Goal: Contribute content: Contribute content

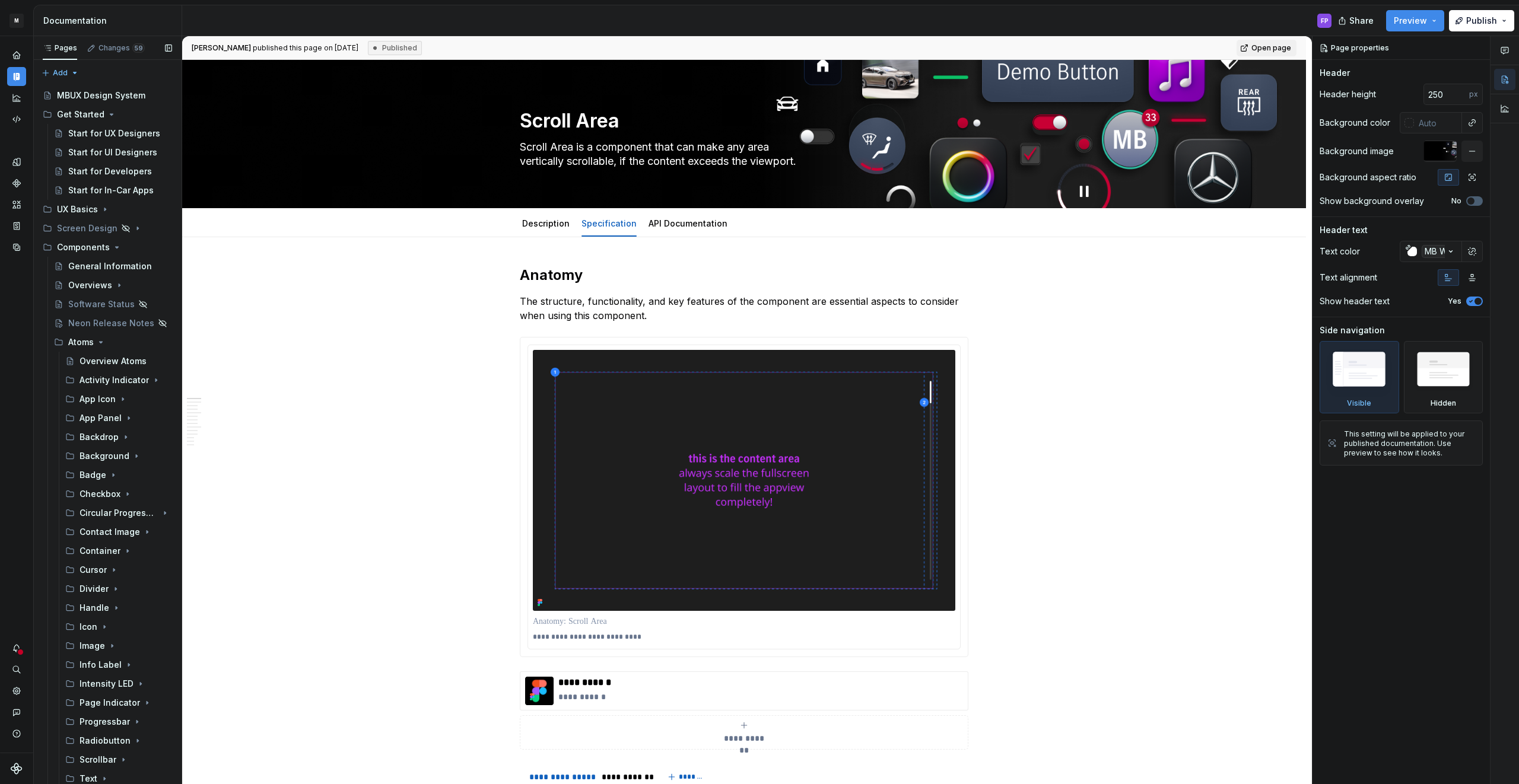
scroll to position [1306, 0]
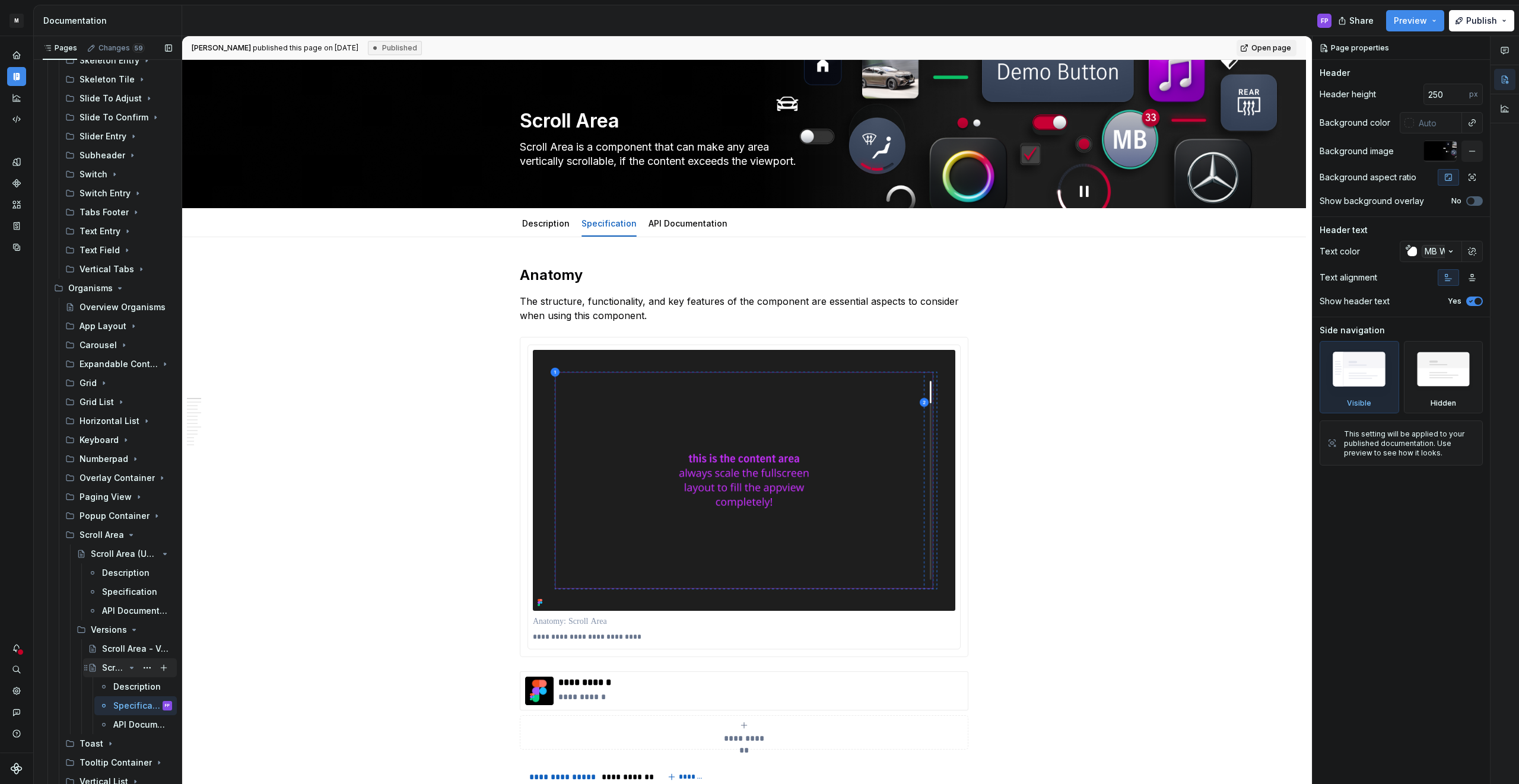
click at [132, 665] on icon "Page tree" at bounding box center [132, 668] width 10 height 10
click at [130, 632] on icon "Page tree" at bounding box center [132, 630] width 10 height 10
click at [130, 551] on icon "Page tree" at bounding box center [132, 554] width 10 height 10
click at [130, 535] on icon "Page tree" at bounding box center [132, 535] width 3 height 1
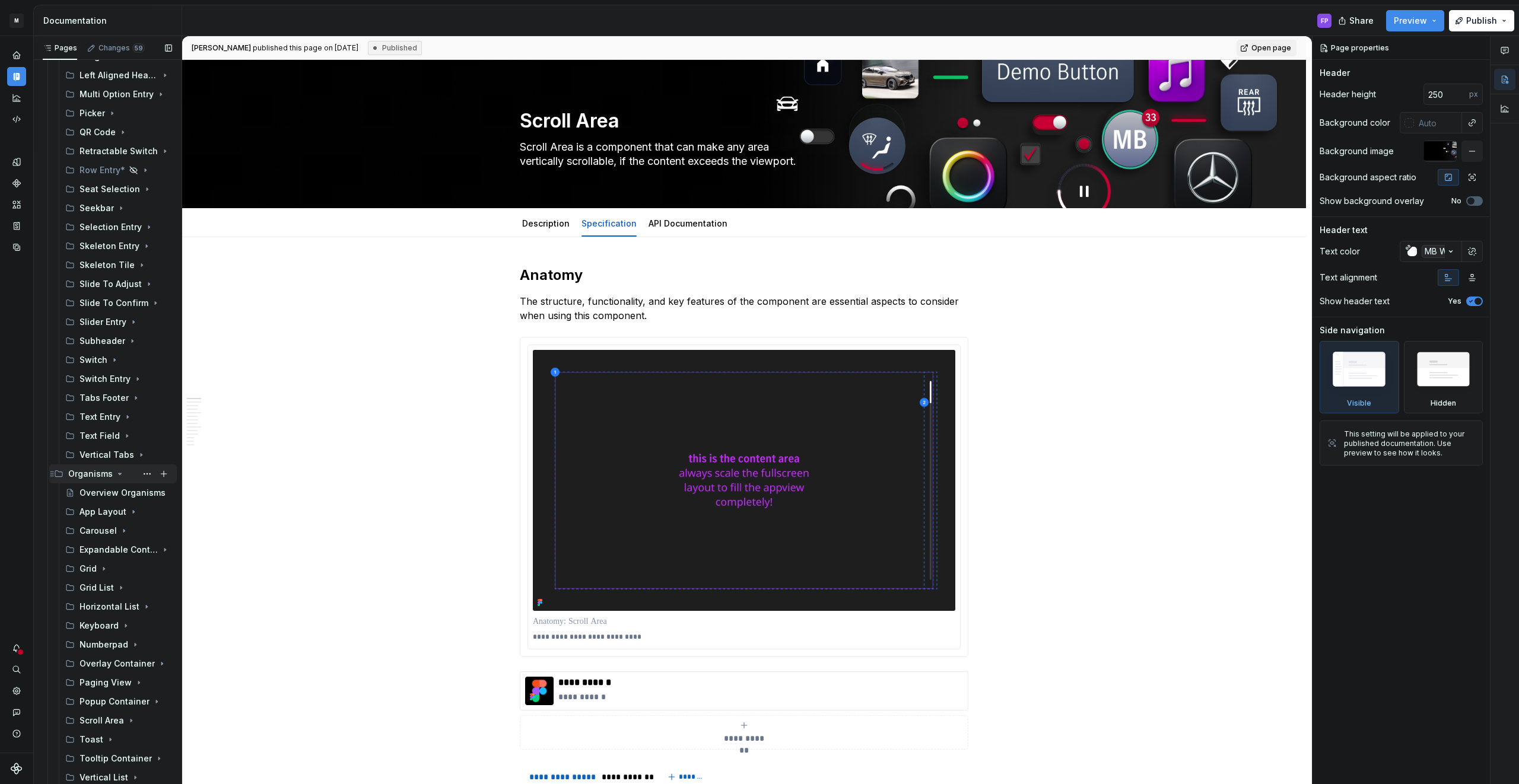
scroll to position [1062, 0]
click at [120, 529] on icon "Page tree" at bounding box center [120, 533] width 10 height 10
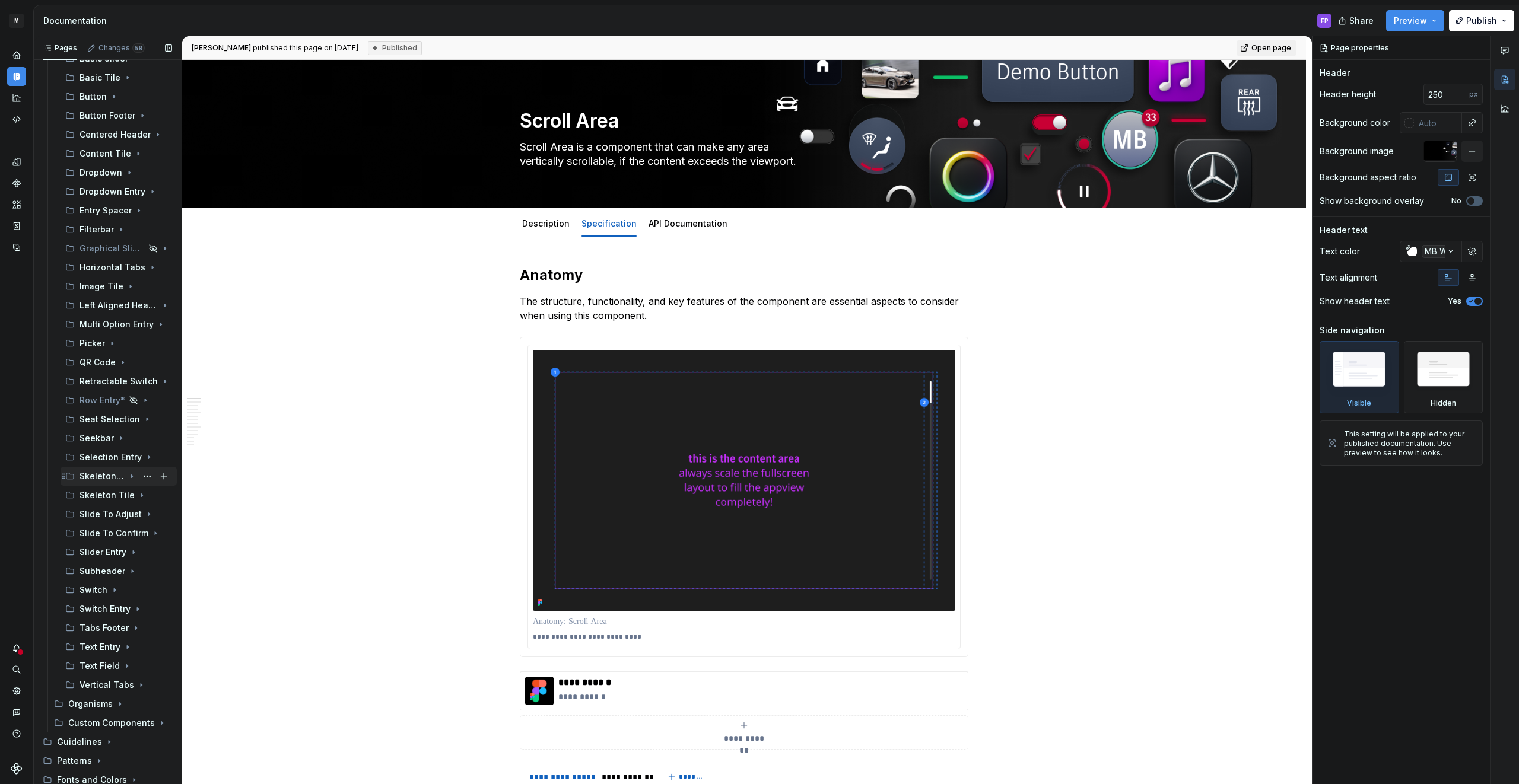
scroll to position [889, 0]
click at [95, 570] on div "Subheader" at bounding box center [101, 573] width 45 height 12
click at [96, 609] on div "Versions" at bounding box center [108, 611] width 34 height 12
click at [108, 630] on div "Subheader - Versions" at bounding box center [119, 630] width 34 height 12
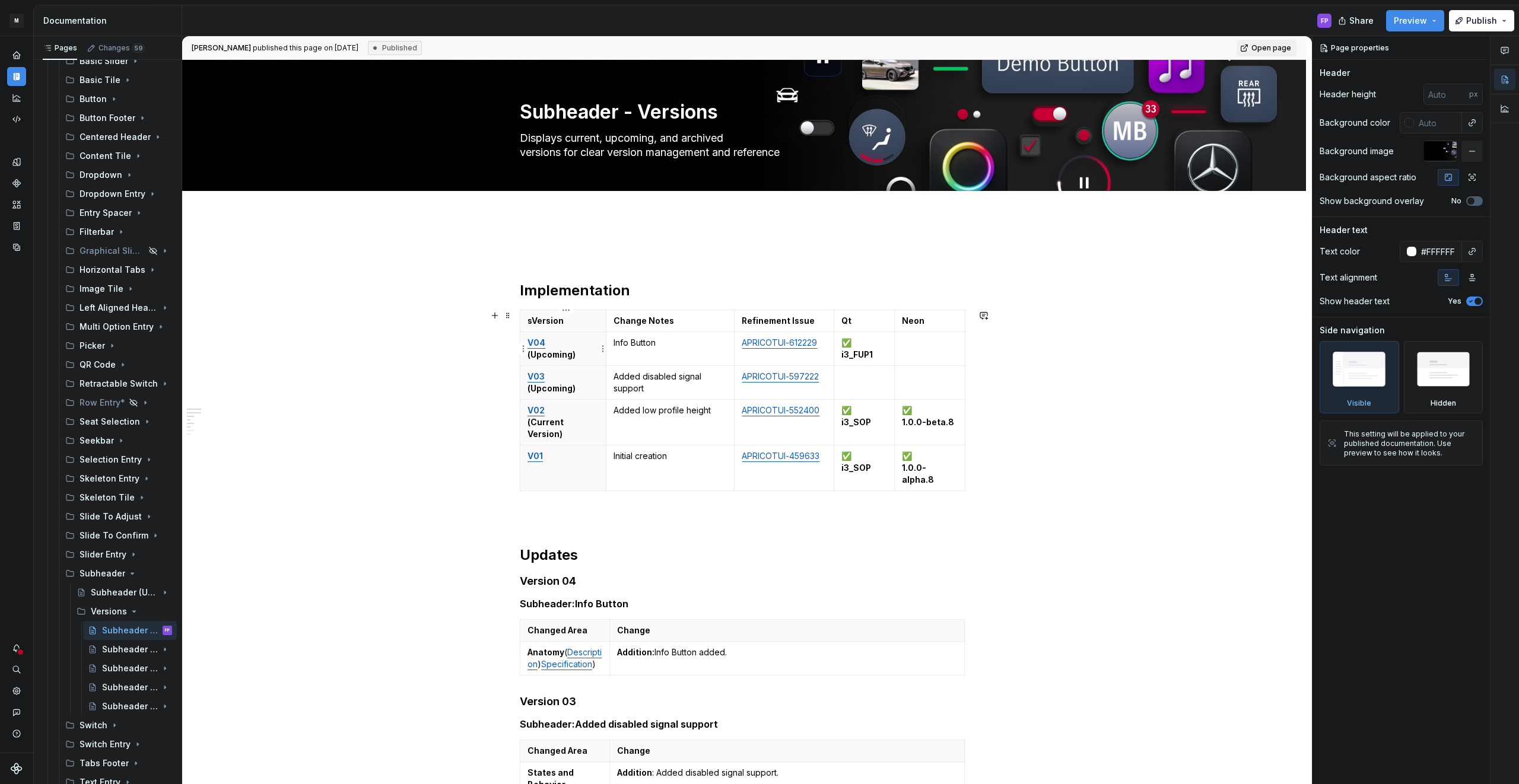
type textarea "*"
click at [544, 343] on link "V04" at bounding box center [536, 342] width 18 height 10
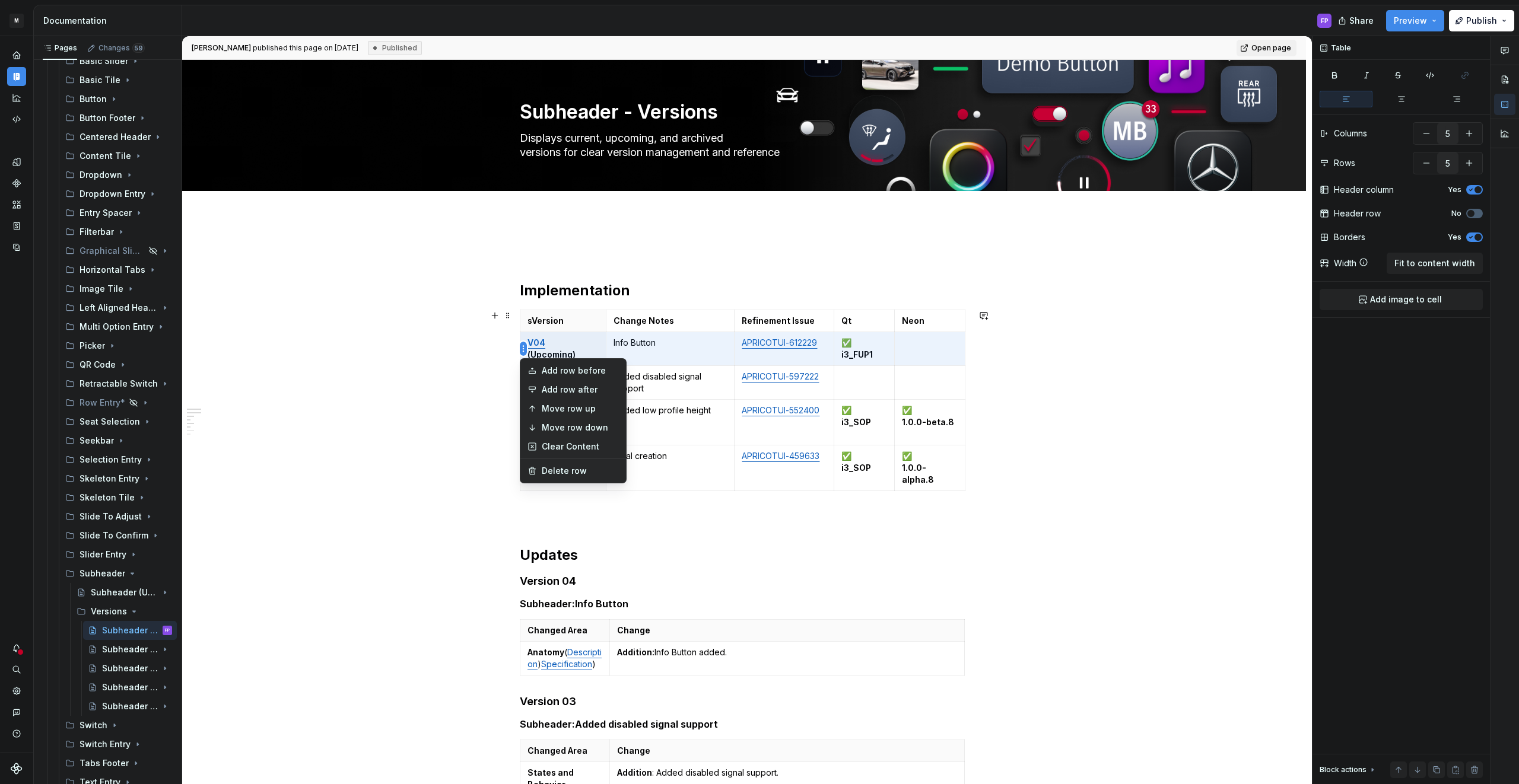
click at [522, 348] on html "M MBUX-DesignSystem FP Dataset Default Documentation FP Share Preview Publish P…" at bounding box center [760, 392] width 1519 height 784
click at [547, 373] on div "Add row before" at bounding box center [580, 370] width 77 height 12
type input "6"
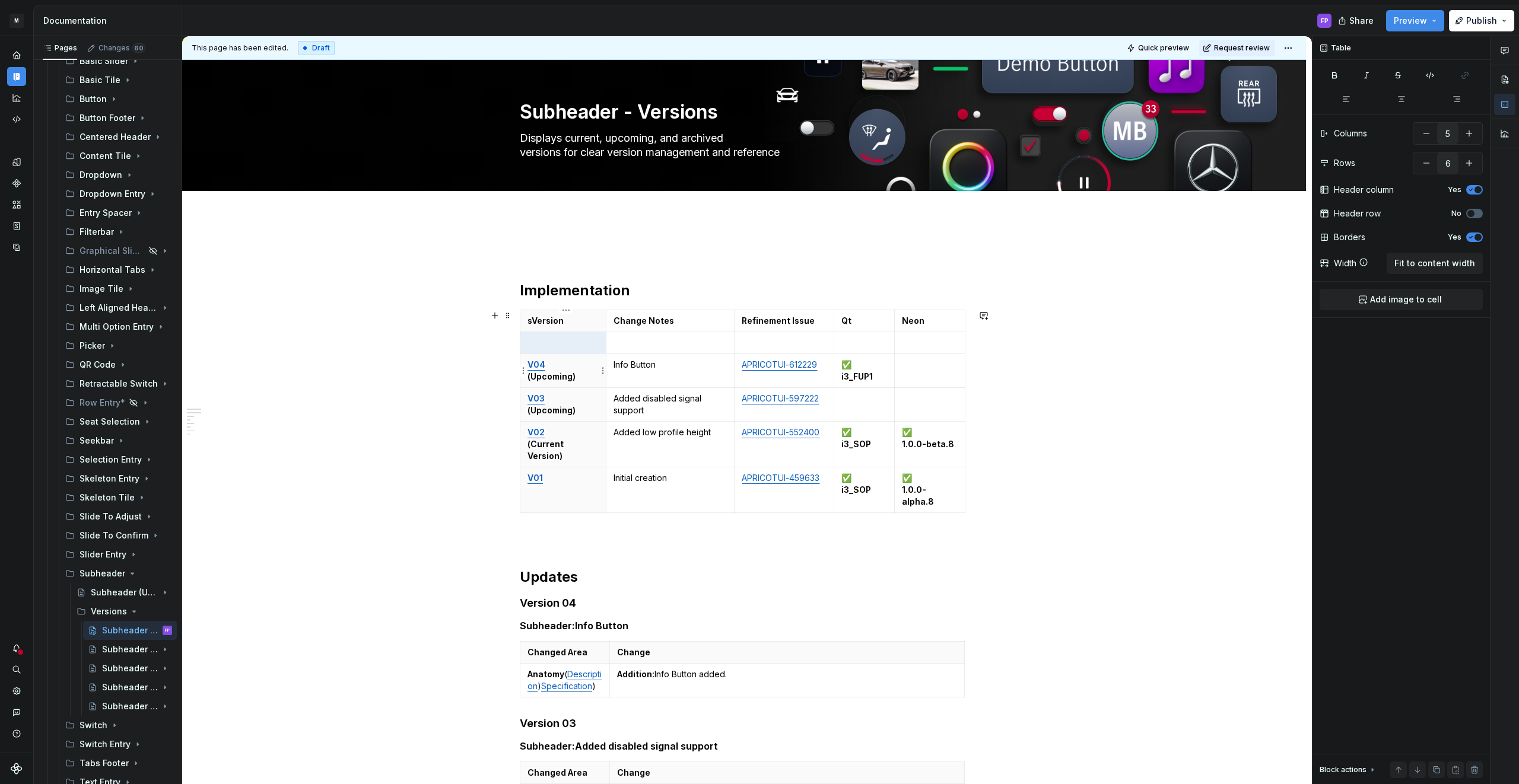
click at [567, 372] on strong "(Upcoming)" at bounding box center [551, 376] width 48 height 10
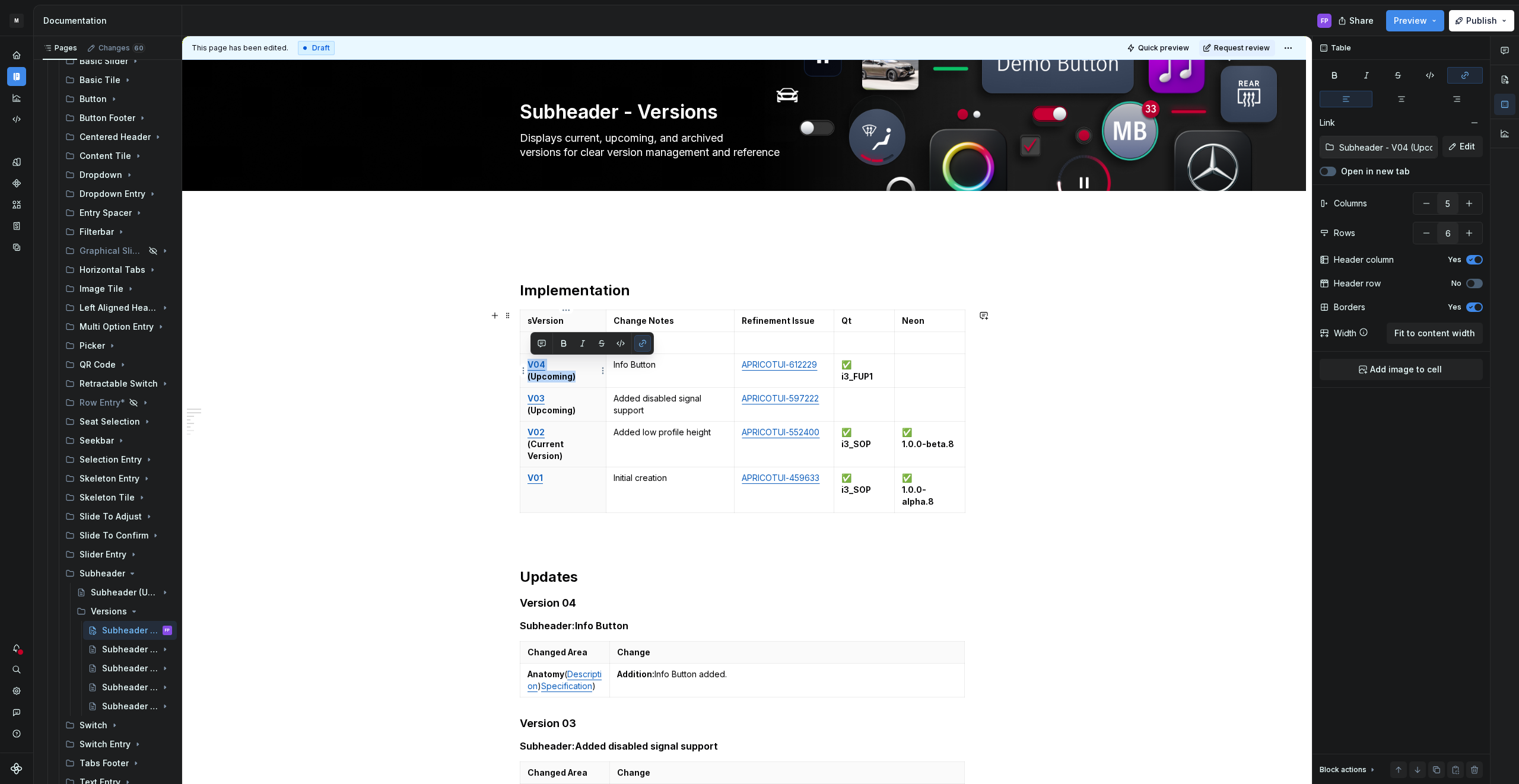
copy p "V04 (Upcoming)"
click at [480, 339] on div "Implementation sVersion Change Notes Refinement Issue Qt Neon V04 (Upcoming) In…" at bounding box center [744, 723] width 1123 height 1011
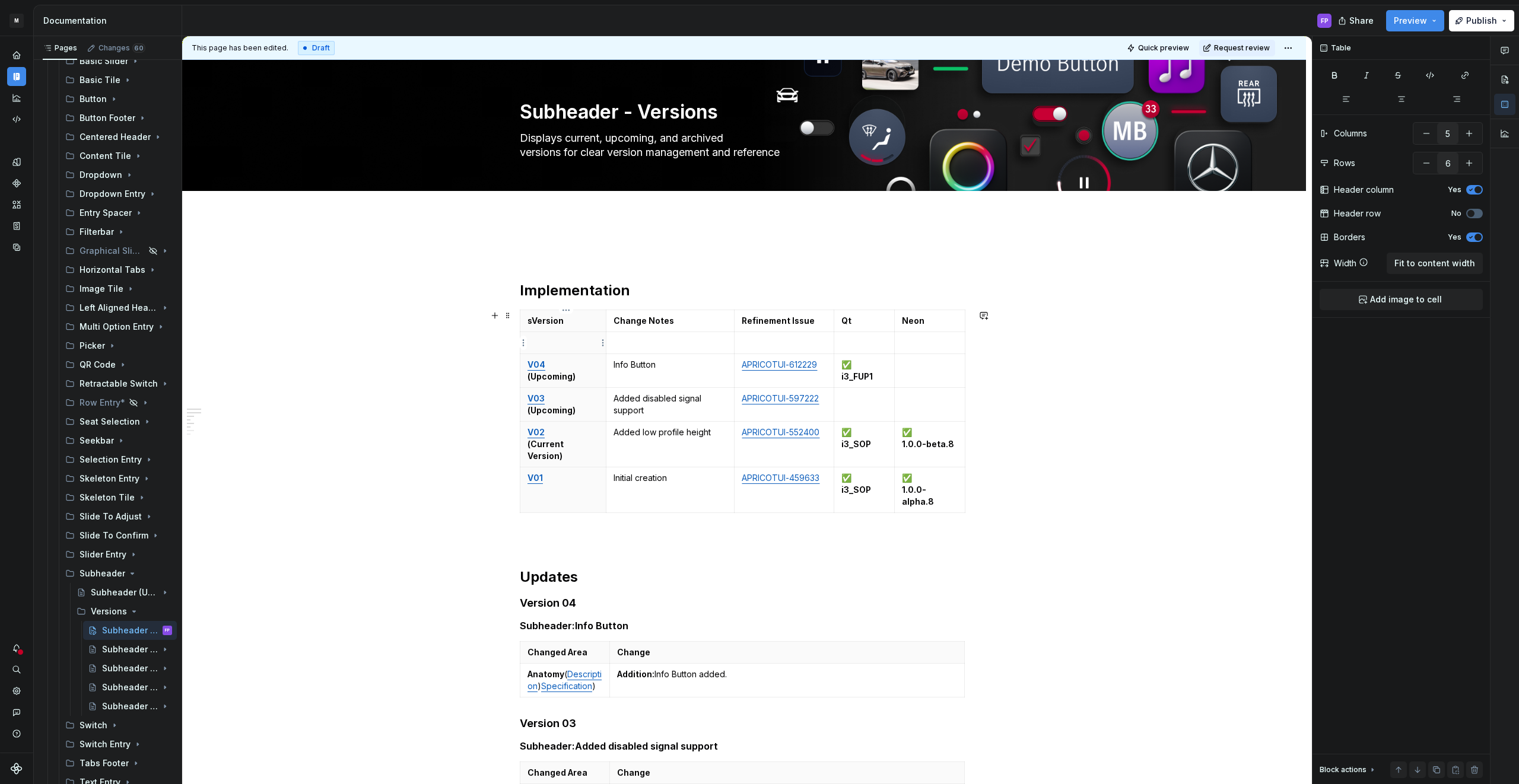
click at [551, 339] on p at bounding box center [562, 342] width 71 height 12
drag, startPoint x: 548, startPoint y: 343, endPoint x: 585, endPoint y: 342, distance: 37.0
click at [549, 343] on strong "(Upcoming)" at bounding box center [569, 342] width 48 height 10
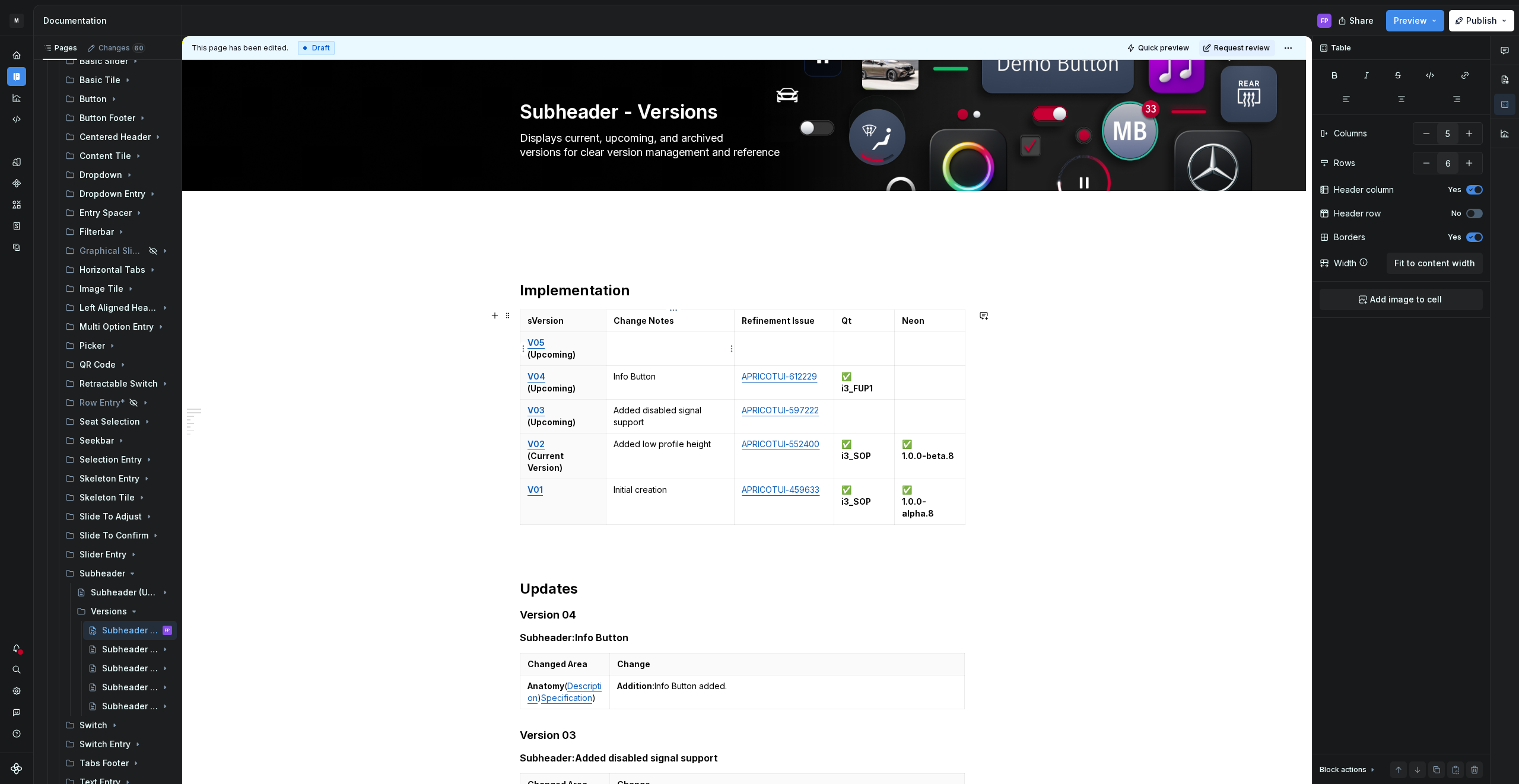
click at [640, 346] on p at bounding box center [670, 342] width 114 height 12
drag, startPoint x: 619, startPoint y: 344, endPoint x: 666, endPoint y: 342, distance: 47.0
click at [622, 343] on p "distinguish subheaders from list entries" at bounding box center [670, 349] width 114 height 23
click at [775, 337] on p at bounding box center [784, 342] width 85 height 12
type textarea "*"
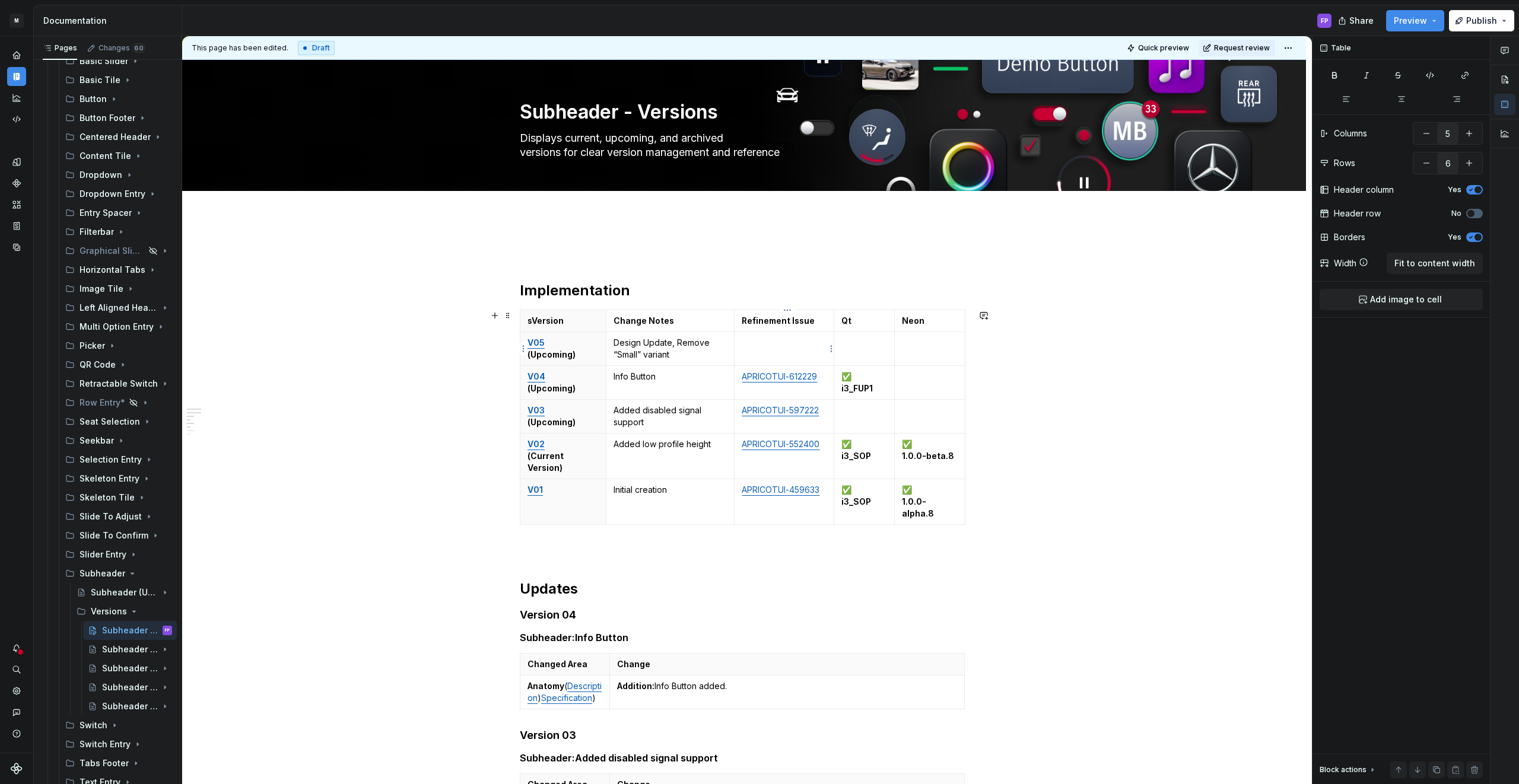
click at [821, 352] on td at bounding box center [784, 349] width 100 height 34
click at [536, 341] on link "V05" at bounding box center [536, 342] width 17 height 10
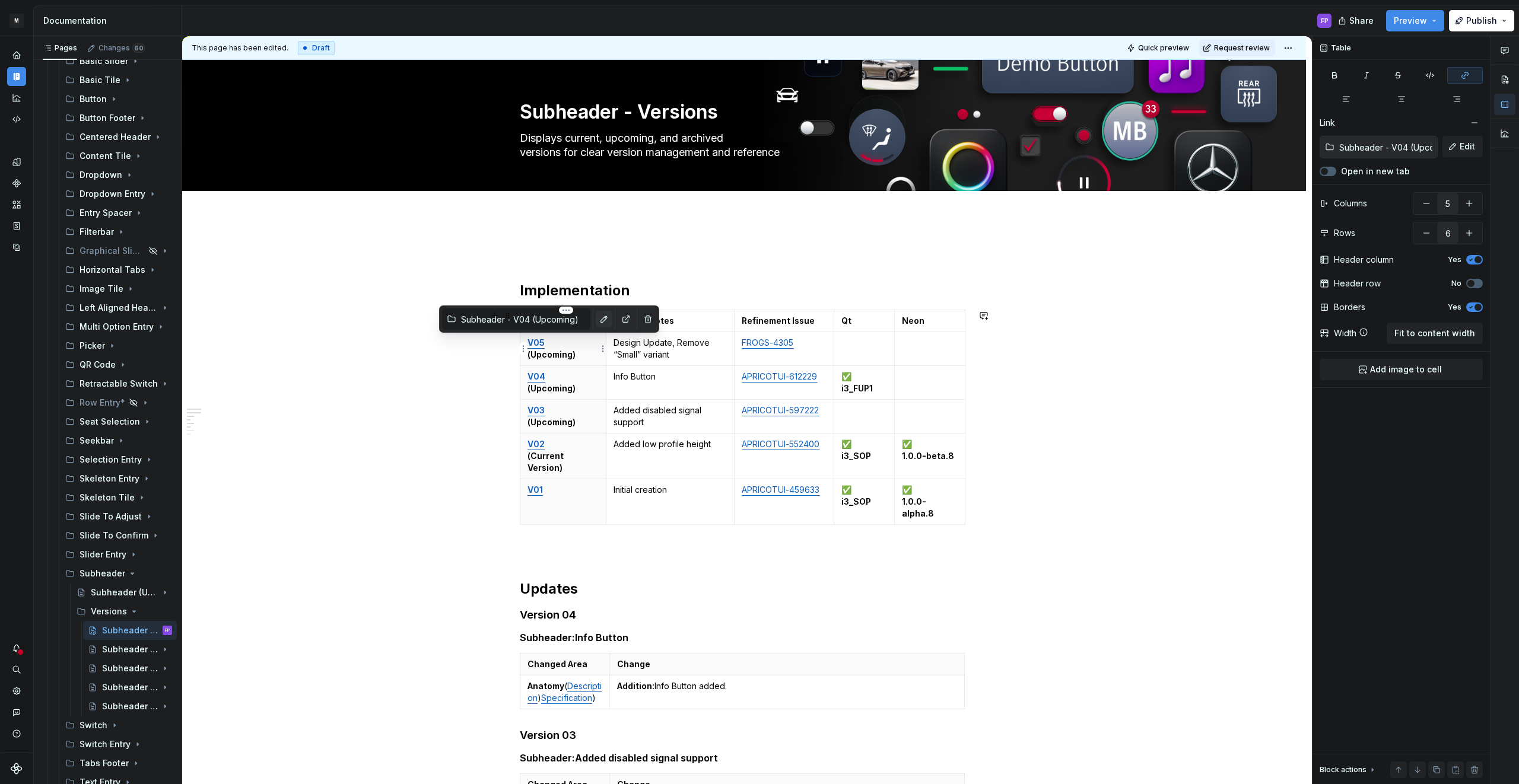
click at [595, 322] on button "button" at bounding box center [604, 319] width 17 height 17
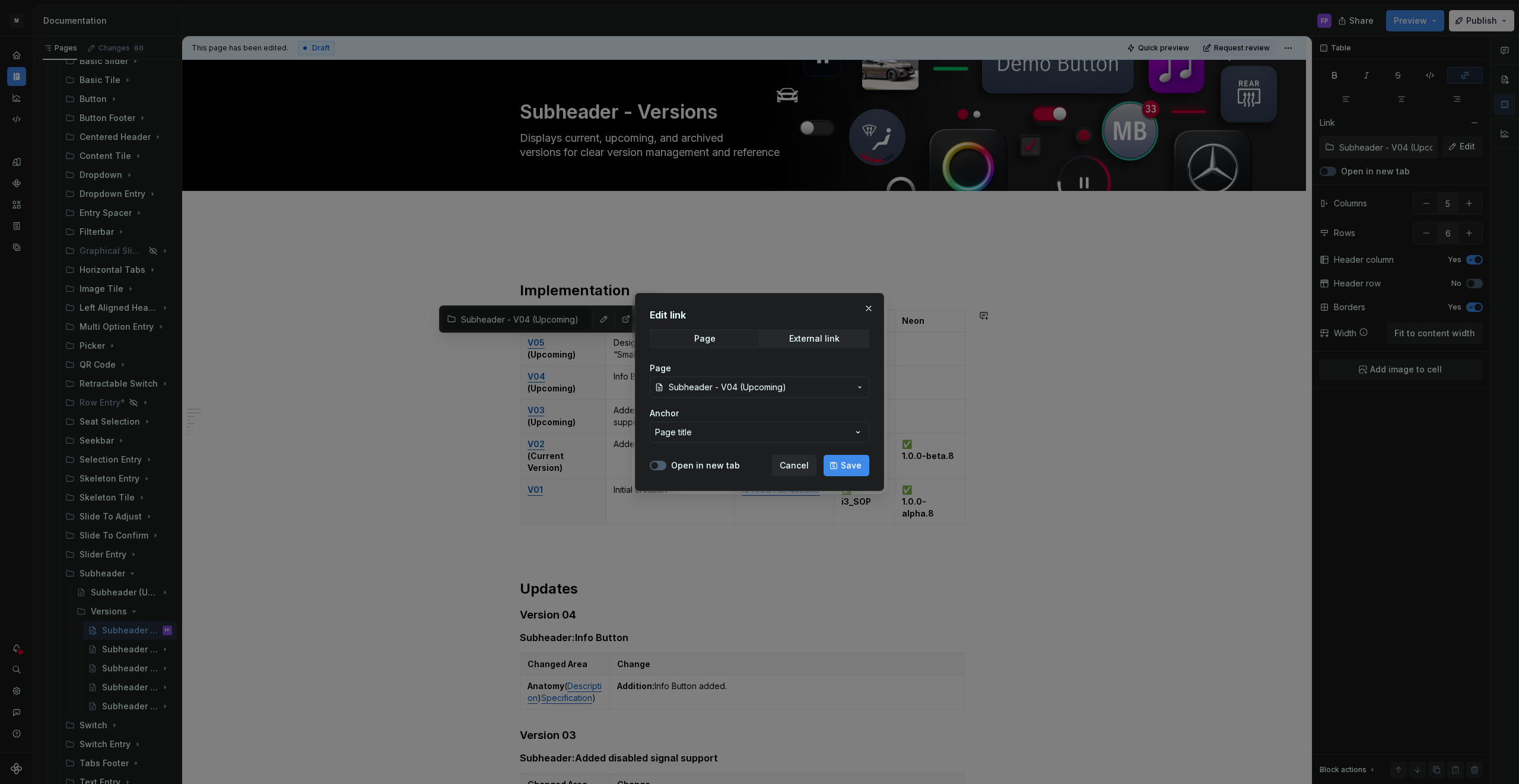
click at [718, 389] on span "Subheader - V04 (Upcoming)" at bounding box center [727, 387] width 117 height 12
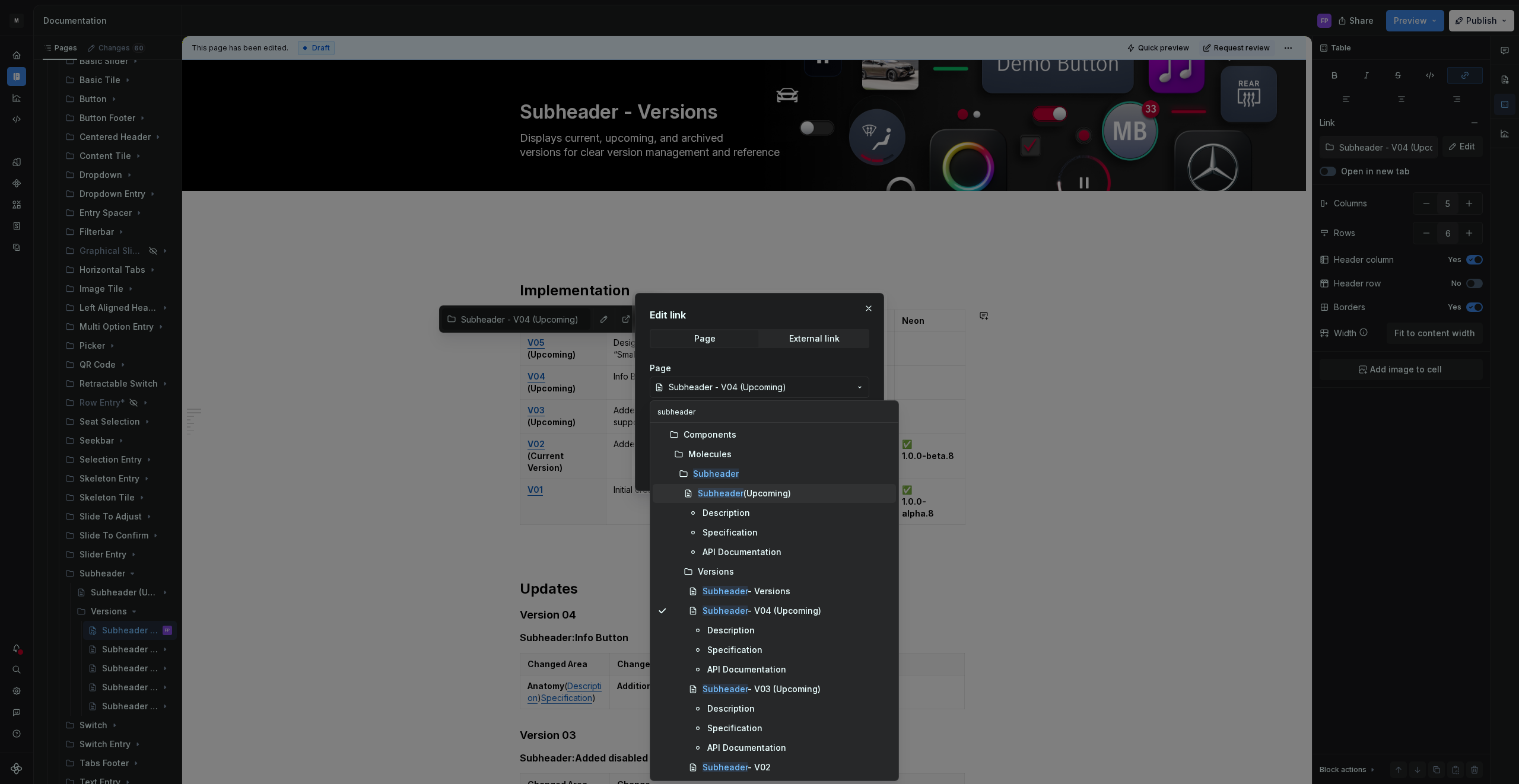
type input "subheader"
click at [728, 488] on mark "Subheader" at bounding box center [720, 493] width 45 height 10
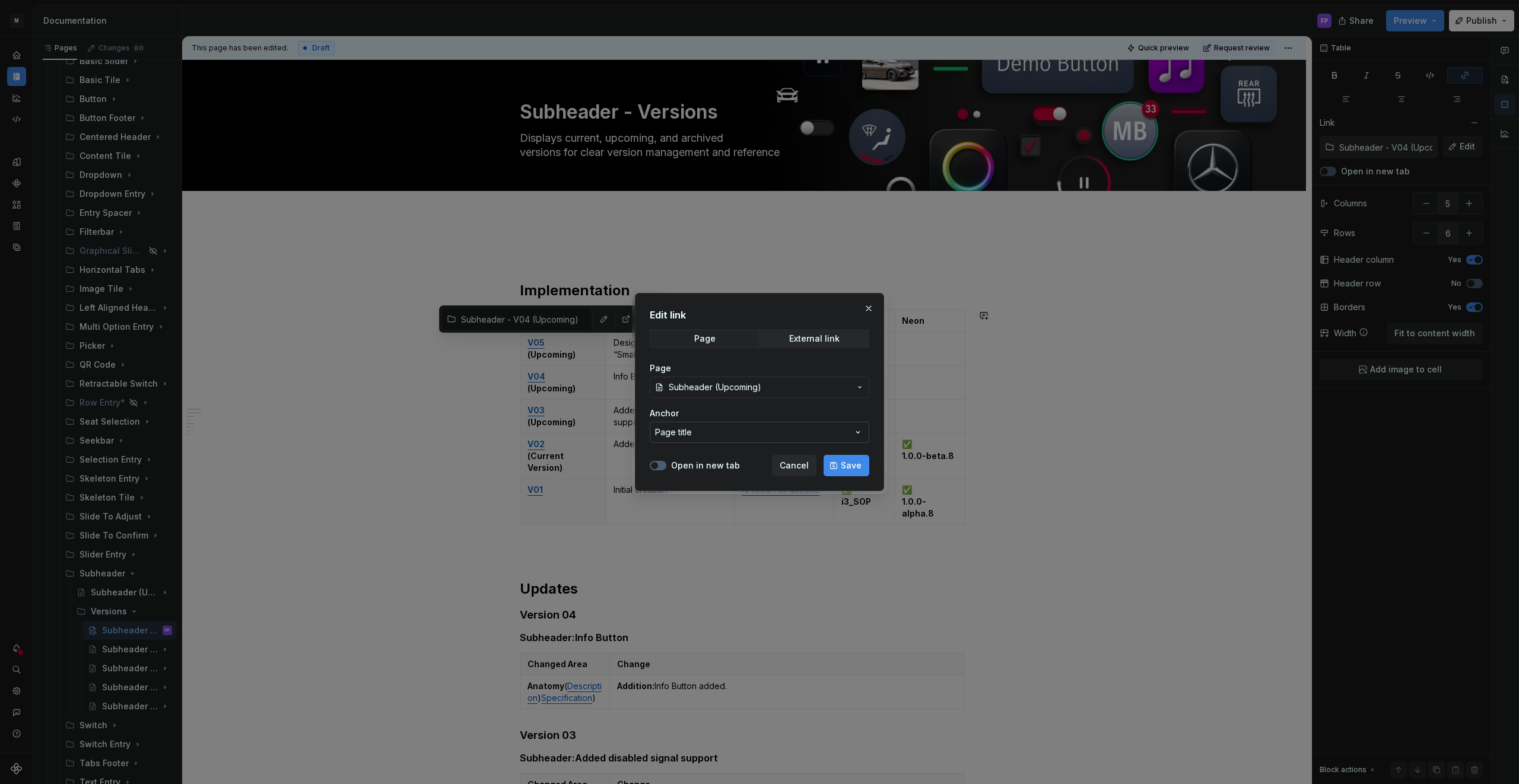
click at [715, 435] on button "Page title" at bounding box center [760, 432] width 220 height 21
click at [715, 435] on div "Edit link Page External link Page Subheader (Upcoming) Anchor Page title Open i…" at bounding box center [760, 392] width 1519 height 784
drag, startPoint x: 842, startPoint y: 463, endPoint x: 744, endPoint y: 409, distance: 111.9
click at [842, 463] on span "Save" at bounding box center [851, 465] width 21 height 12
type input "Subheader (Upcoming)"
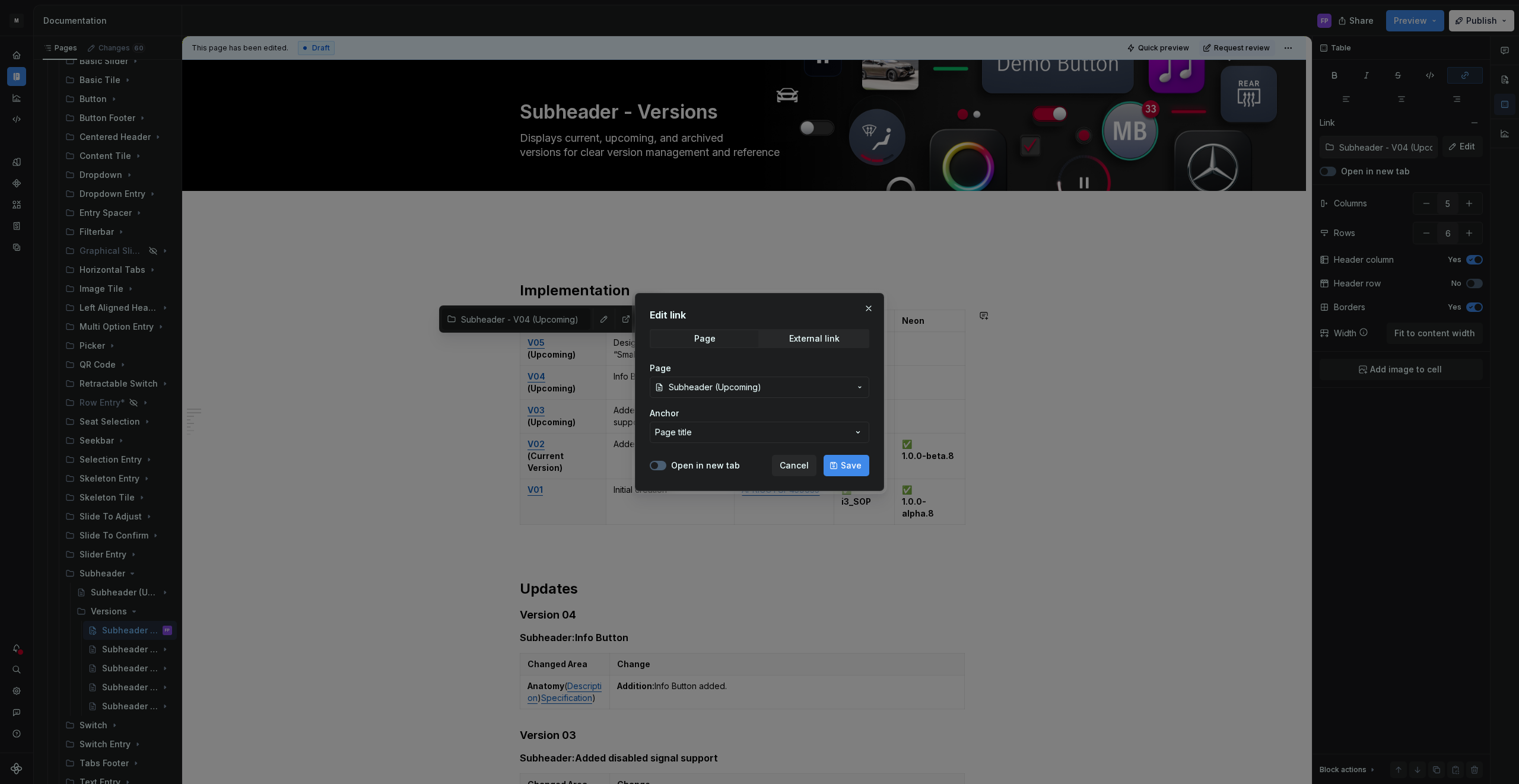
type input "Subheader (Upcoming)"
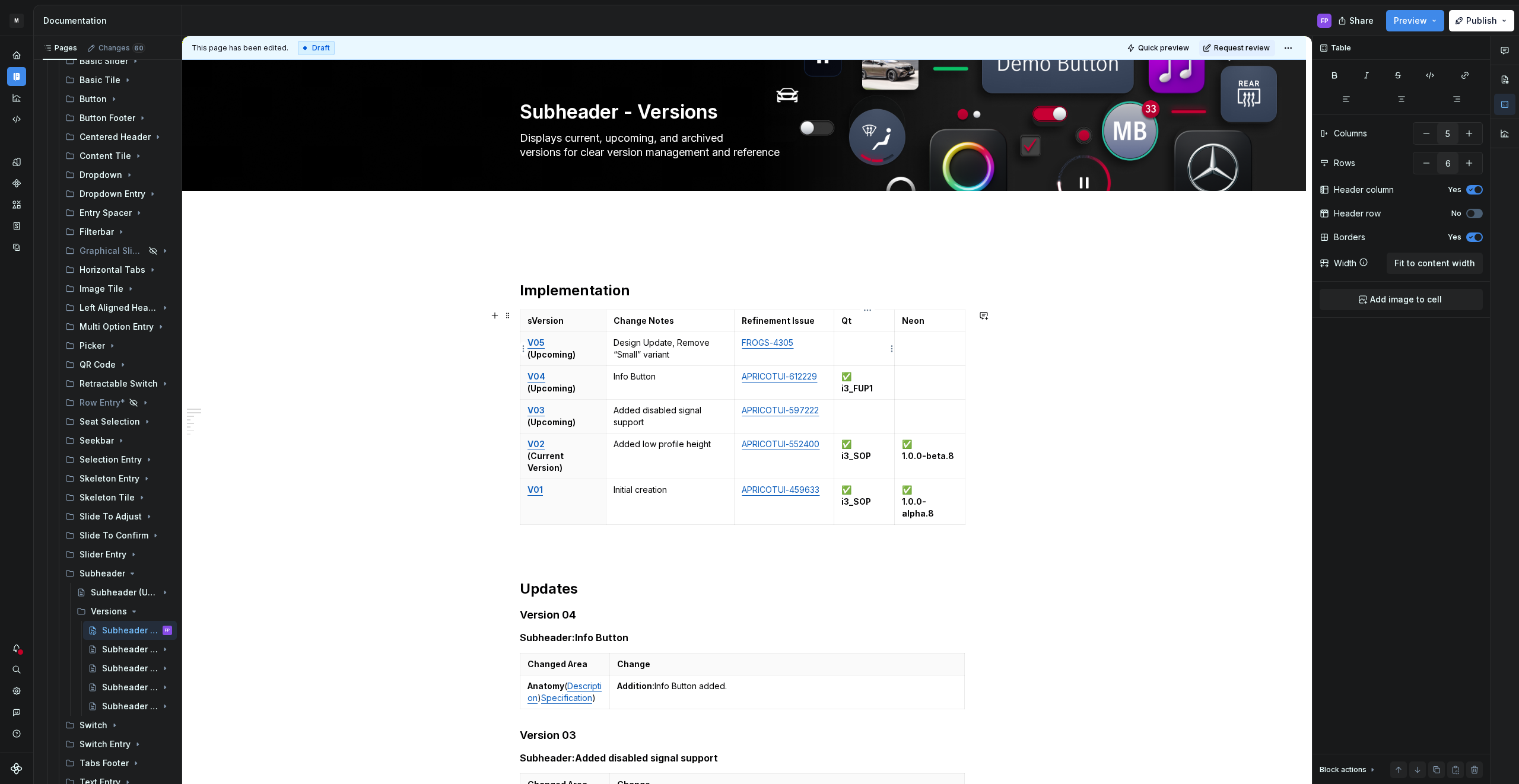
click at [862, 344] on p at bounding box center [864, 342] width 45 height 12
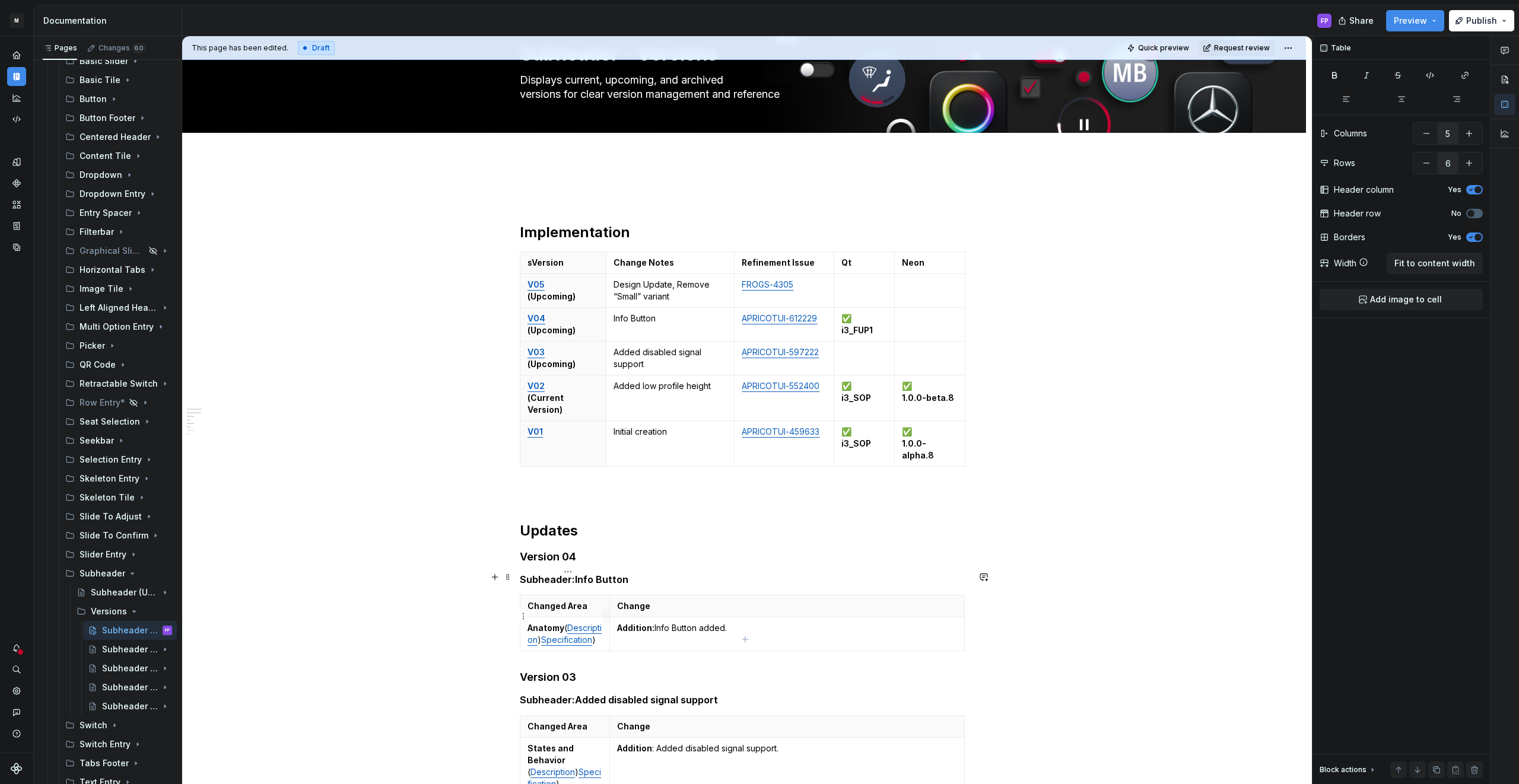
drag, startPoint x: 492, startPoint y: 526, endPoint x: 609, endPoint y: 612, distance: 145.2
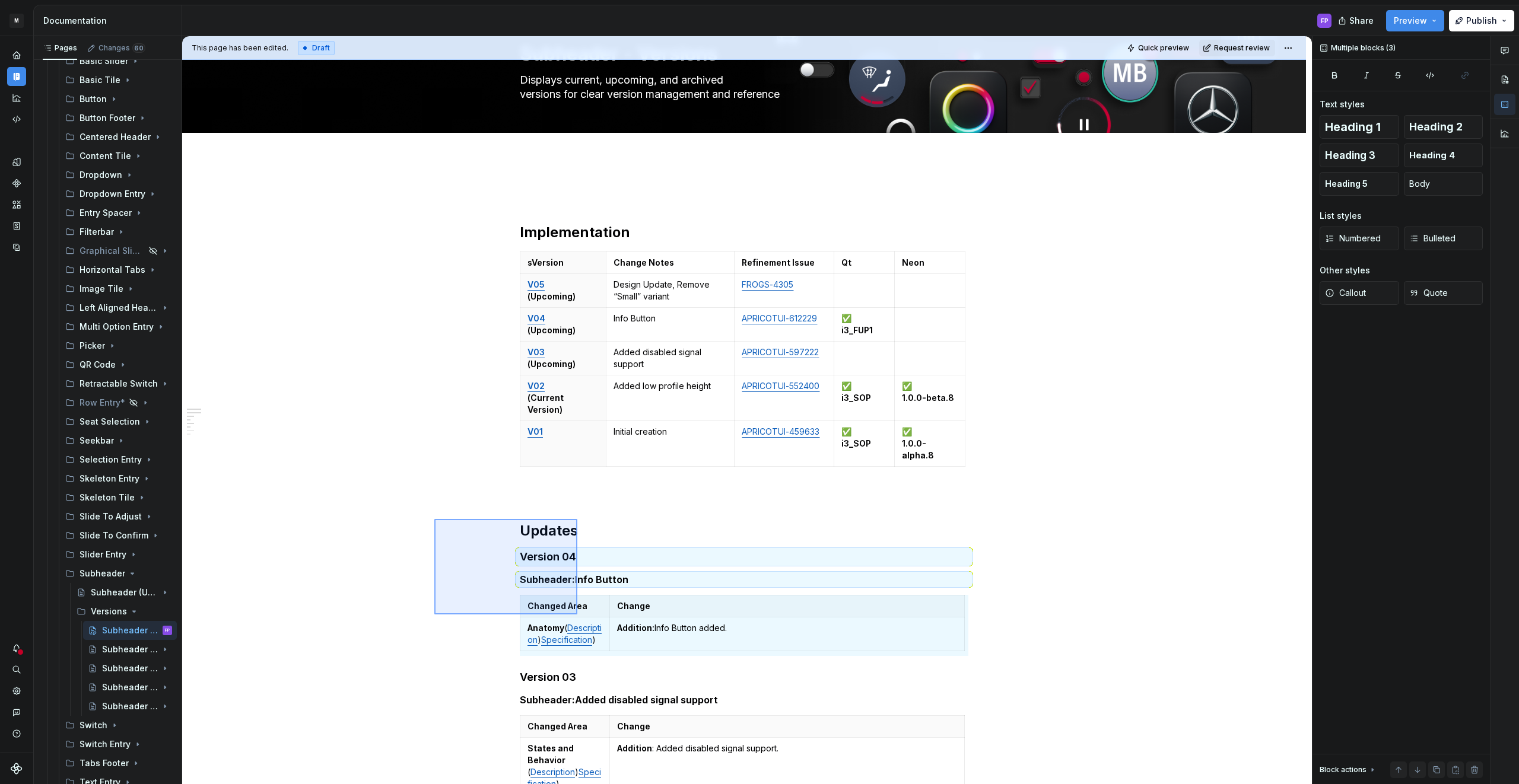
drag, startPoint x: 434, startPoint y: 519, endPoint x: 578, endPoint y: 614, distance: 172.5
click at [578, 615] on div "This page has been edited. Draft Quick preview Request review Subheader - Versi…" at bounding box center [746, 411] width 1130 height 748
copy div "Updates Version 04 Subheader: Info Button"
click at [591, 522] on h2 "Updates" at bounding box center [744, 531] width 449 height 19
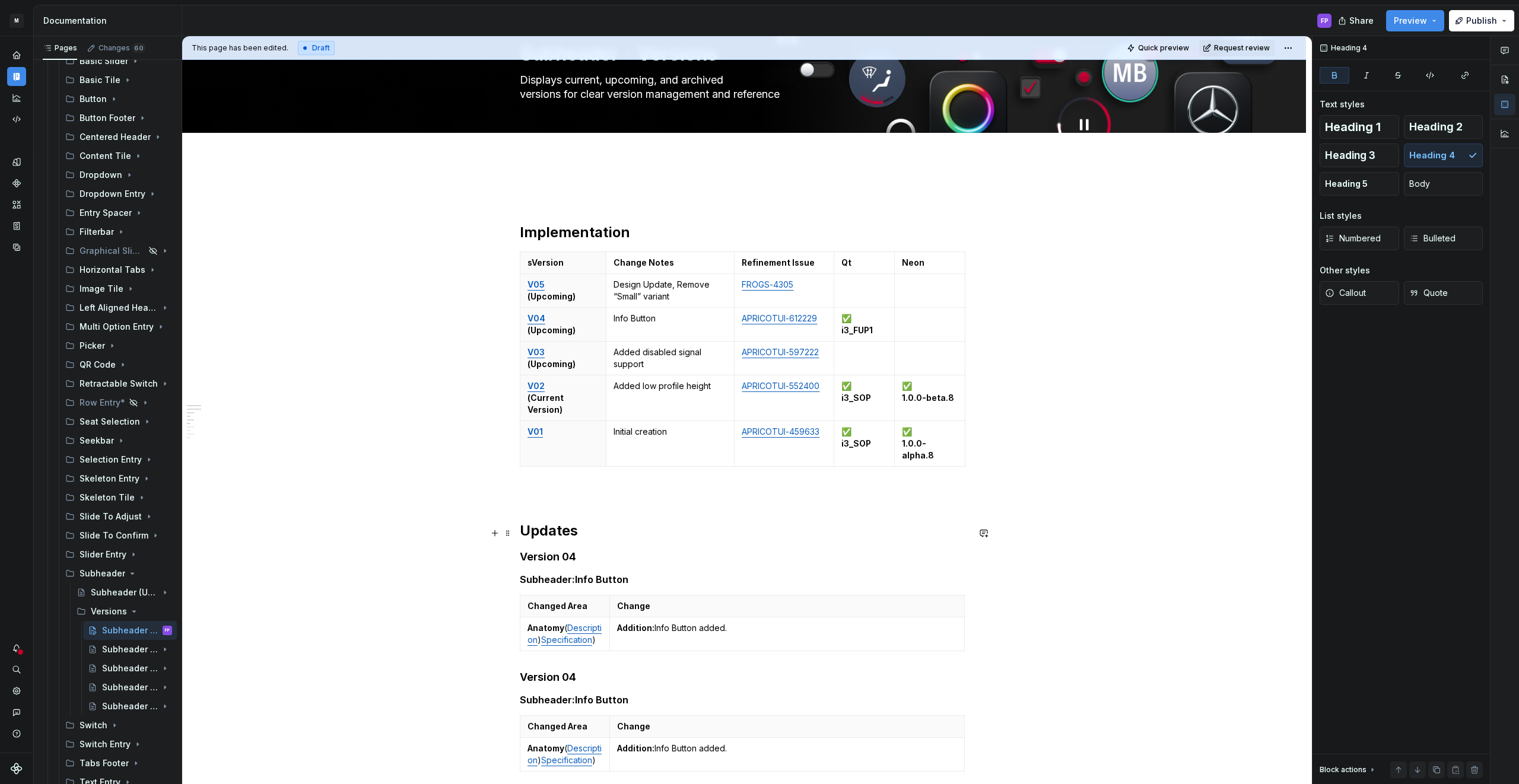
click at [592, 550] on h4 "Version 04" at bounding box center [744, 557] width 449 height 14
click at [575, 622] on p "Anatomy ( Description ) Specification )" at bounding box center [564, 634] width 74 height 23
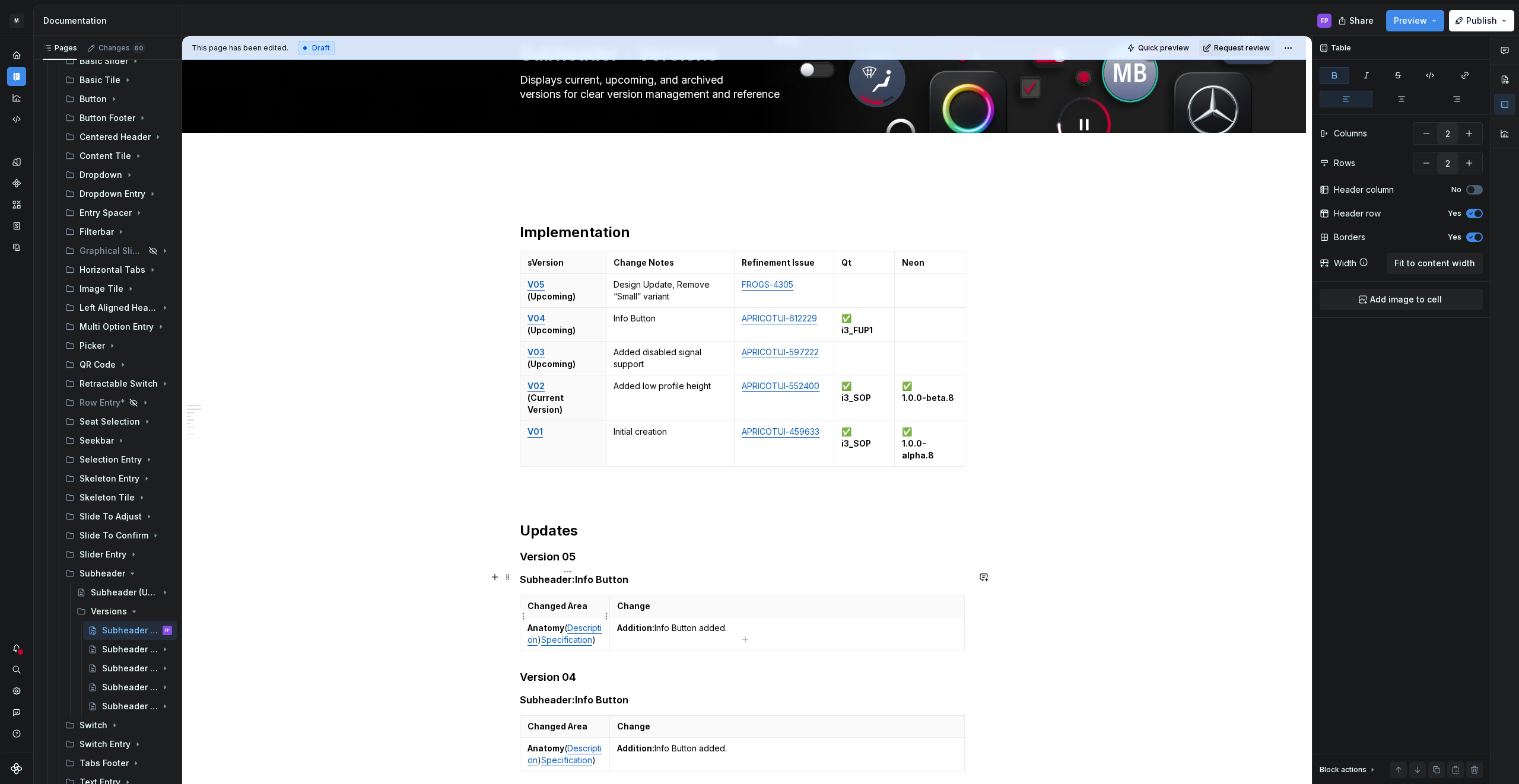
click at [518, 616] on div "Implementation sVersion Change Notes Refinement Issue Qt Neon V05 (Upcoming) De…" at bounding box center [744, 731] width 1123 height 1144
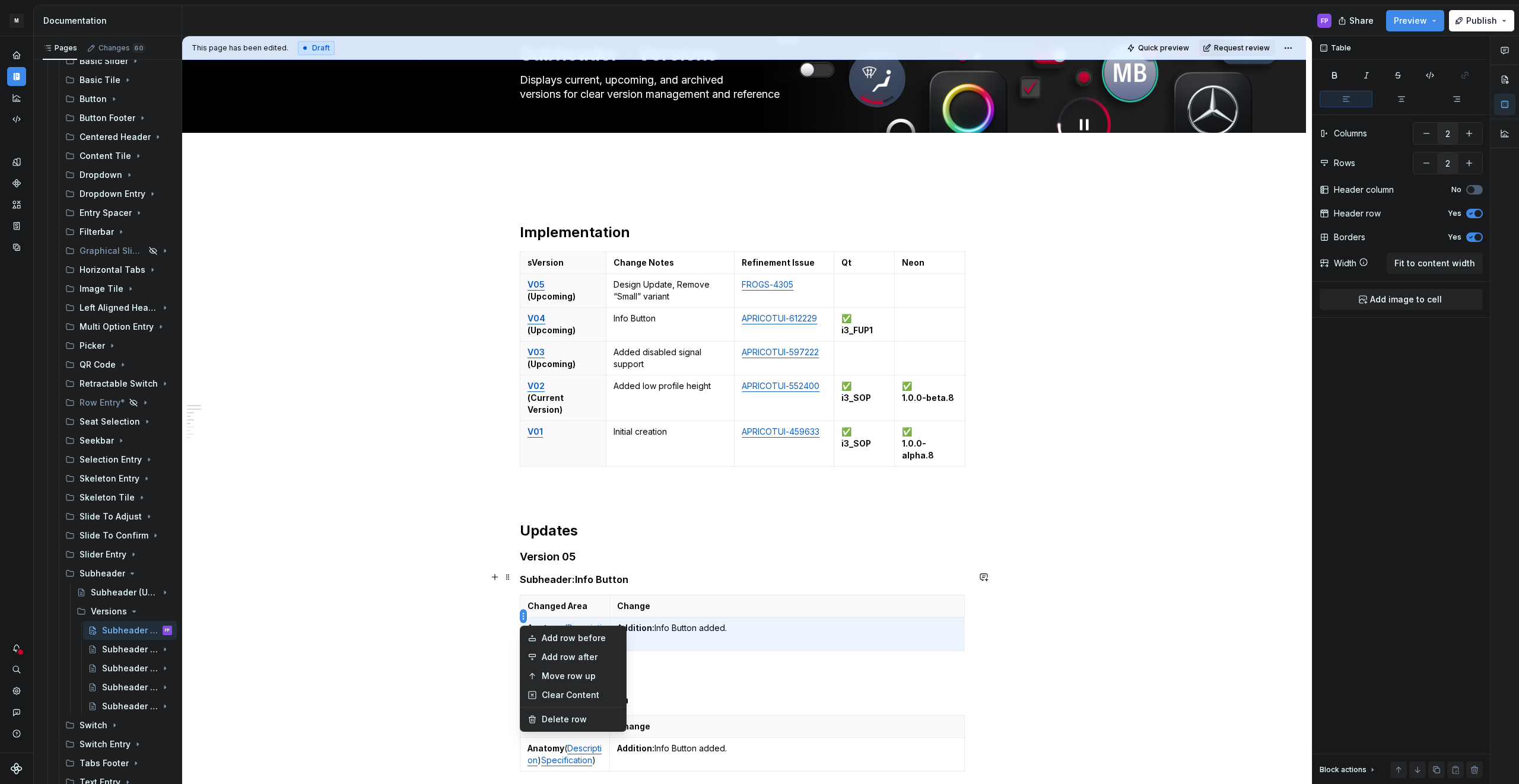
click at [522, 616] on html "M MBUX-DesignSystem FP Dataset Default Documentation FP Share Preview Publish P…" at bounding box center [760, 392] width 1519 height 784
click at [535, 633] on div "Add row before" at bounding box center [573, 639] width 101 height 19
type input "3"
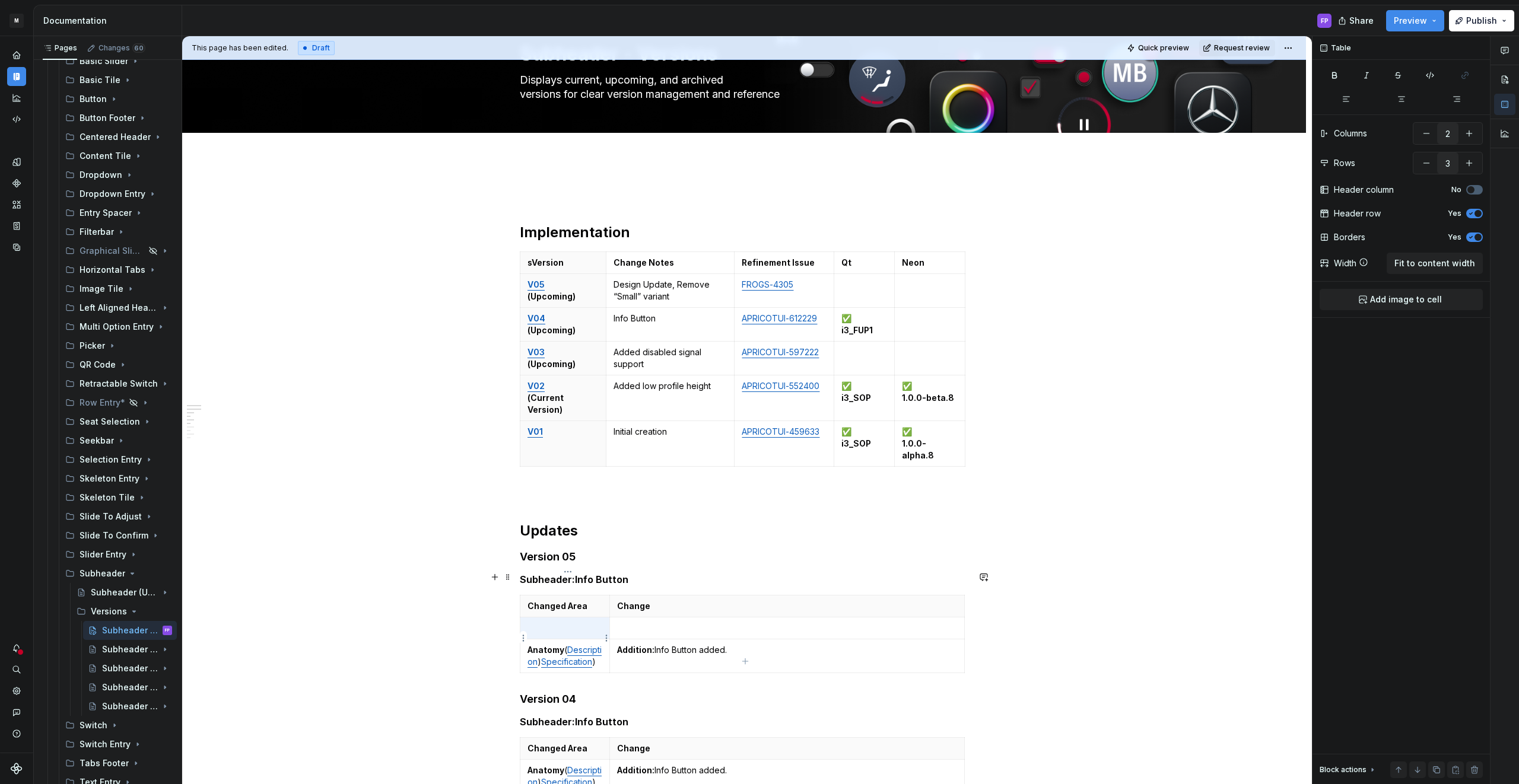
type textarea "*"
click at [564, 622] on p at bounding box center [564, 628] width 74 height 12
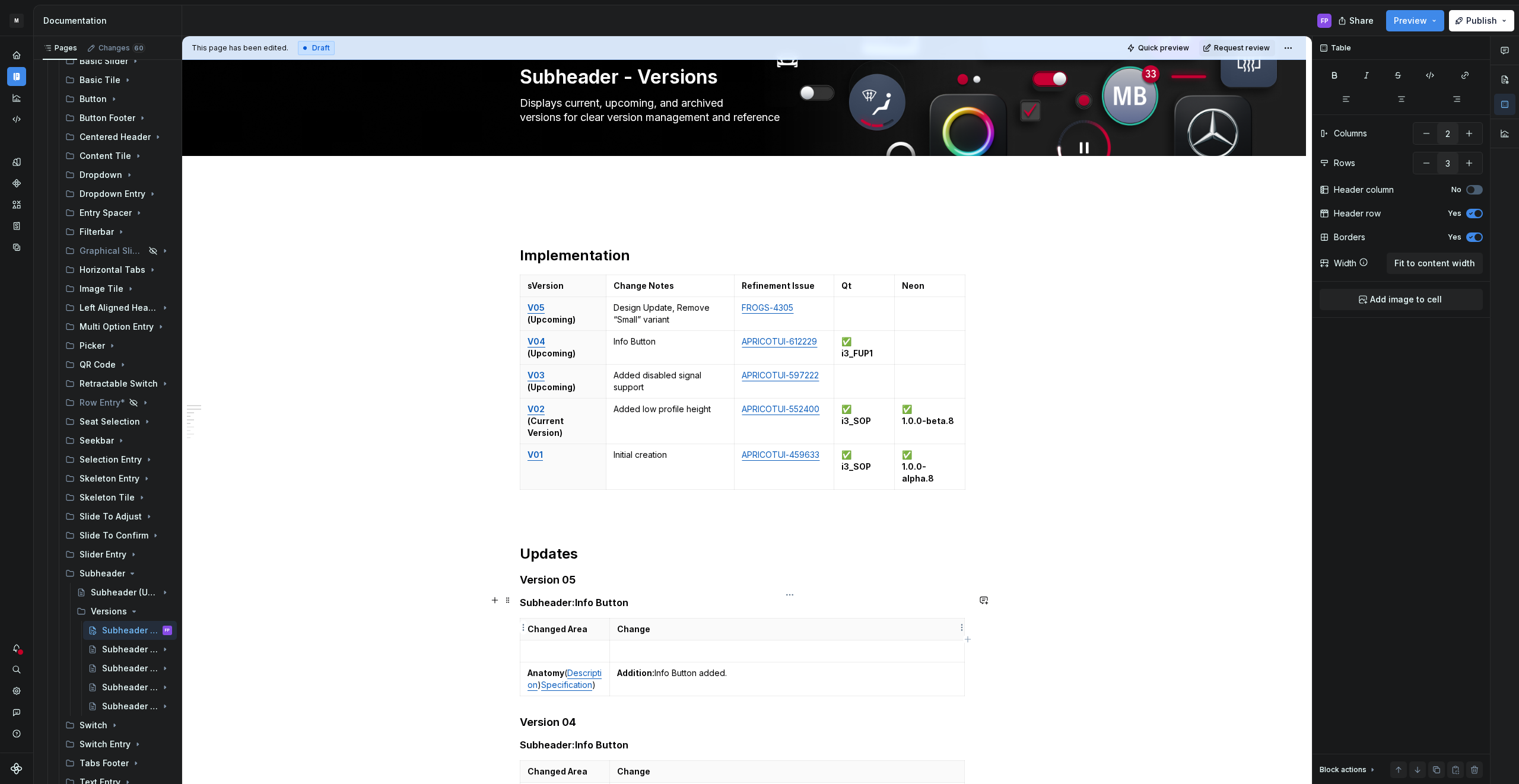
click at [662, 646] on p at bounding box center [786, 651] width 340 height 12
click at [600, 646] on p at bounding box center [564, 651] width 74 height 12
click at [635, 646] on p at bounding box center [786, 651] width 340 height 12
click at [550, 668] on link "Description" at bounding box center [564, 679] width 74 height 22
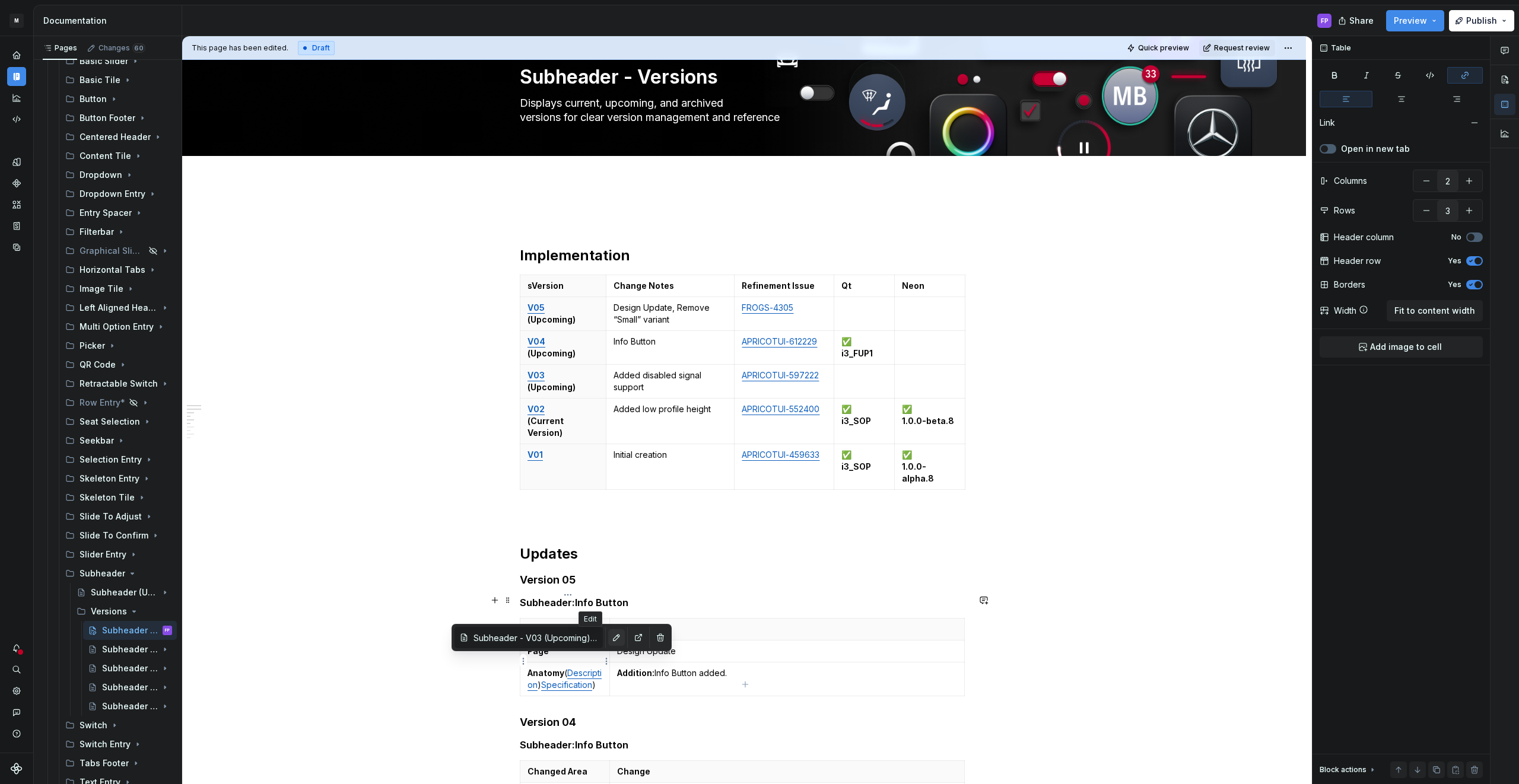
click at [608, 637] on button "button" at bounding box center [616, 637] width 17 height 17
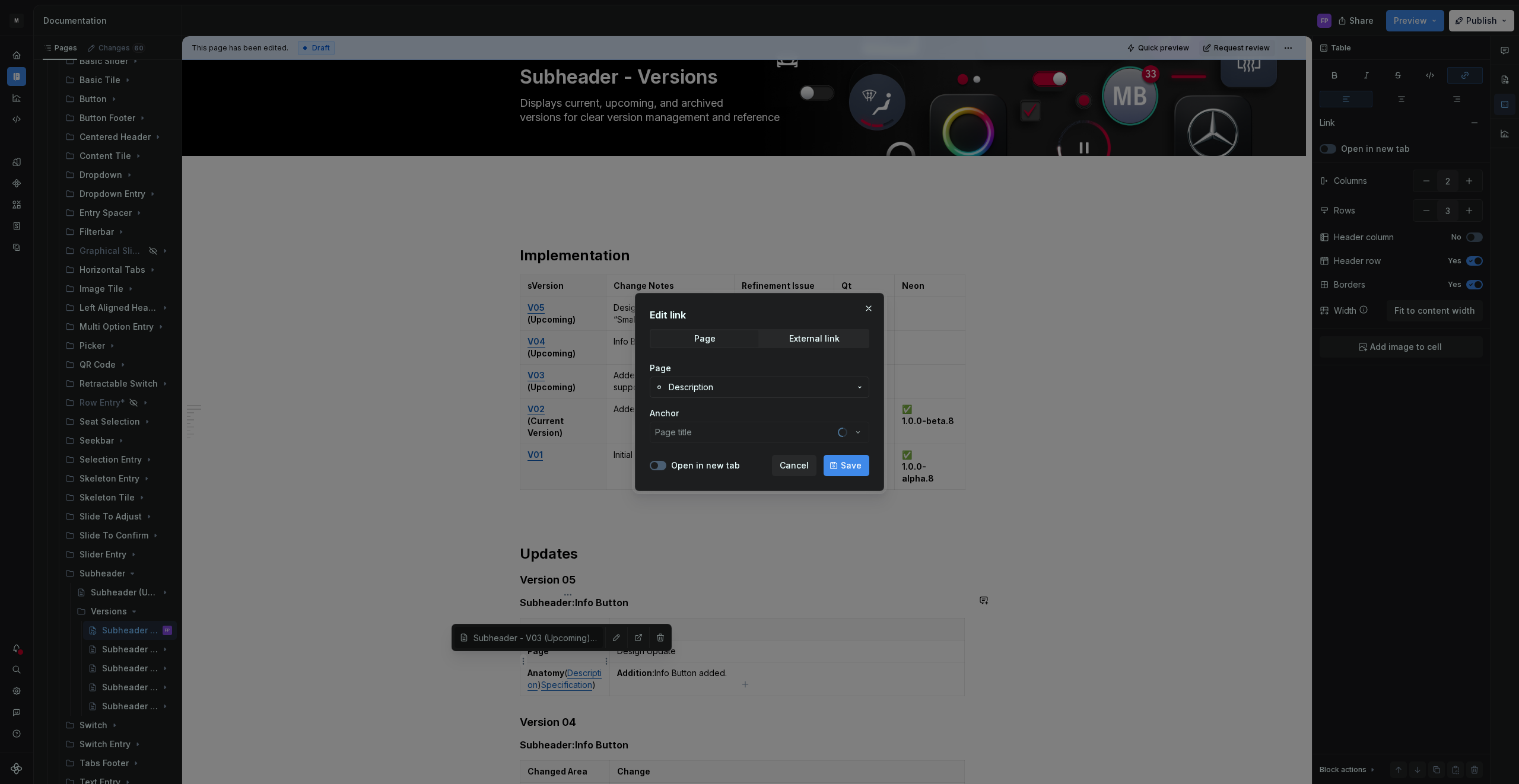
click at [723, 382] on span "Description" at bounding box center [759, 387] width 181 height 12
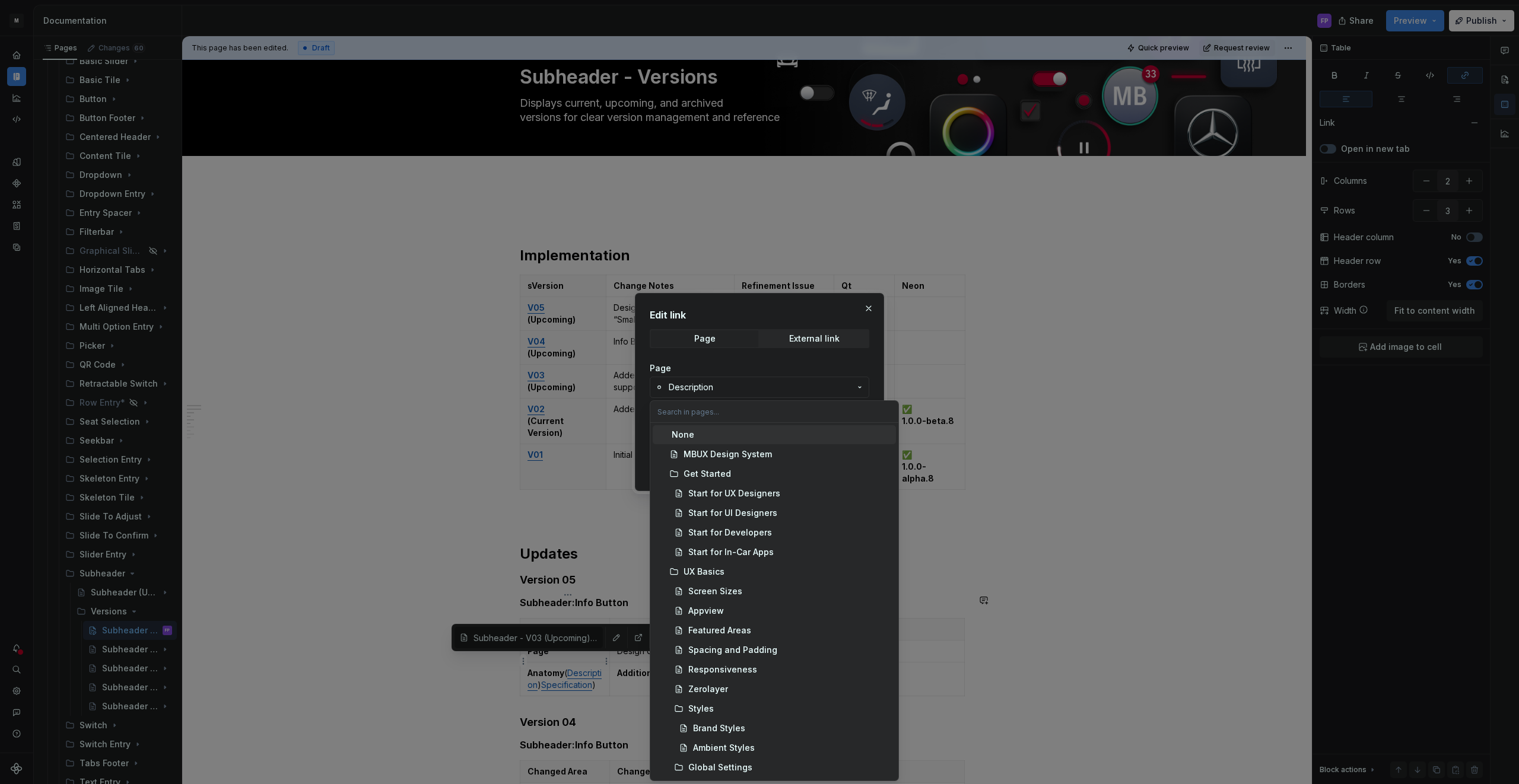
type input "Subheader - V03 (Upcoming) / Description/ Disabled"
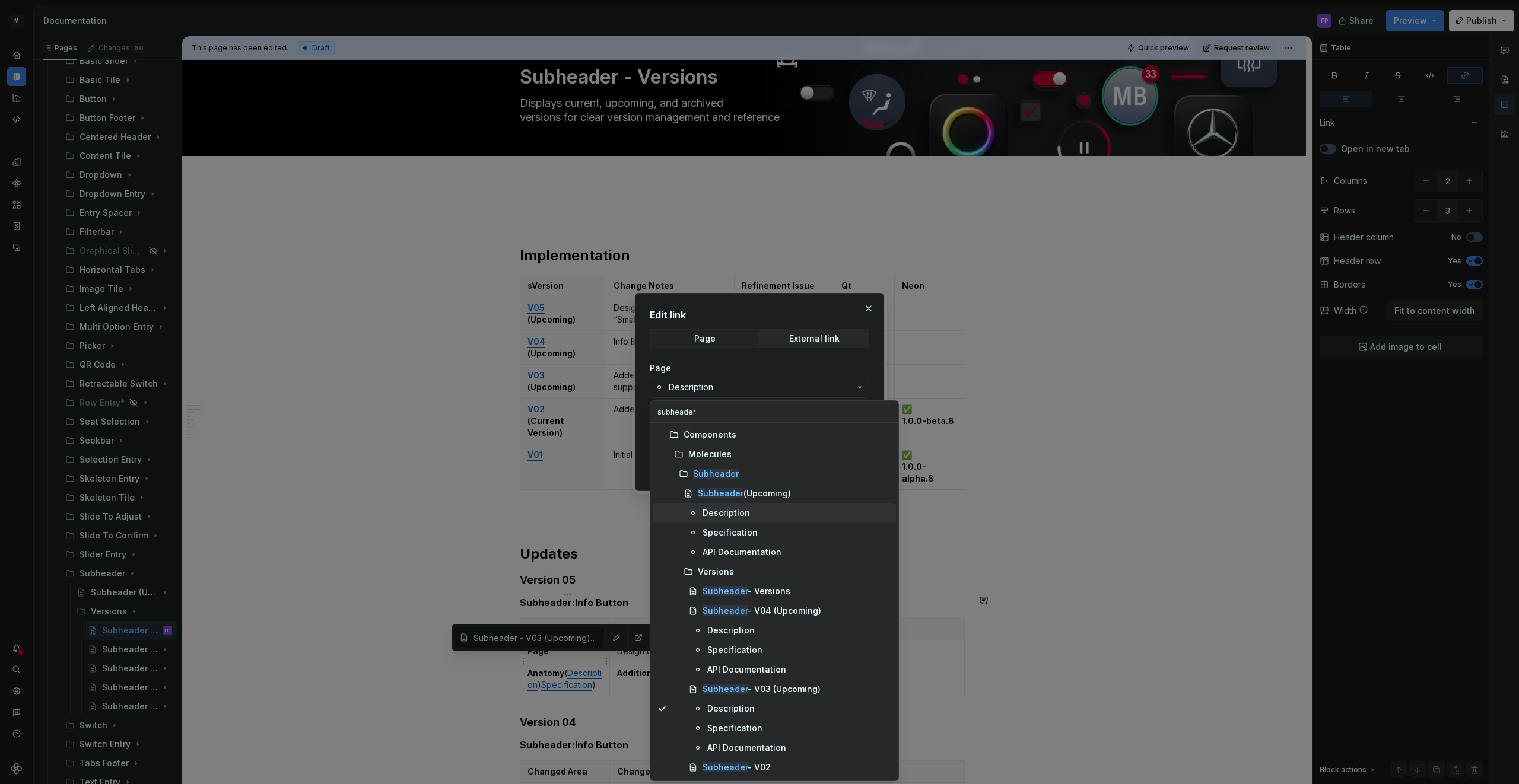
type input "subheader"
click at [721, 511] on div "Description" at bounding box center [726, 513] width 48 height 12
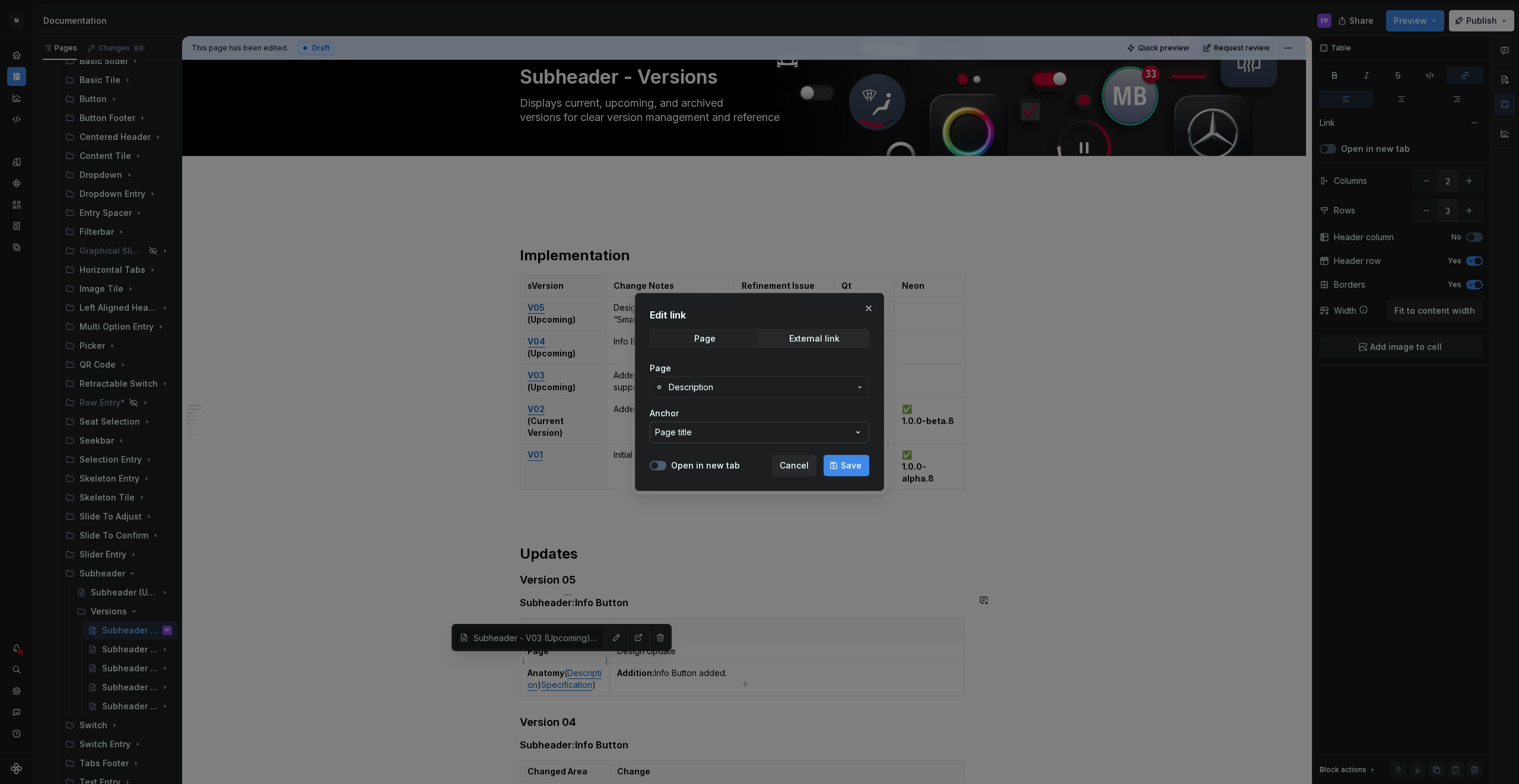
click at [702, 435] on button "Page title" at bounding box center [760, 432] width 220 height 21
type input "size"
click at [788, 394] on div "Edit link Page External link Page Description Anchor Page title Open in new tab…" at bounding box center [760, 392] width 1519 height 784
click at [861, 466] on span "Save" at bounding box center [851, 465] width 21 height 12
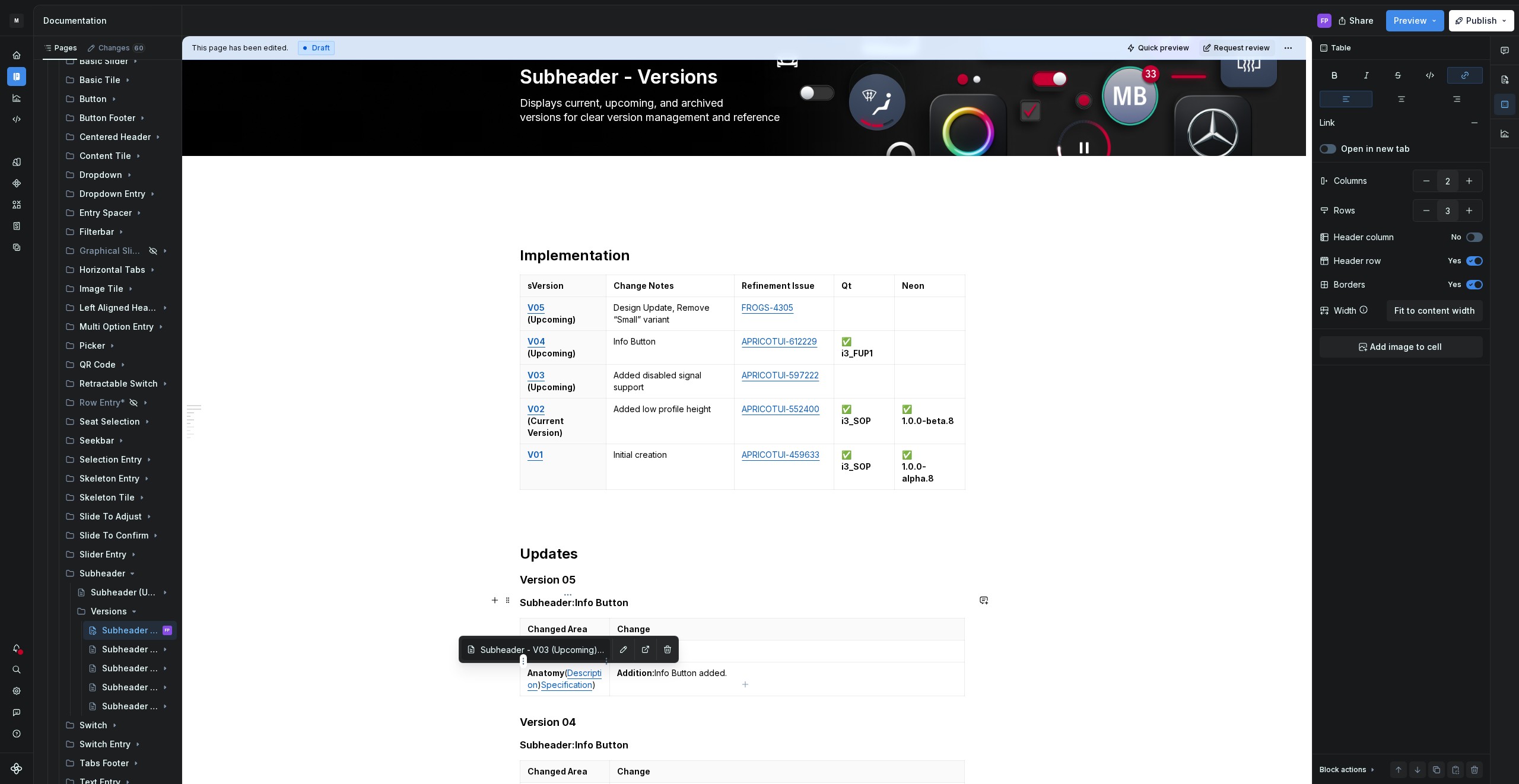
click at [555, 680] on link "Specification" at bounding box center [567, 685] width 51 height 10
type input "Subheader - V03 (Upcoming) / Specification/ Disabled"
click at [615, 652] on button "button" at bounding box center [624, 650] width 17 height 17
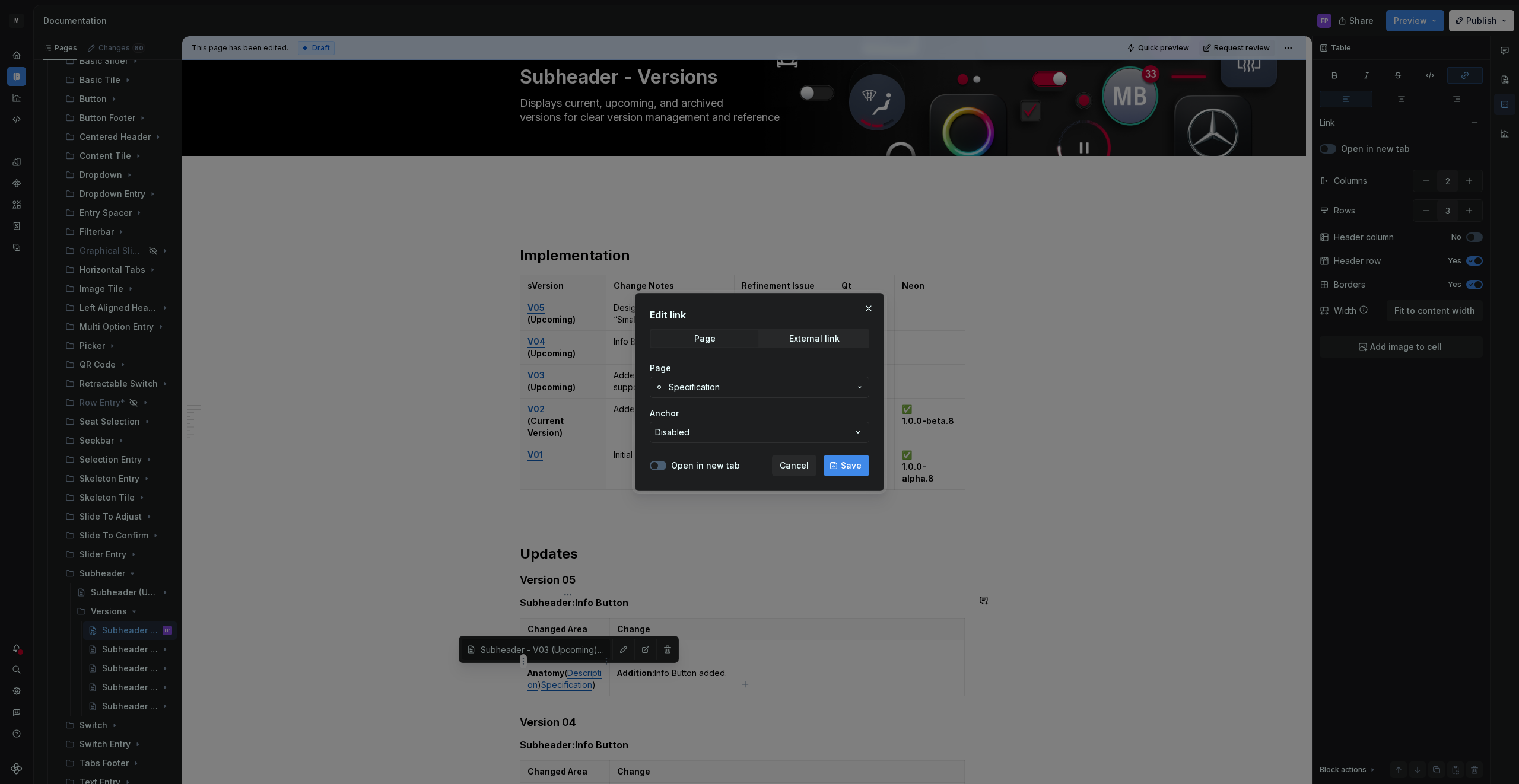
click at [727, 382] on span "Specification" at bounding box center [759, 387] width 181 height 12
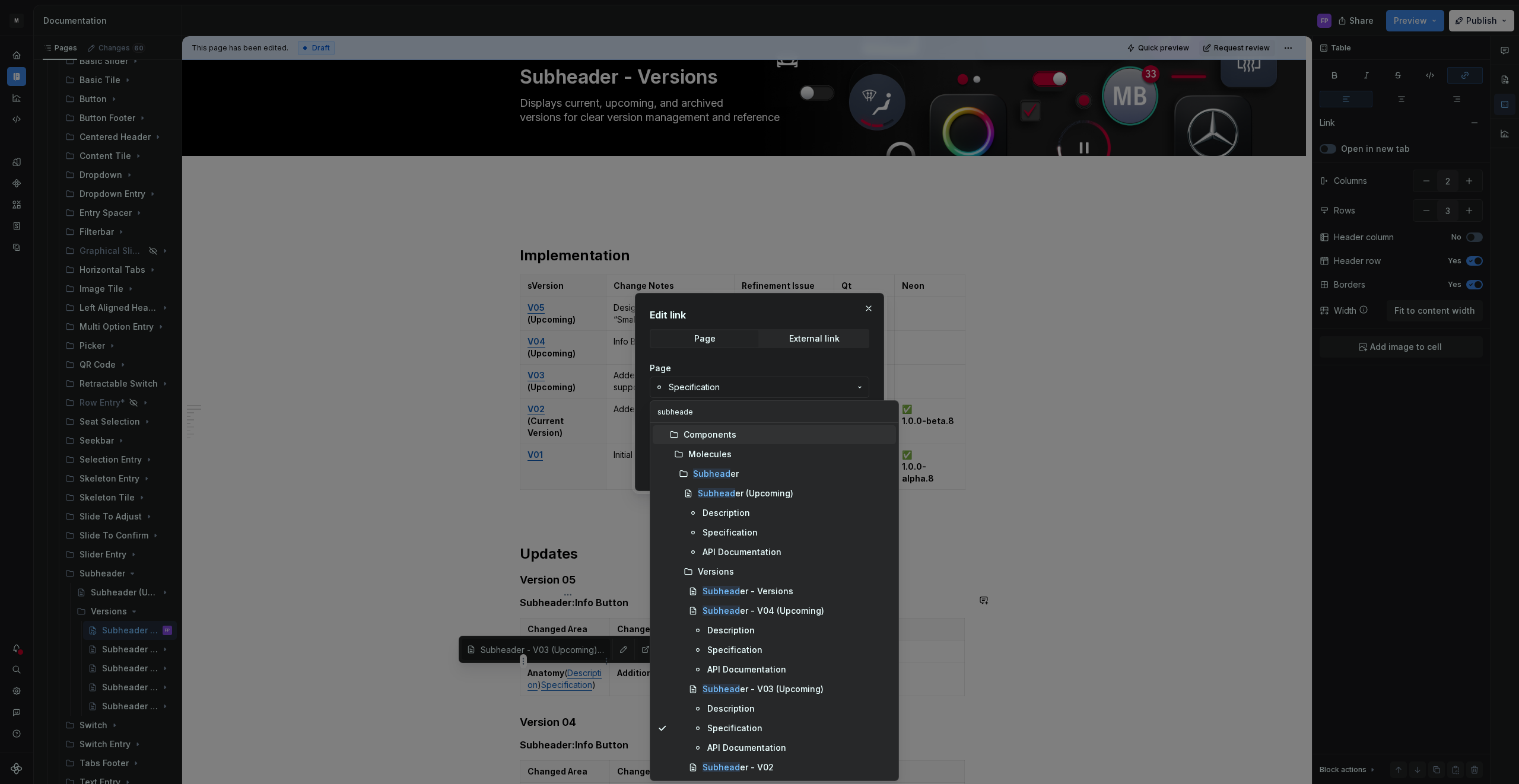
type input "subheader"
click at [730, 530] on div "Specification" at bounding box center [730, 532] width 55 height 12
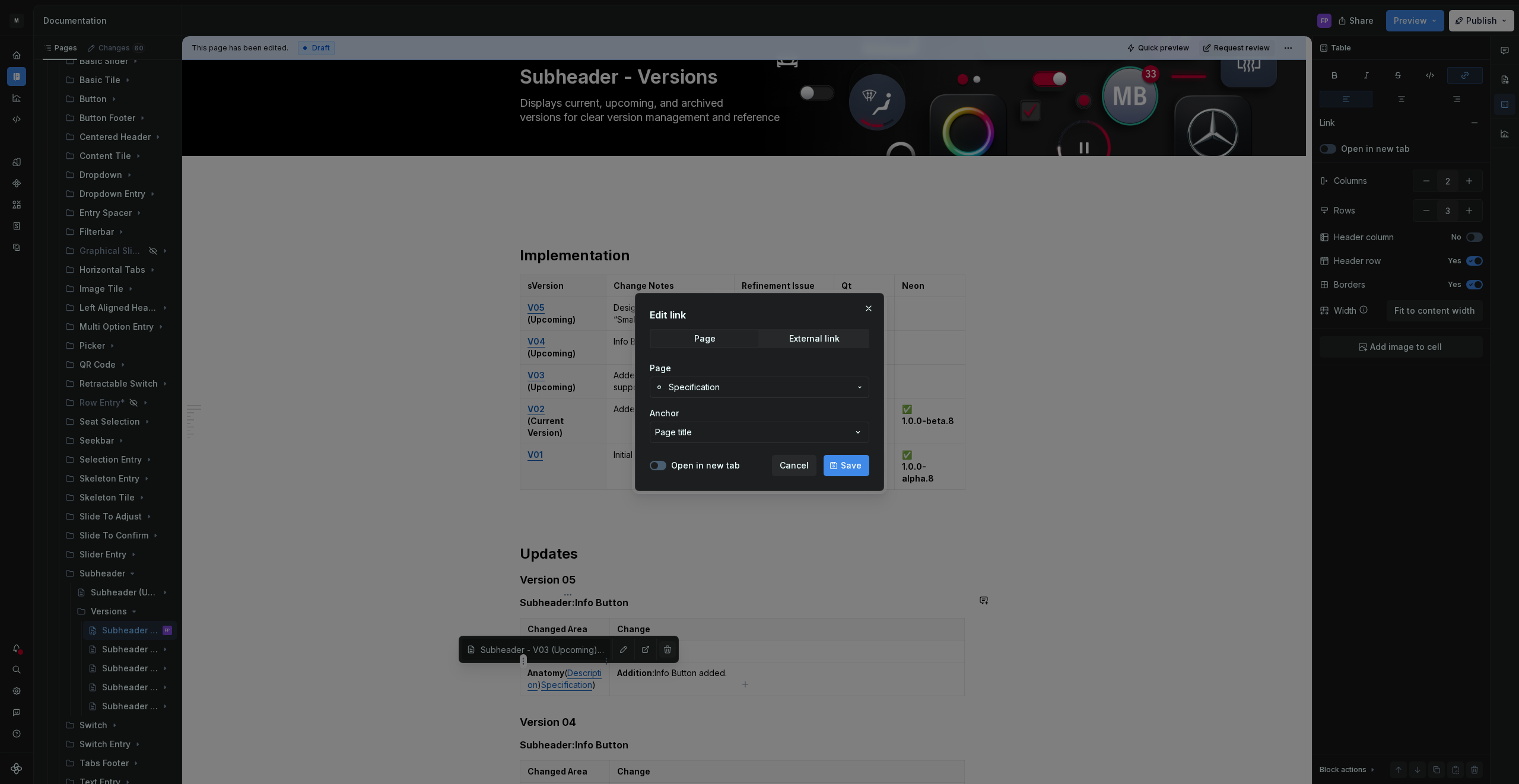
drag, startPoint x: 840, startPoint y: 470, endPoint x: 645, endPoint y: 656, distance: 269.5
click at [840, 470] on button "Save" at bounding box center [846, 465] width 45 height 21
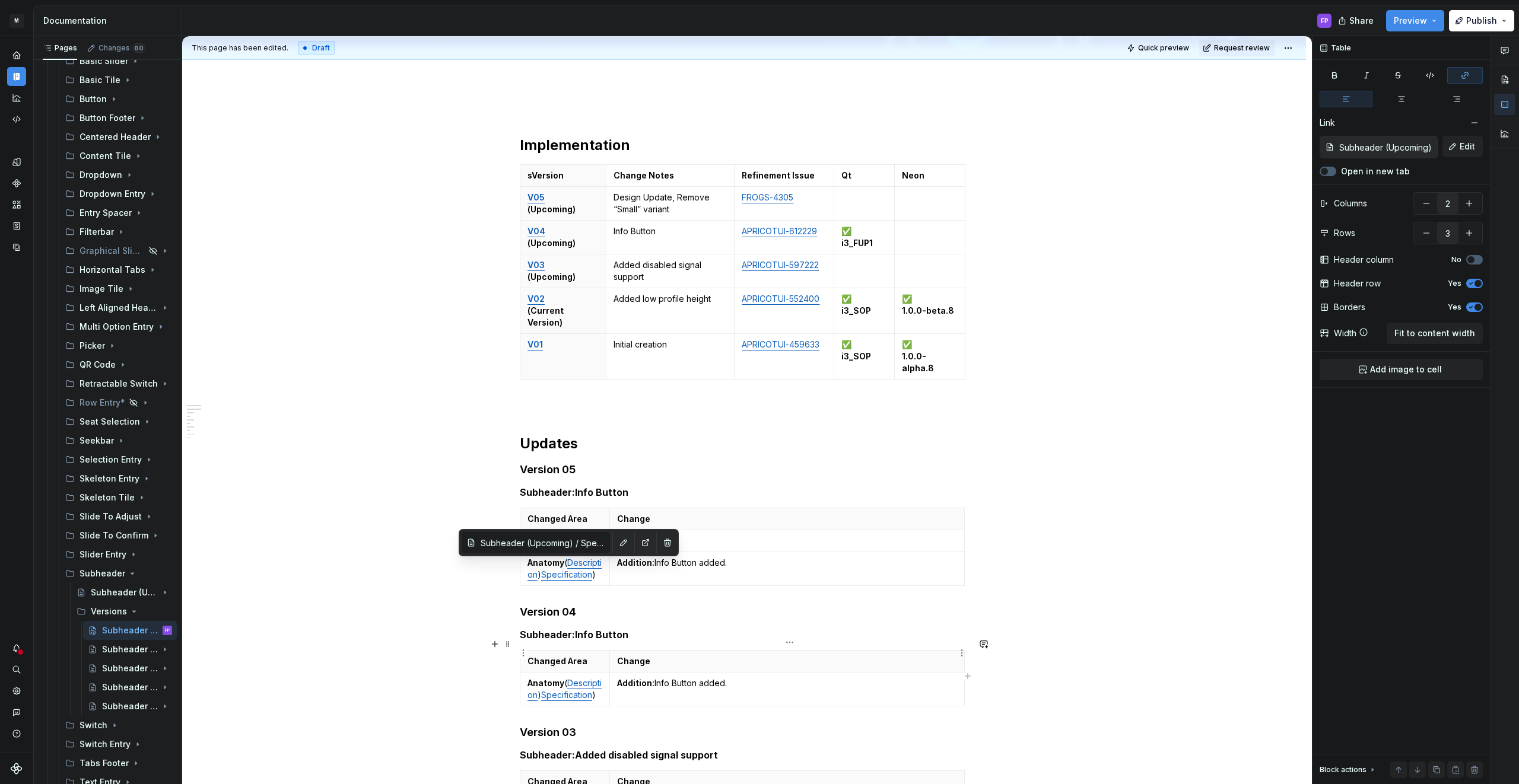
scroll to position [149, 0]
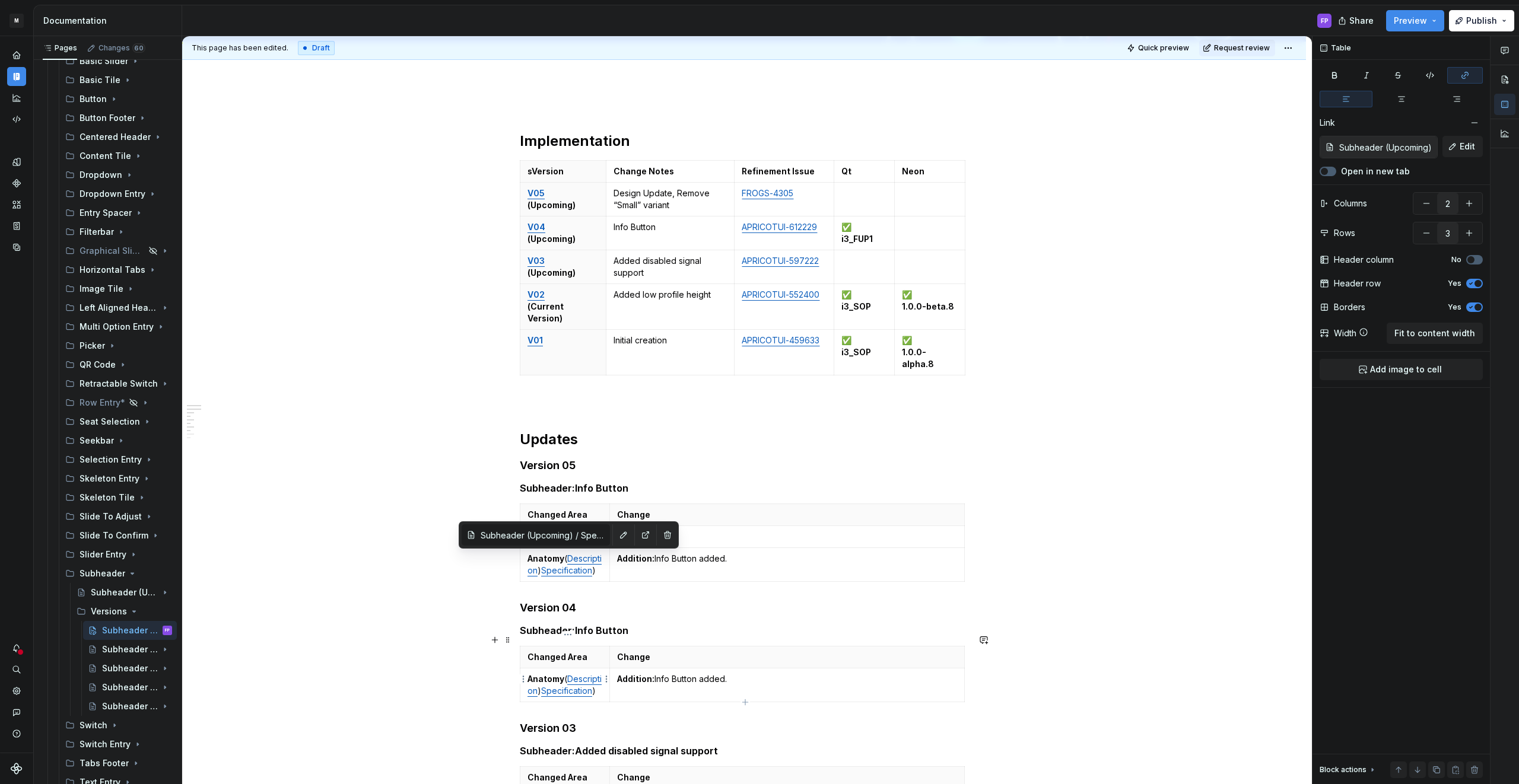
type input "Subheader - V03 (Upcoming) / Specification/ Disabled"
type input "2"
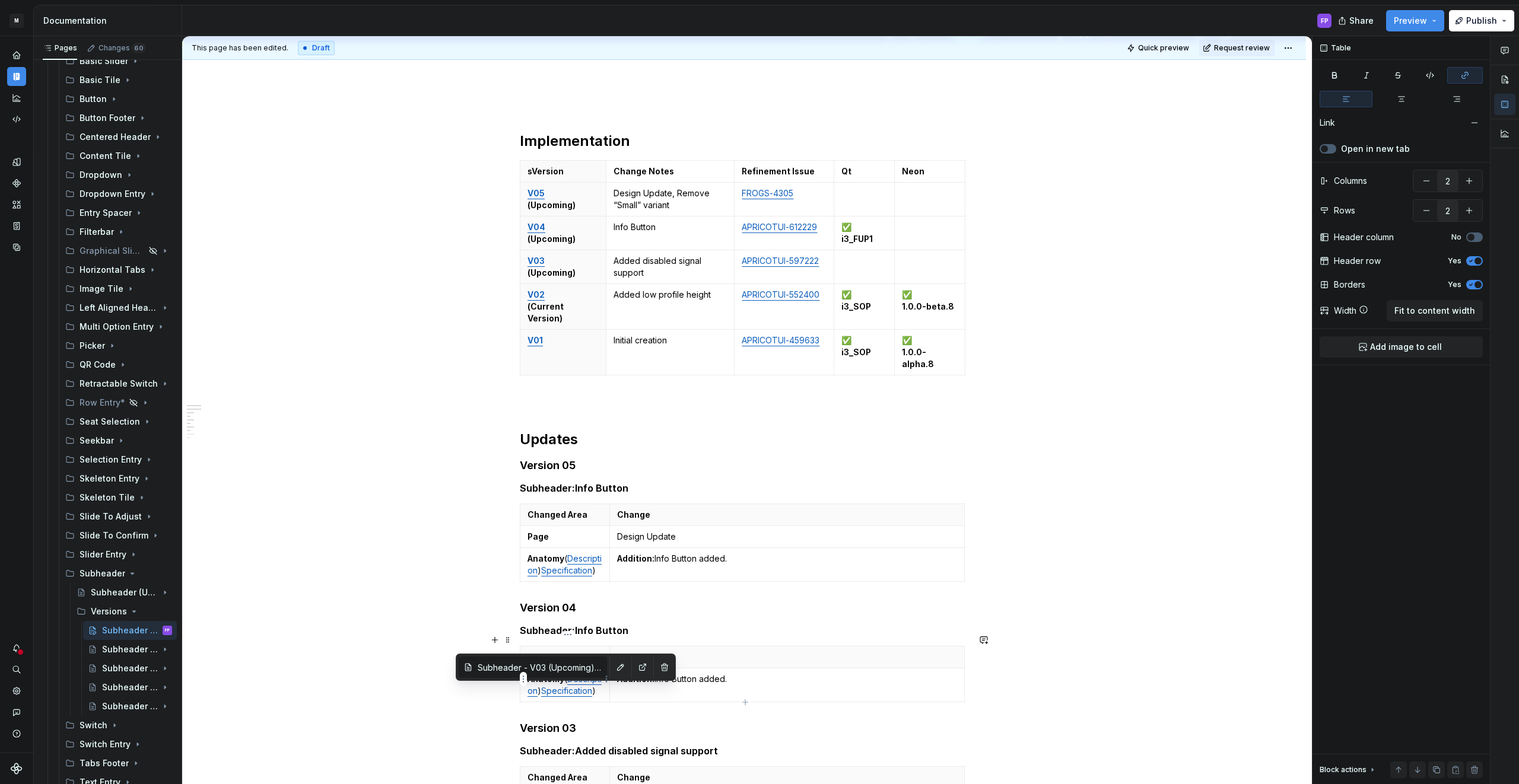
click at [552, 690] on link "Specification" at bounding box center [567, 690] width 51 height 10
click at [563, 683] on link "Description" at bounding box center [564, 685] width 74 height 22
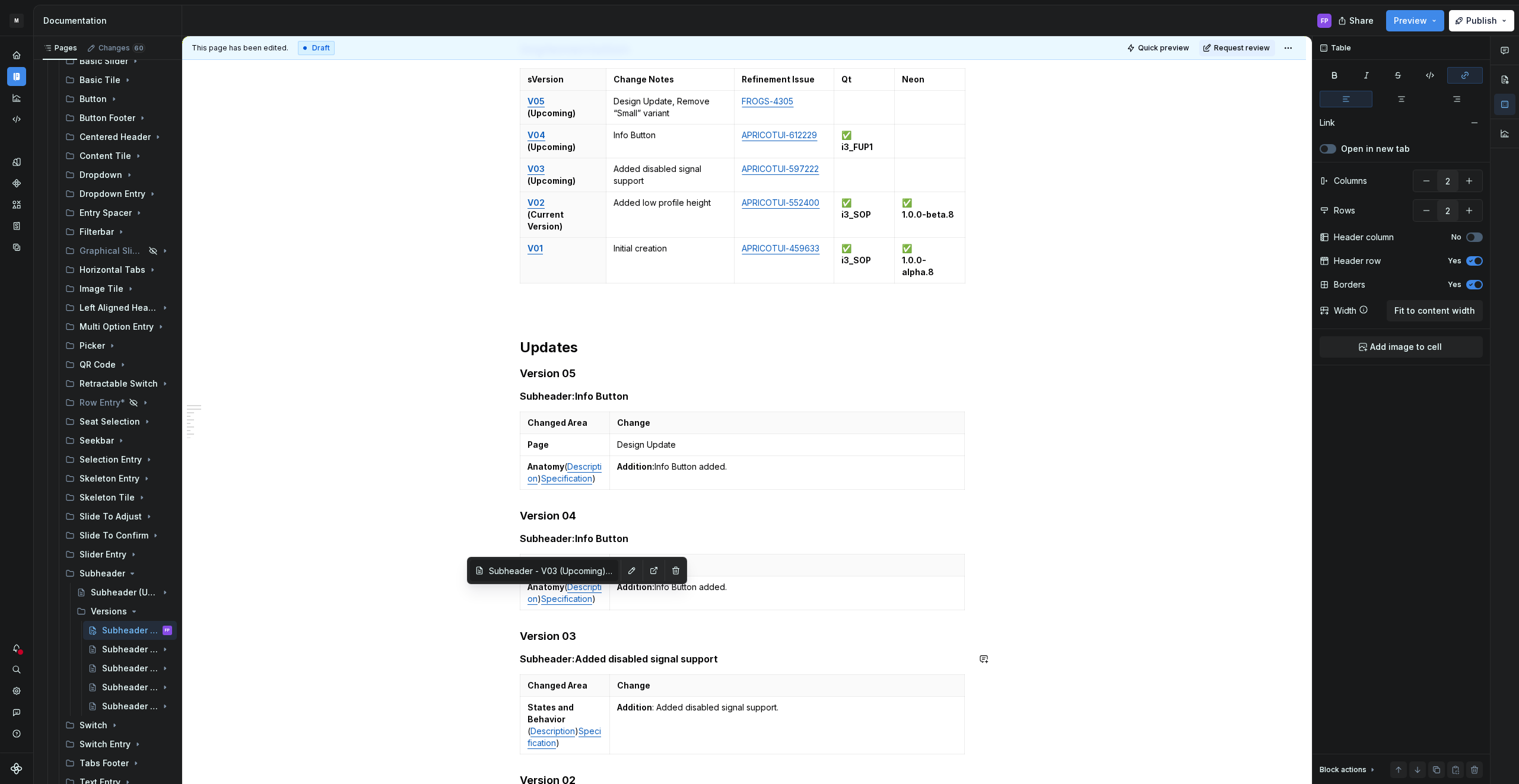
scroll to position [248, 0]
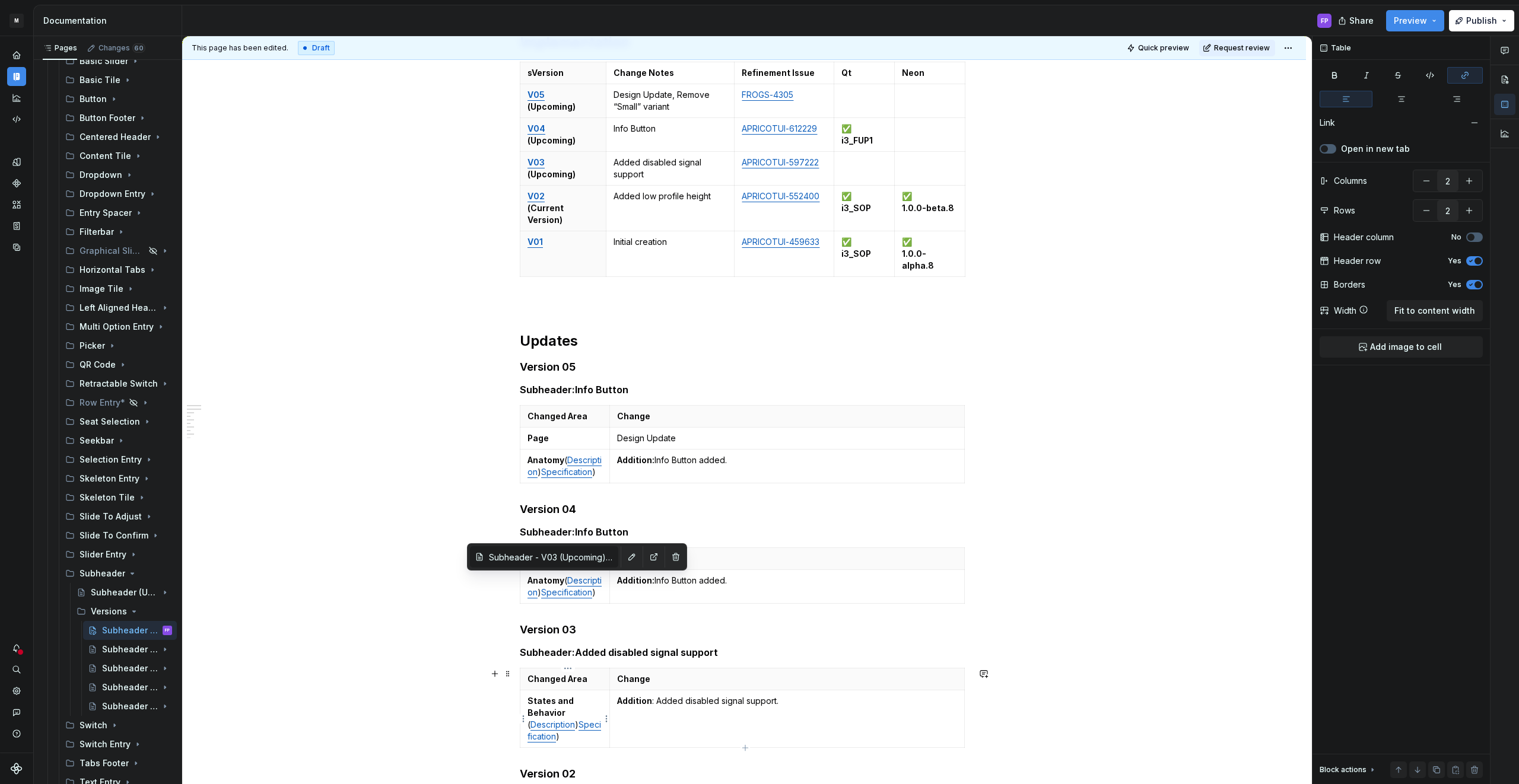
click at [554, 721] on link "Description" at bounding box center [553, 724] width 45 height 10
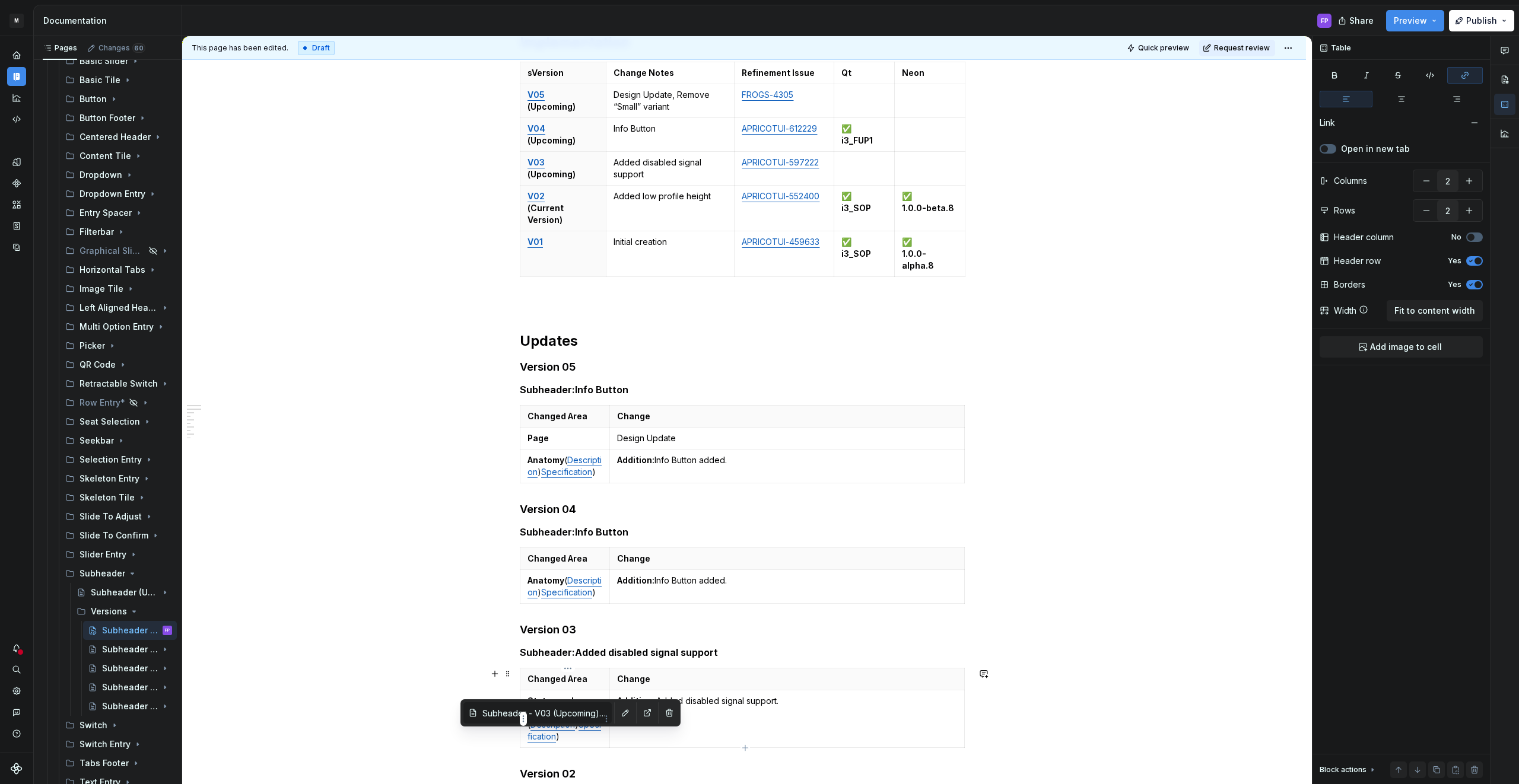
click at [556, 737] on link "Specification" at bounding box center [564, 730] width 74 height 22
type input "Subheader - V03 (Upcoming) / Description/ Disabled"
click at [556, 581] on link "Description" at bounding box center [564, 586] width 74 height 22
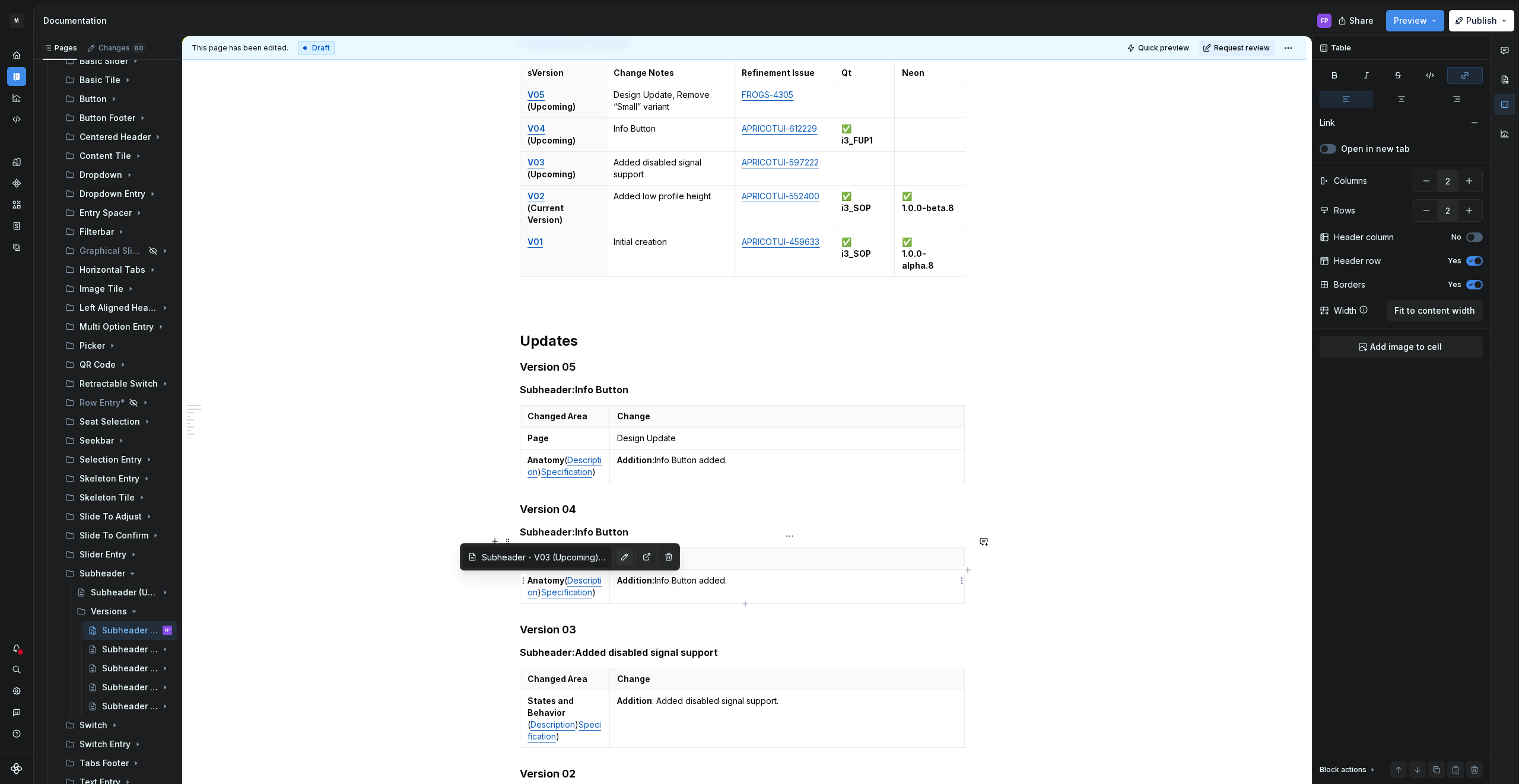
click at [616, 559] on button "button" at bounding box center [624, 557] width 17 height 17
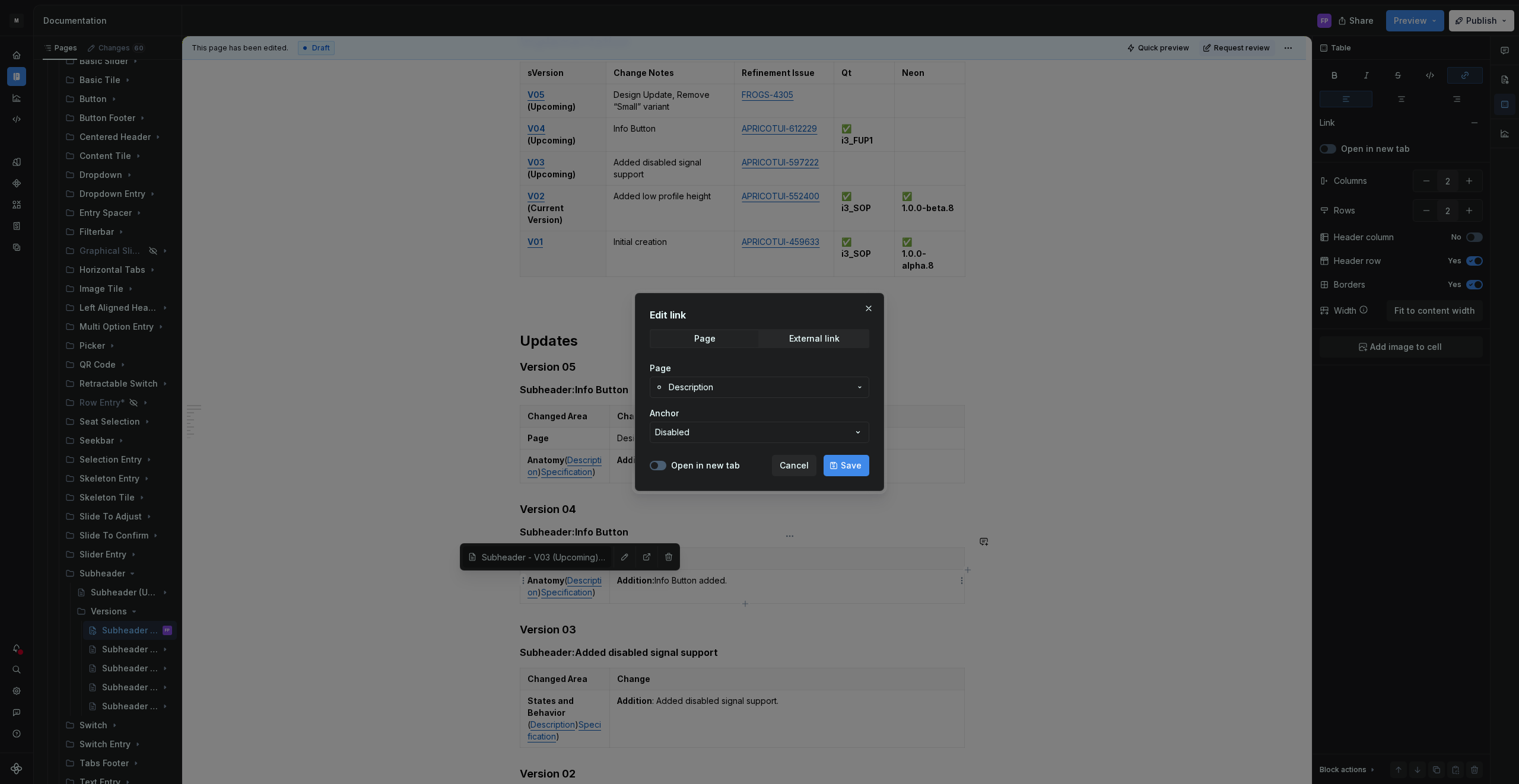
click at [706, 386] on span "Description" at bounding box center [691, 387] width 45 height 12
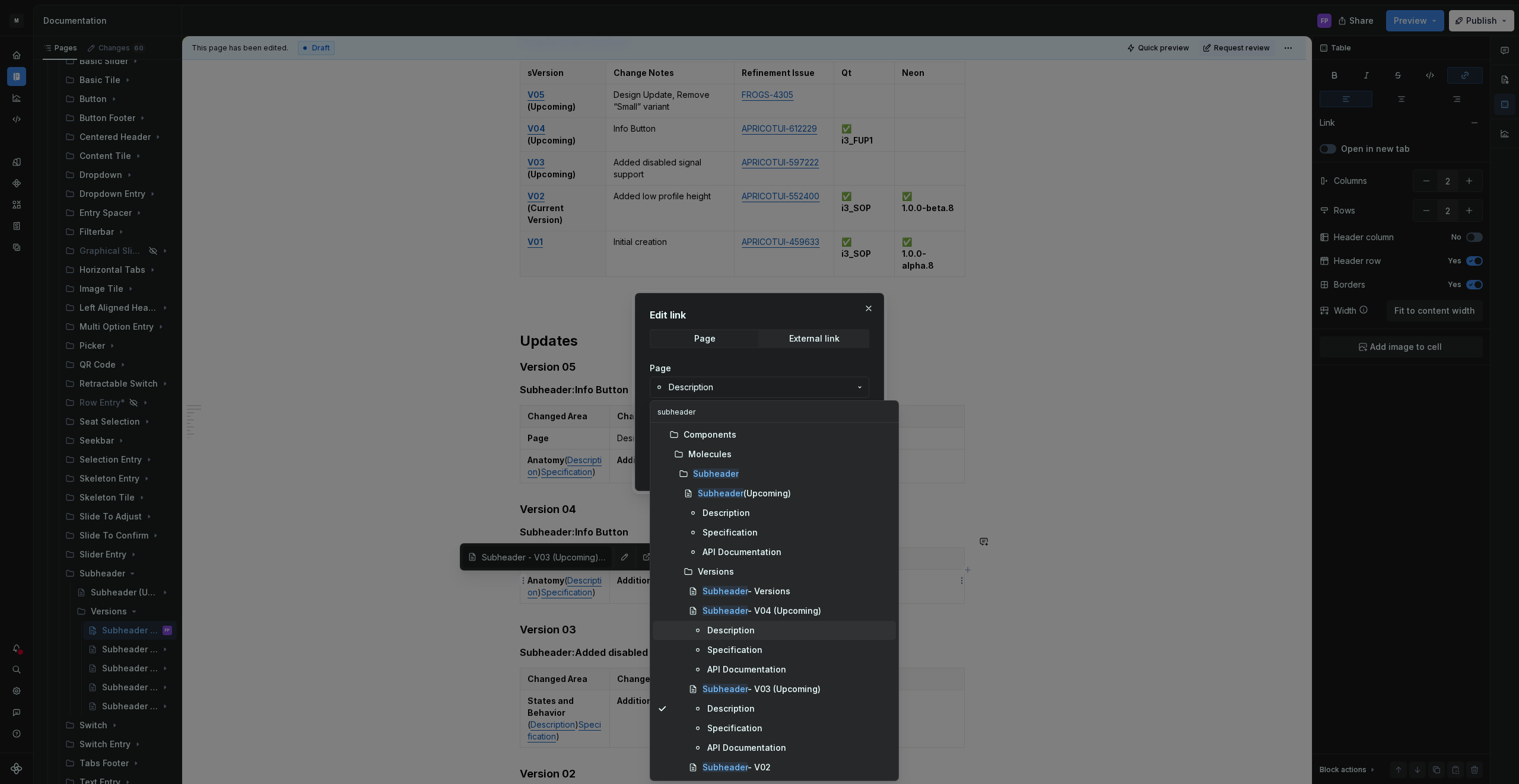
type input "subheader"
click at [725, 628] on div "Description" at bounding box center [731, 630] width 48 height 12
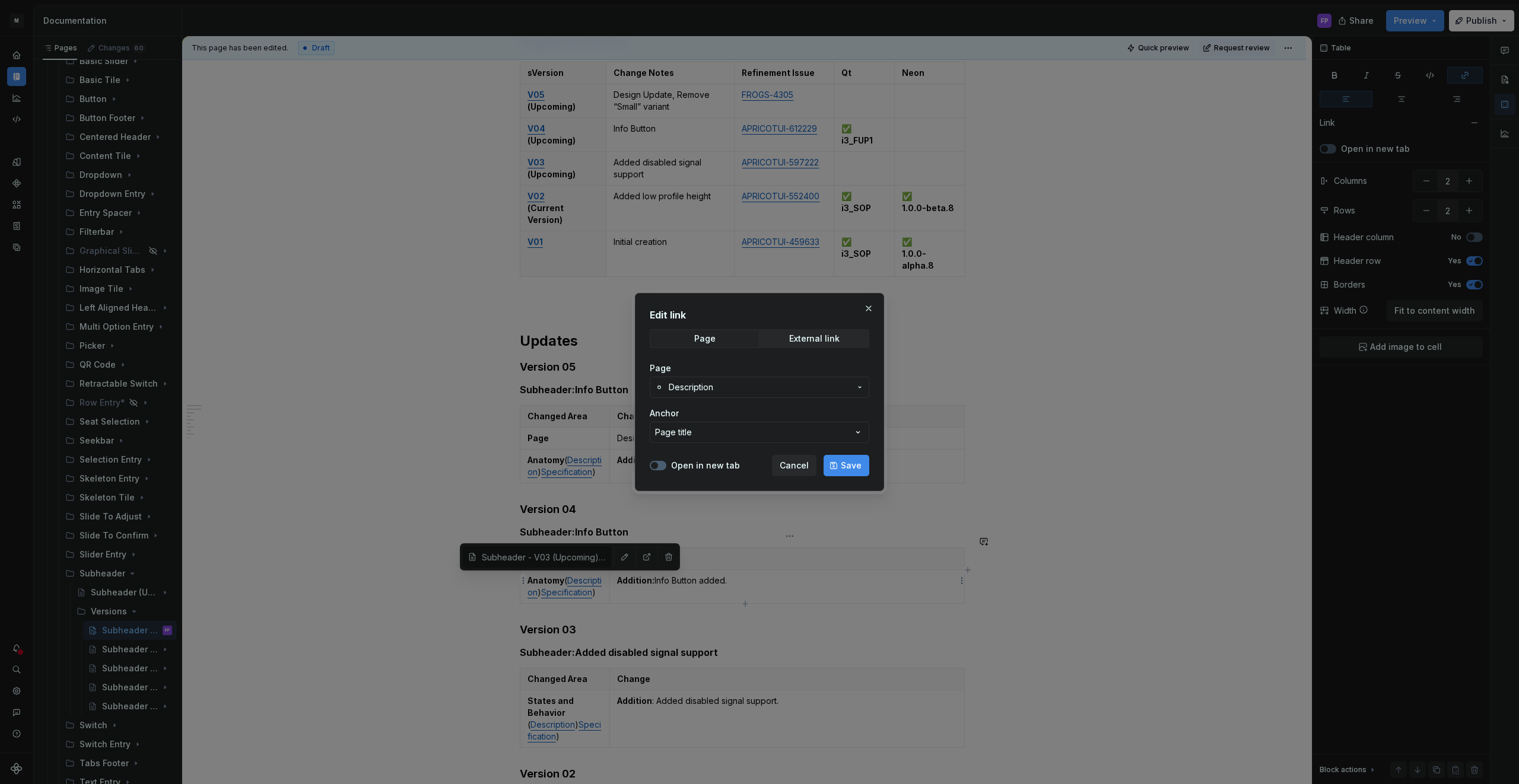
drag, startPoint x: 852, startPoint y: 459, endPoint x: 546, endPoint y: 591, distance: 333.3
click at [851, 460] on span "Save" at bounding box center [851, 465] width 21 height 12
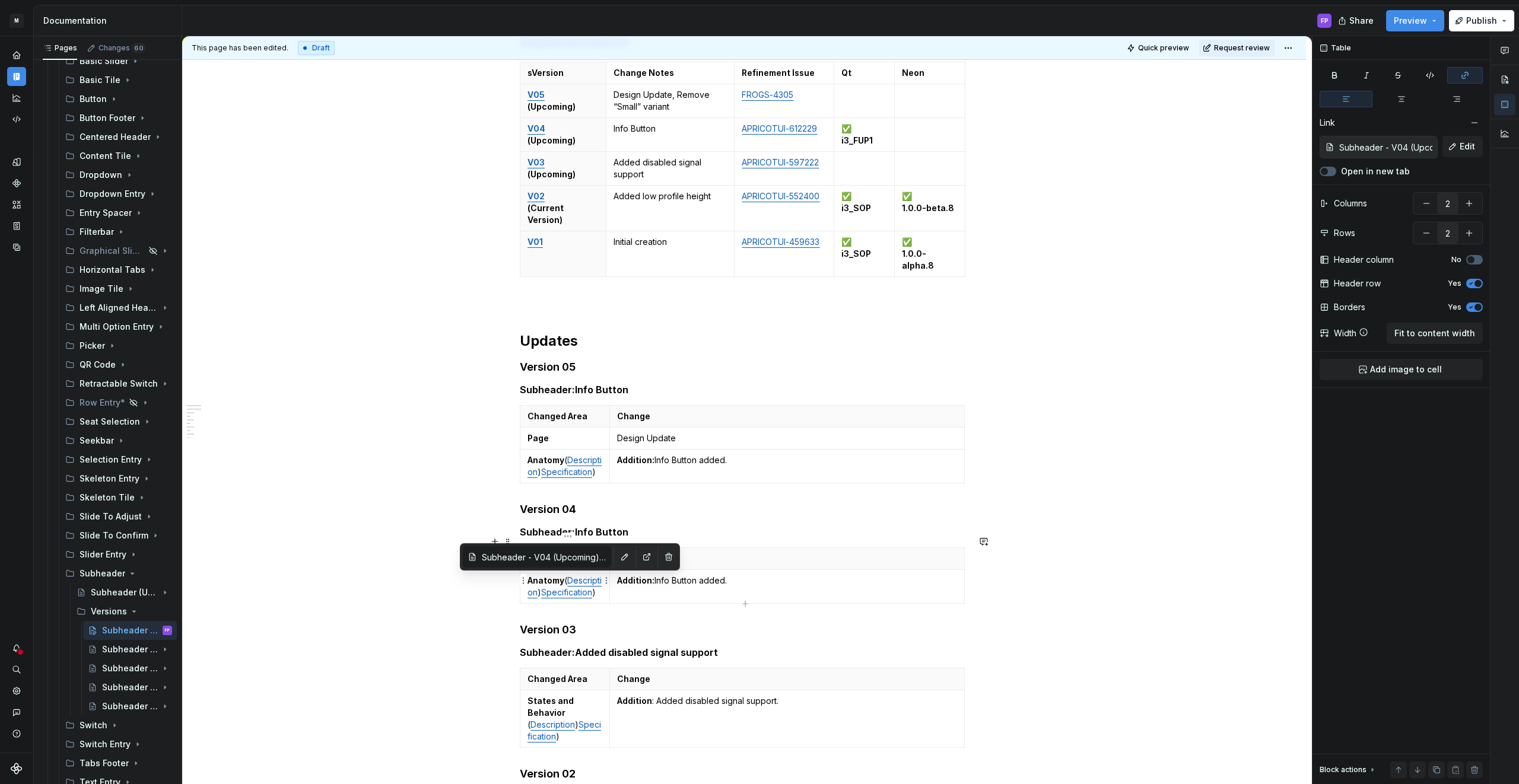
type input "Subheader - V03 (Upcoming) / Specification/ Disabled"
click at [555, 596] on link "Specification" at bounding box center [567, 592] width 51 height 10
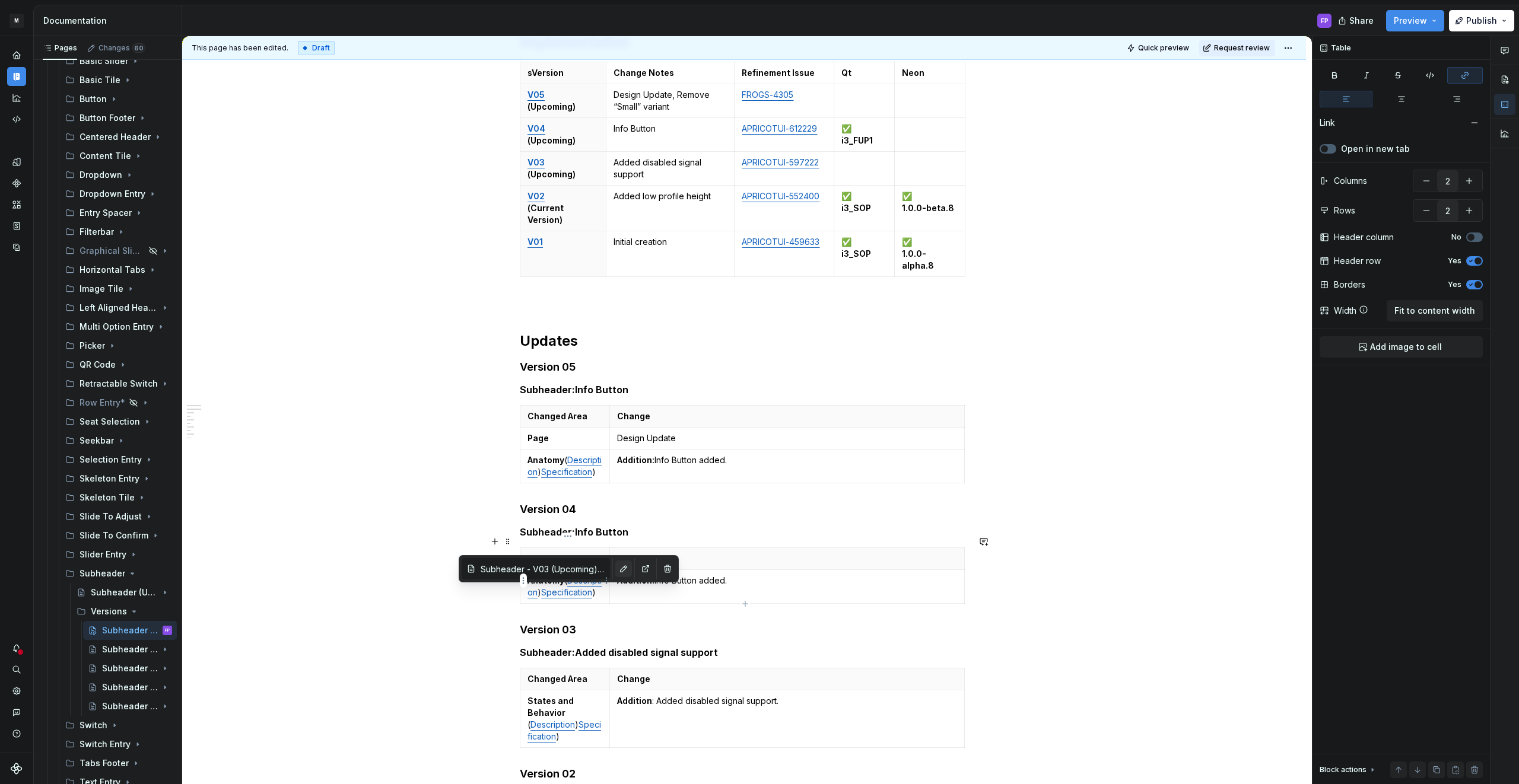
click at [615, 565] on button "button" at bounding box center [624, 569] width 17 height 17
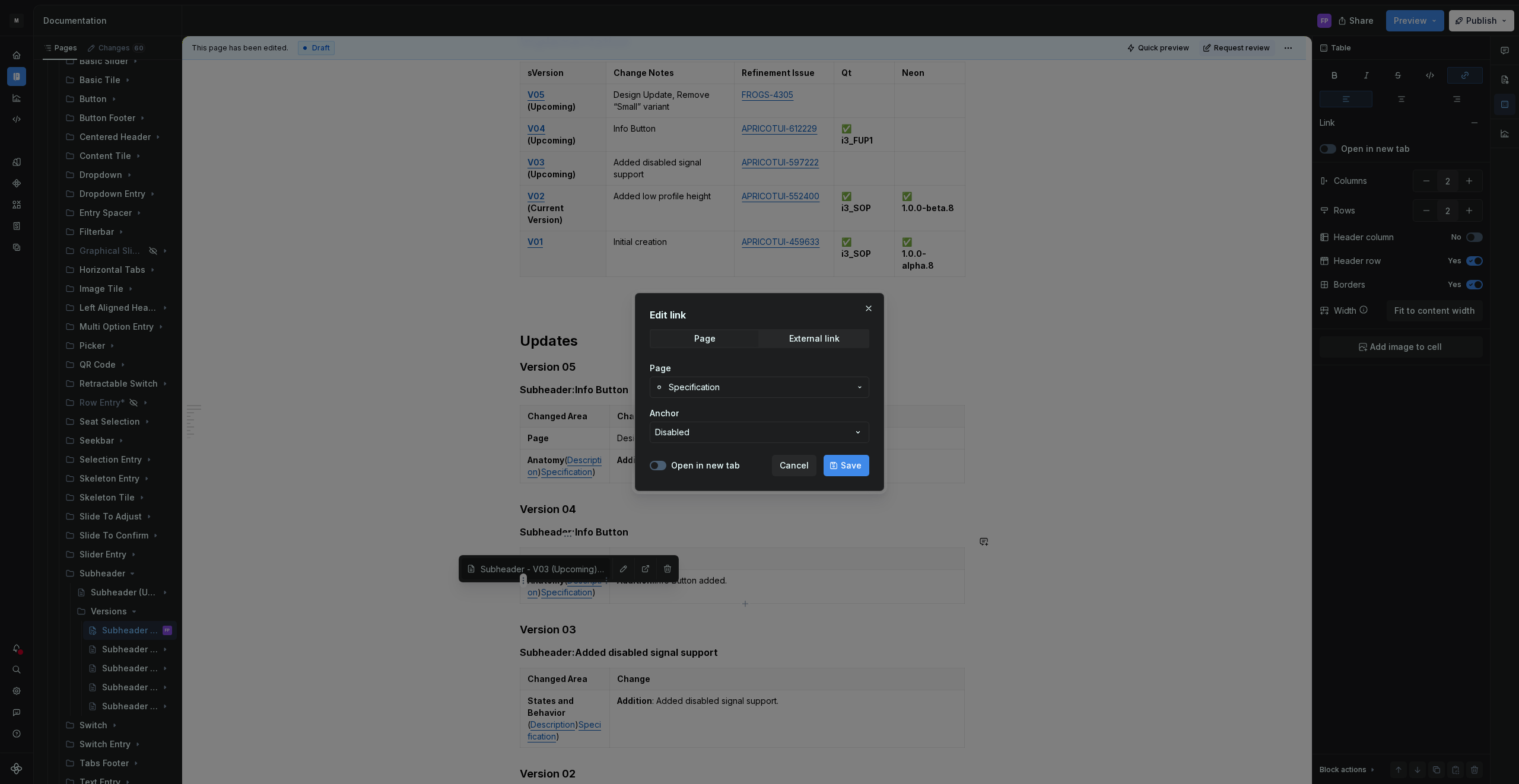
click at [727, 386] on span "Specification" at bounding box center [759, 387] width 181 height 12
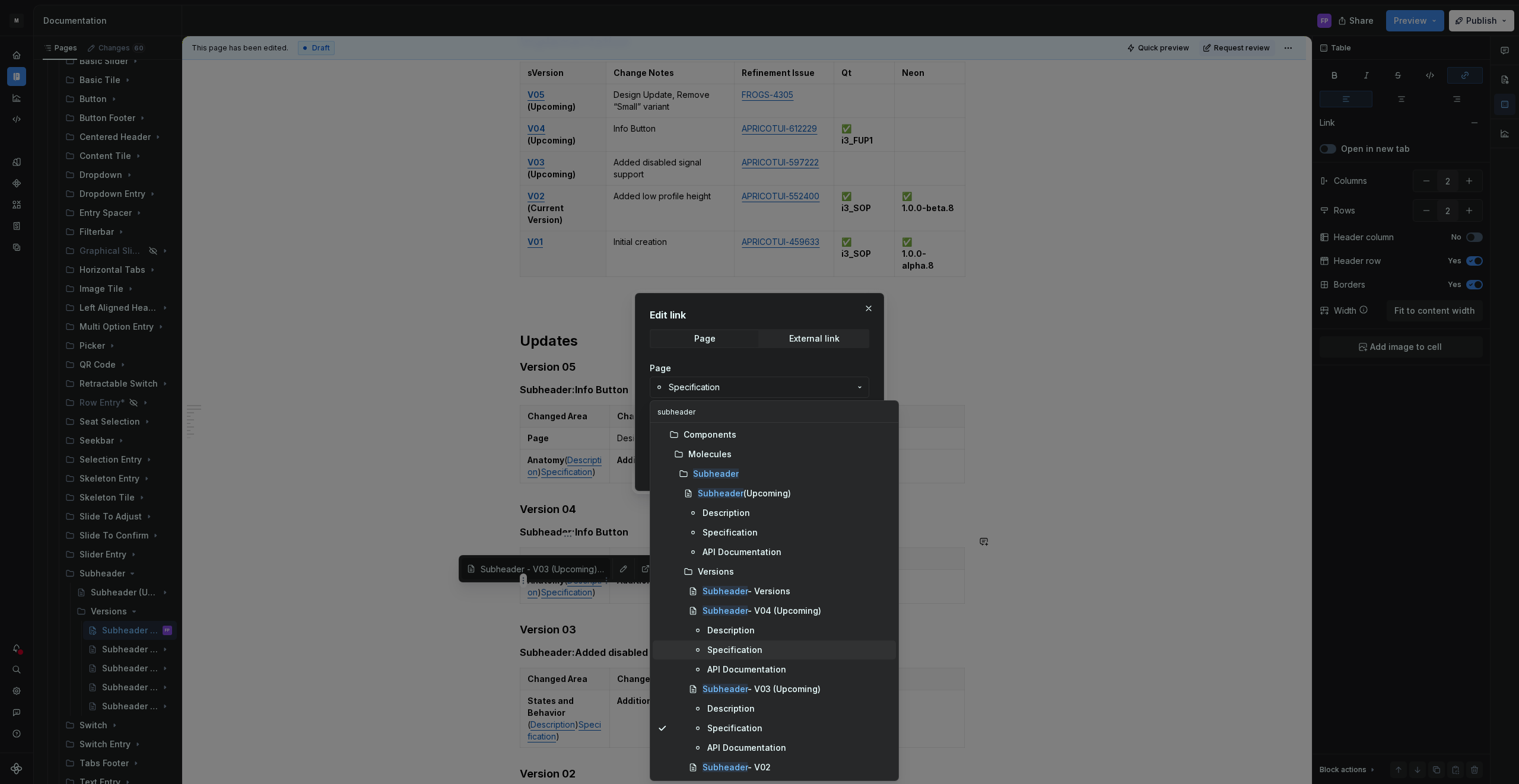
type input "subheader"
click at [717, 647] on div "Specification" at bounding box center [735, 650] width 55 height 12
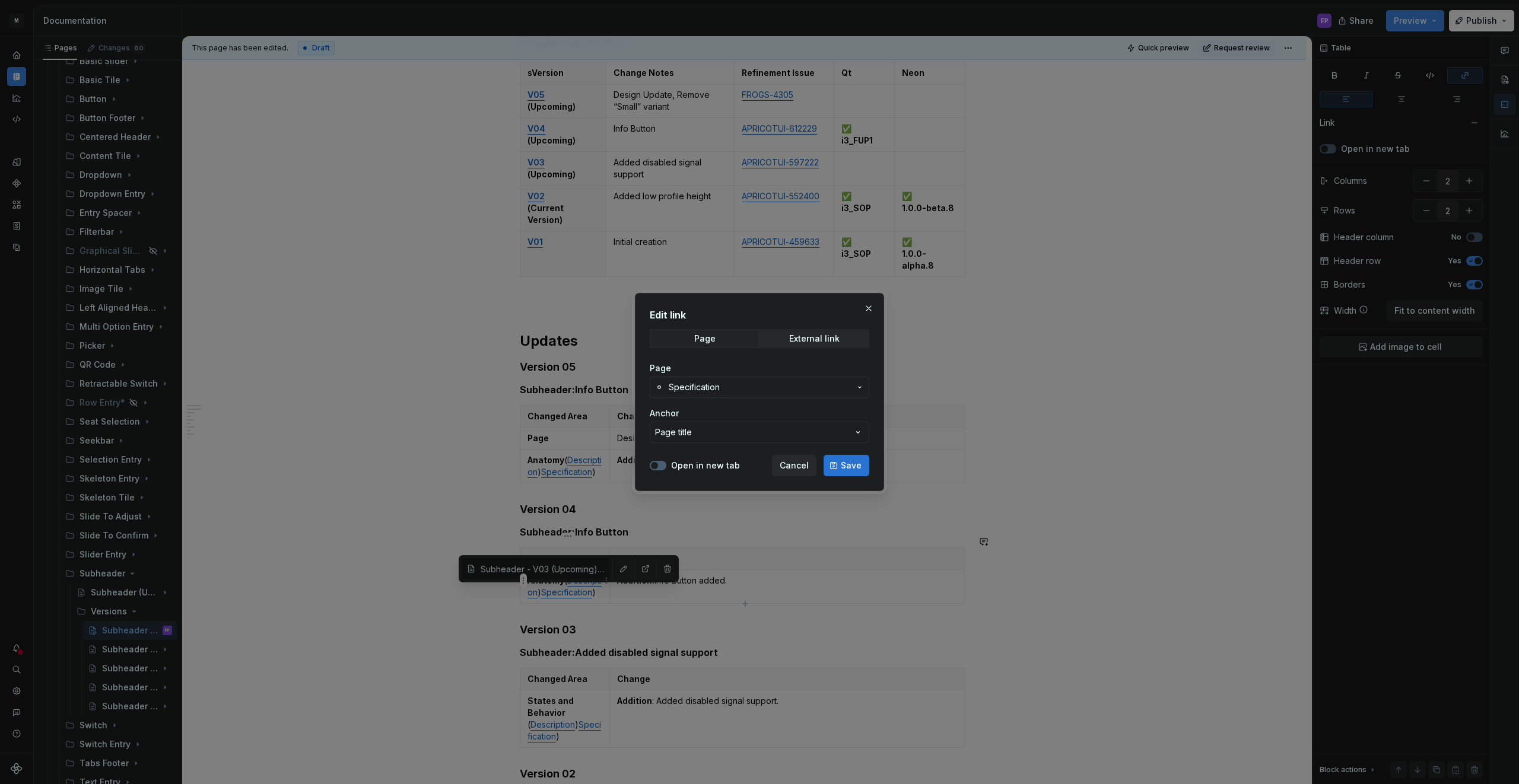
click at [842, 463] on span "Save" at bounding box center [851, 465] width 21 height 12
type input "Subheader - V04 (Upcoming) / Specification"
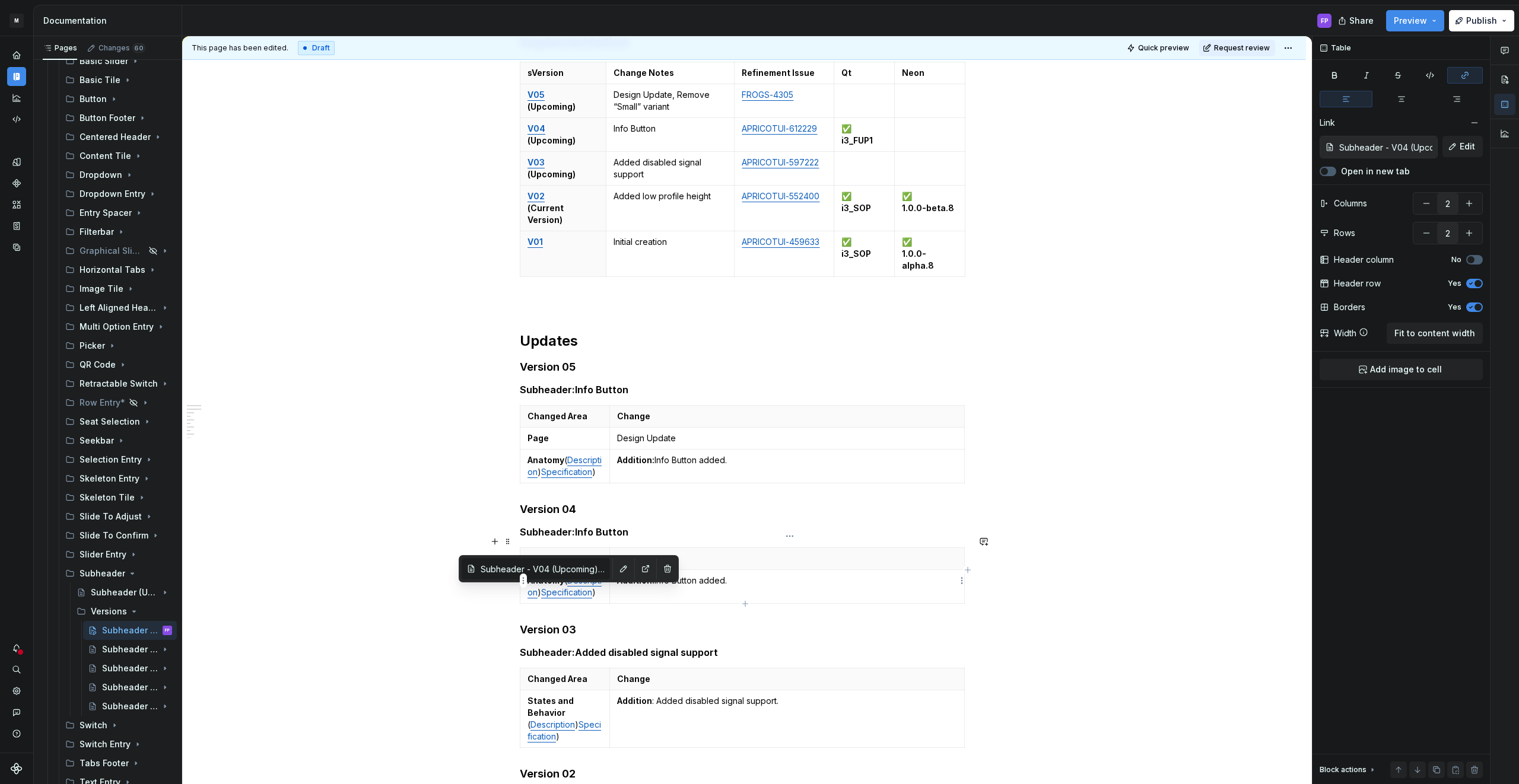
click at [736, 598] on td "Addition: Info Button added." at bounding box center [786, 586] width 355 height 34
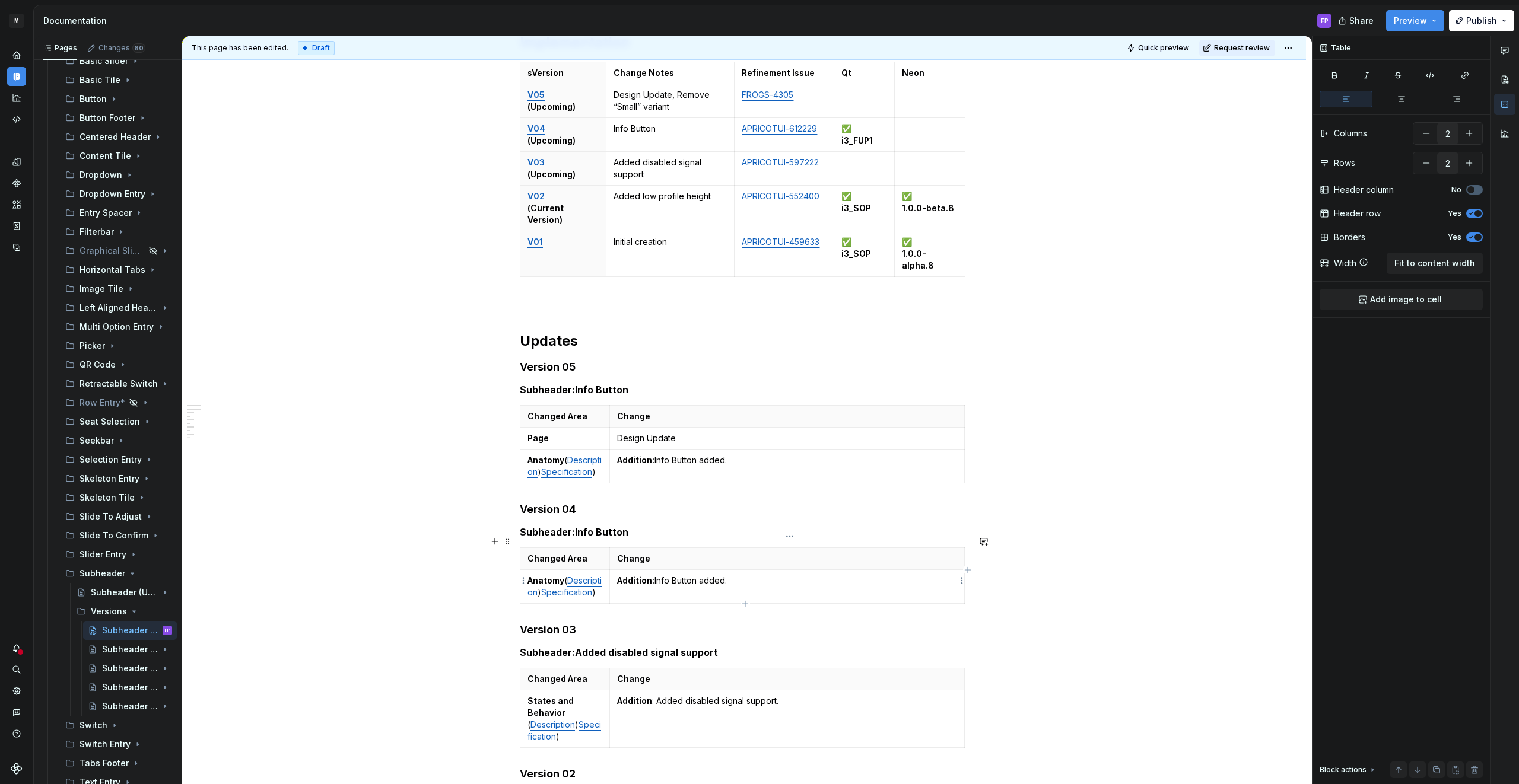
scroll to position [0, 0]
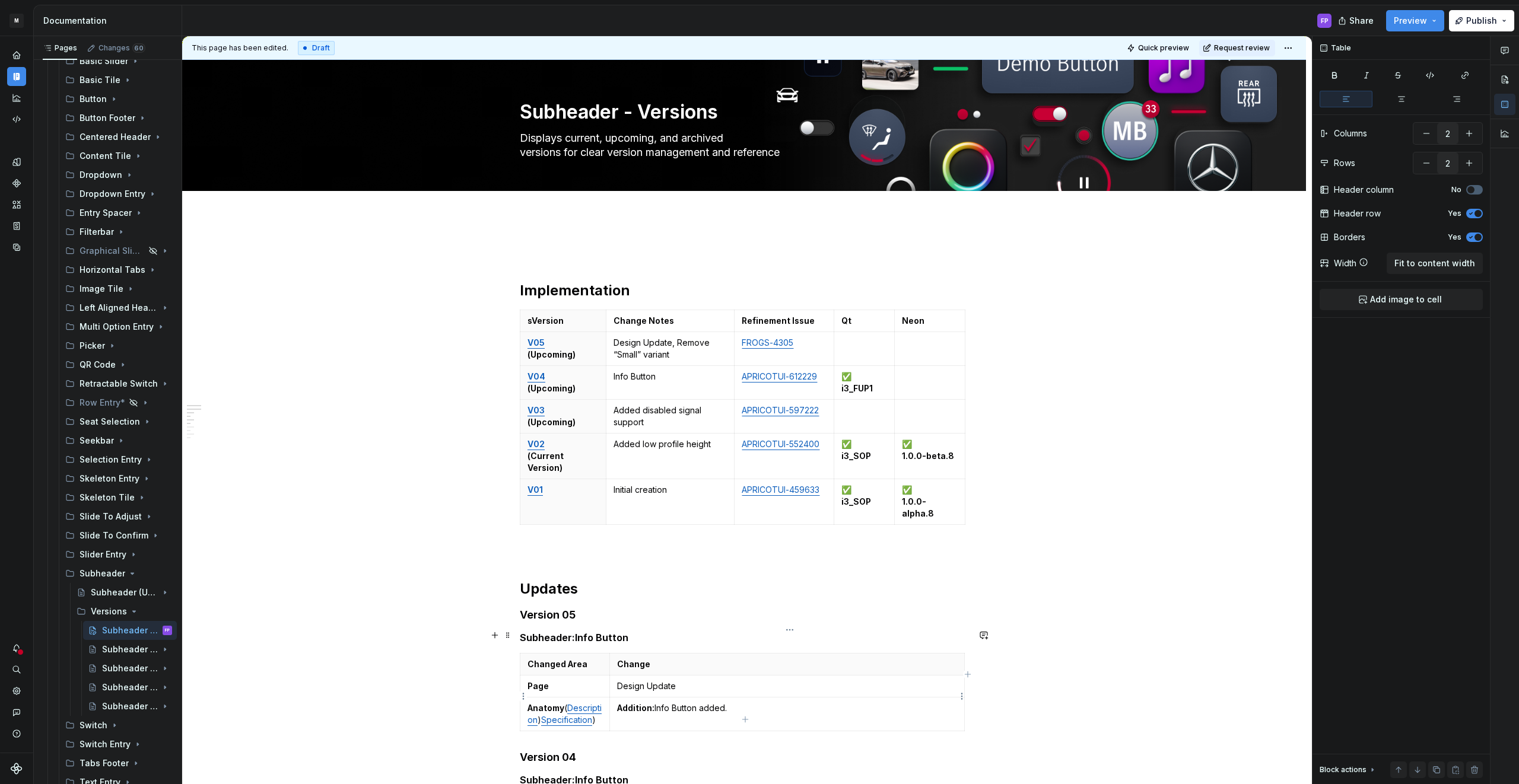
type input "3"
click at [740, 702] on p "Addition: Info Button added." at bounding box center [786, 708] width 340 height 12
drag, startPoint x: 669, startPoint y: 682, endPoint x: 660, endPoint y: 682, distance: 9.0
click at [660, 702] on p "Addition: Info Button added." at bounding box center [786, 708] width 340 height 12
click at [644, 703] on strong "Addition:" at bounding box center [635, 708] width 37 height 10
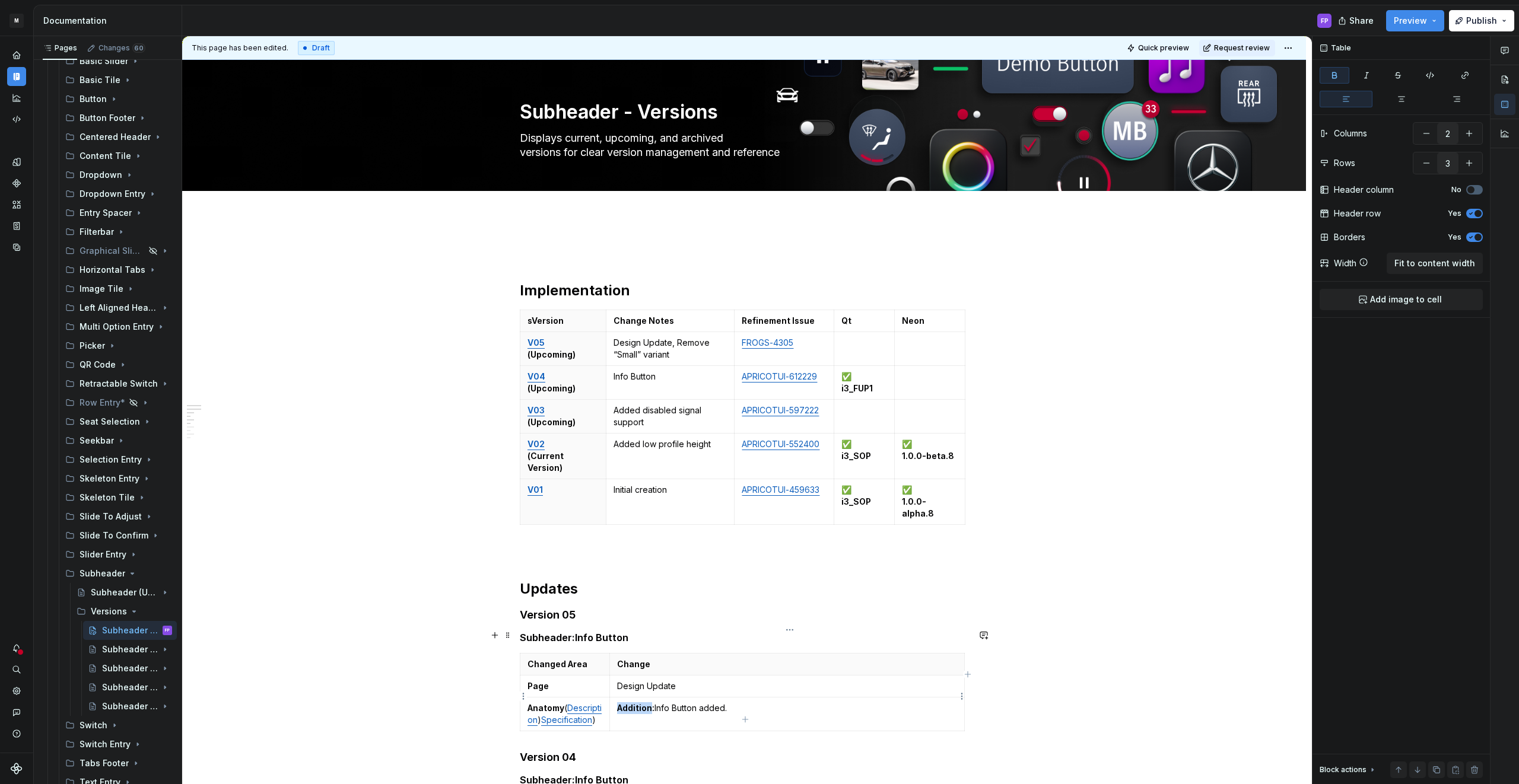
click at [644, 703] on strong "Addition:" at bounding box center [635, 708] width 37 height 10
click at [1245, 39] on div "This page has been edited. Draft Quick preview Request review" at bounding box center [744, 48] width 1123 height 23
click at [1245, 41] on button "Request review" at bounding box center [1237, 48] width 76 height 17
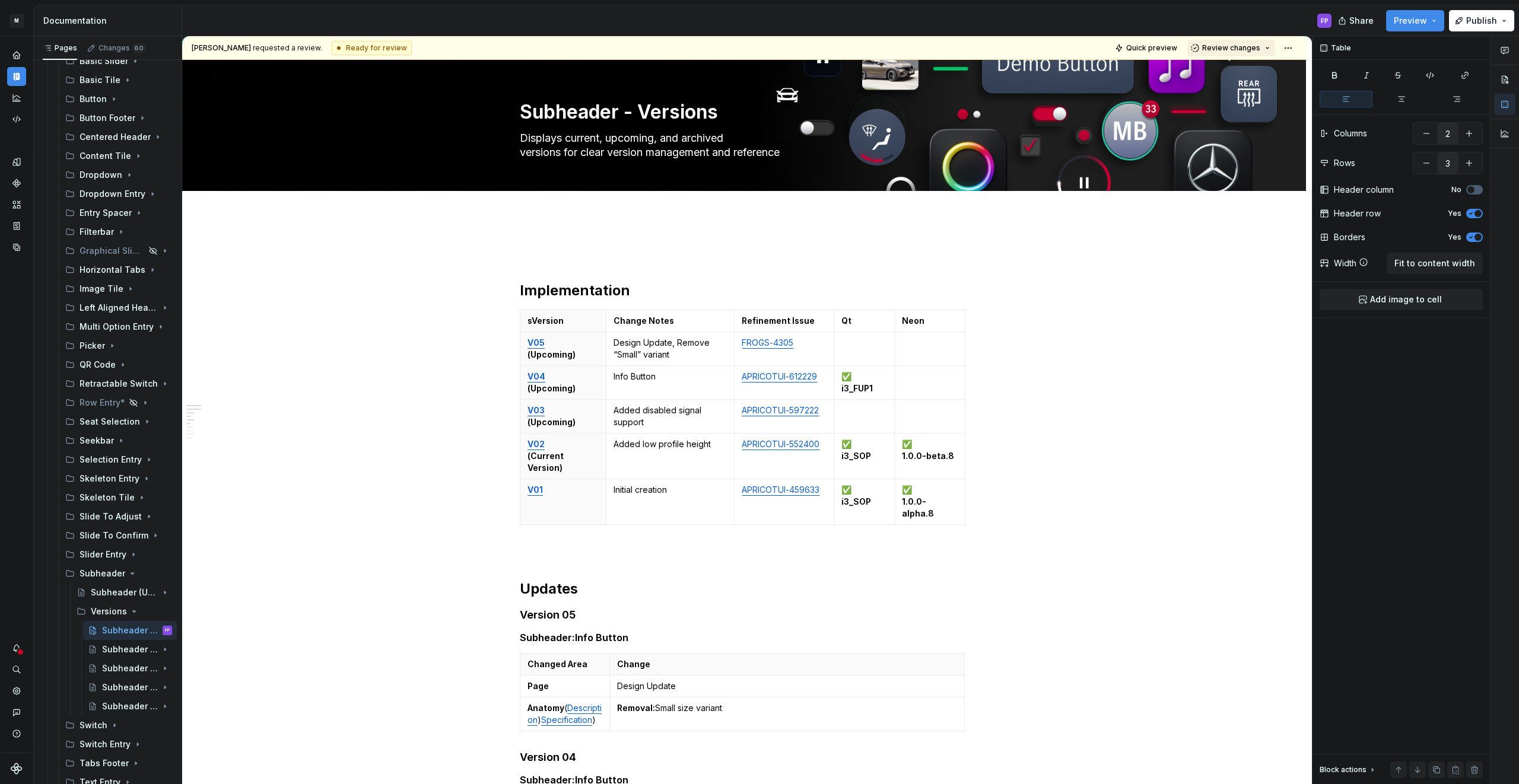
click at [1245, 41] on button "Review changes" at bounding box center [1231, 48] width 88 height 17
drag, startPoint x: 1233, startPoint y: 62, endPoint x: 1333, endPoint y: 27, distance: 105.9
click at [1233, 62] on span "Approve This page is ready to publish." at bounding box center [1272, 76] width 147 height 30
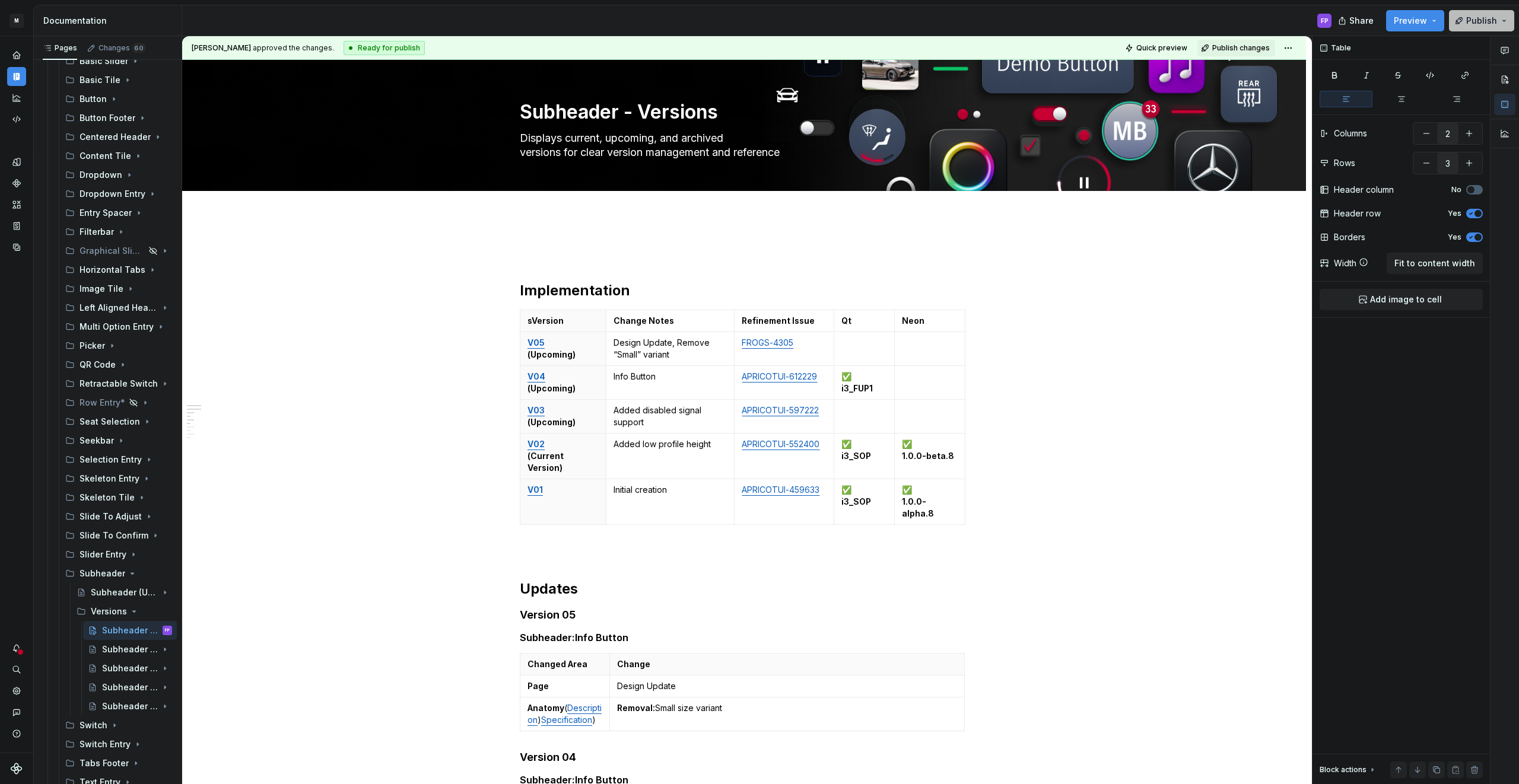
click at [1471, 19] on span "Publish" at bounding box center [1481, 21] width 31 height 12
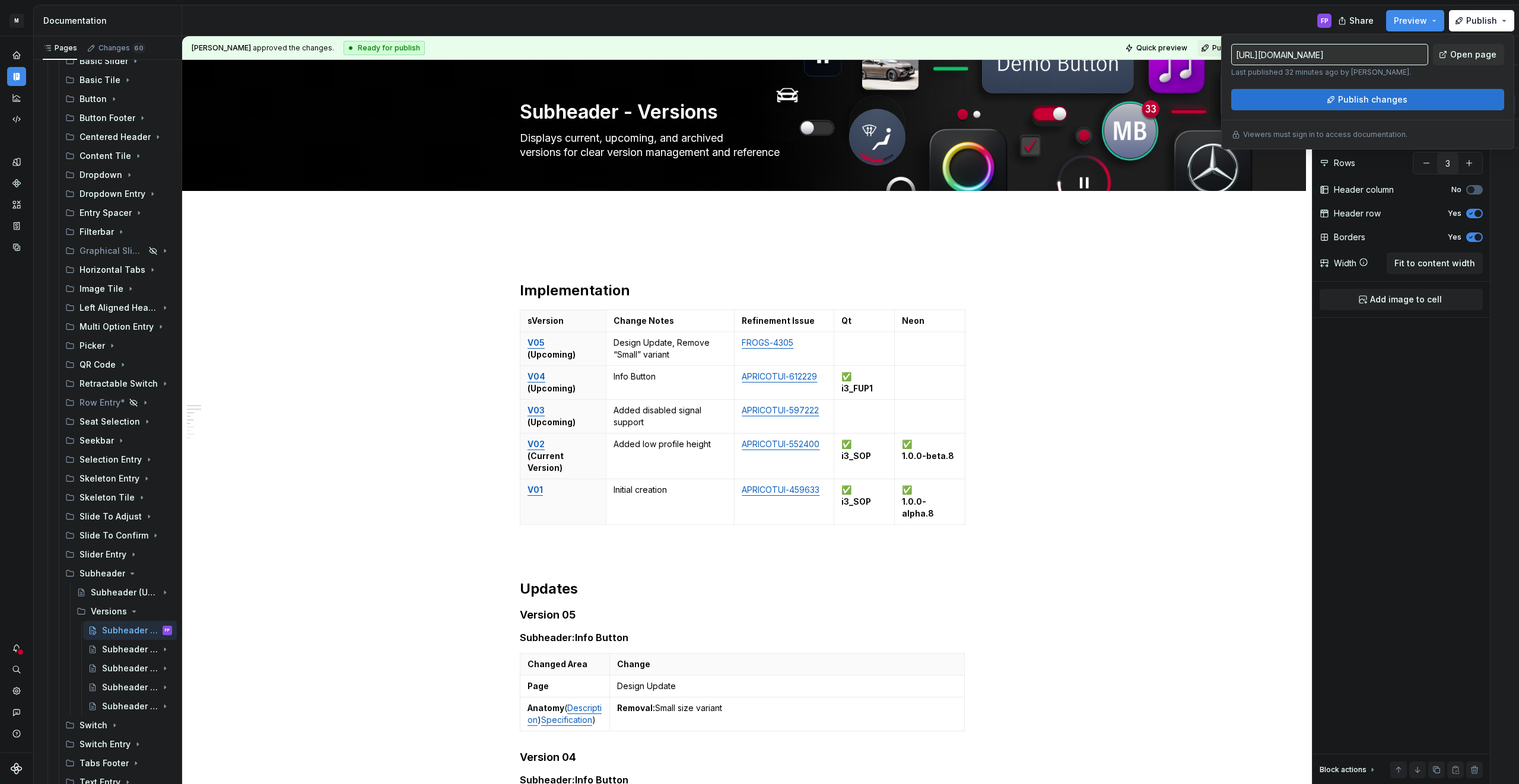
click at [1384, 100] on span "Publish changes" at bounding box center [1372, 99] width 70 height 12
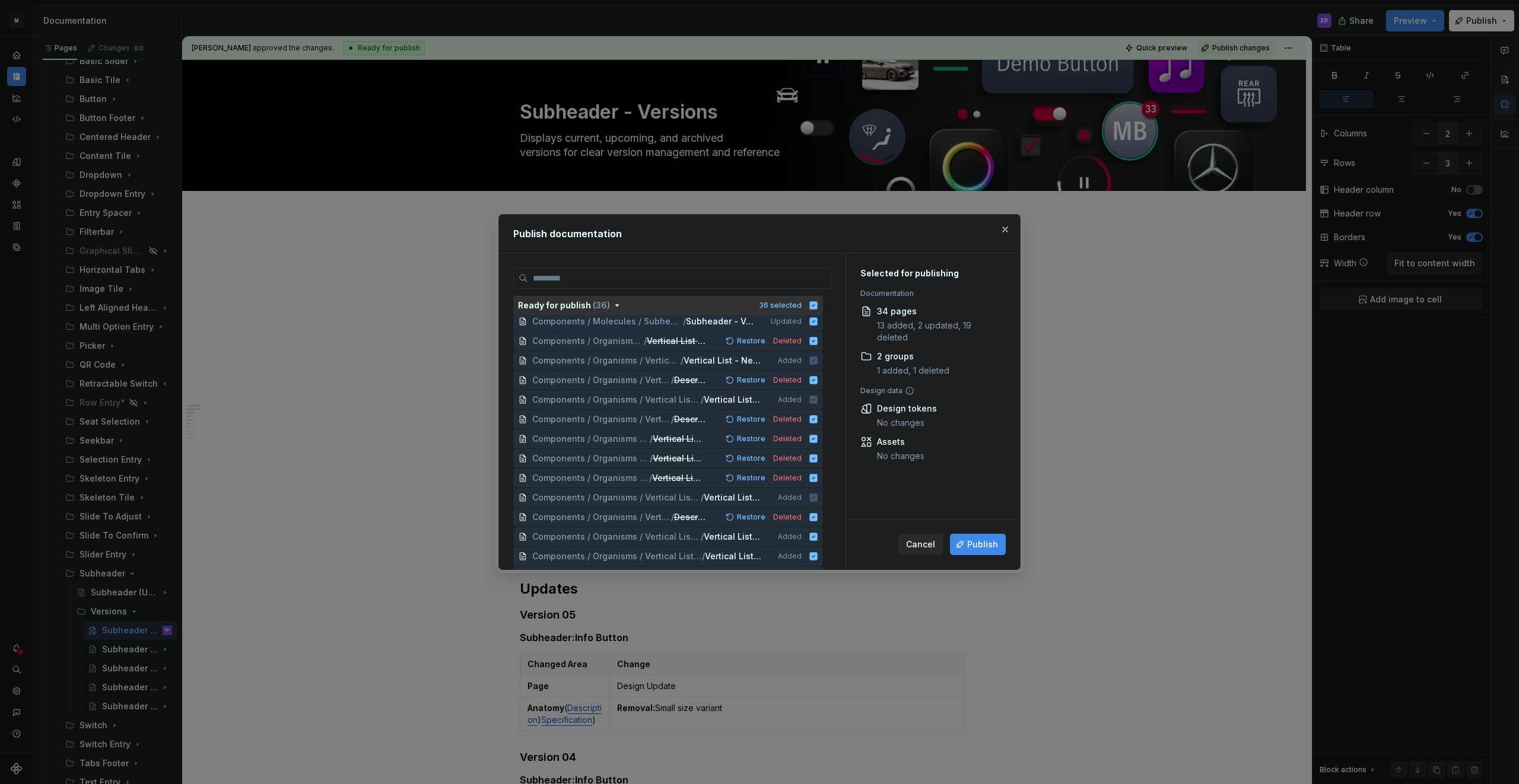
click at [817, 306] on icon "button" at bounding box center [813, 305] width 8 height 8
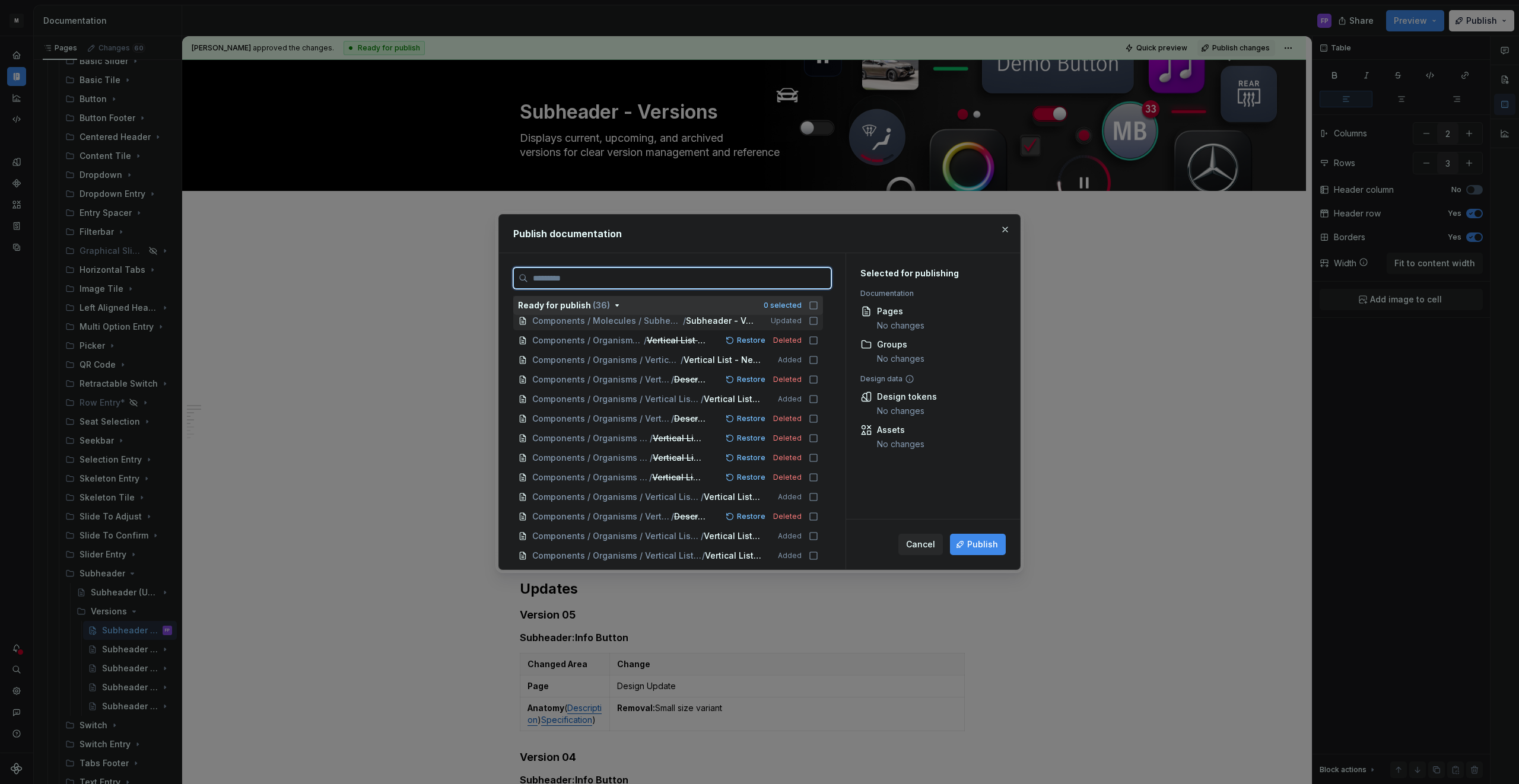
click at [818, 316] on icon at bounding box center [813, 321] width 10 height 10
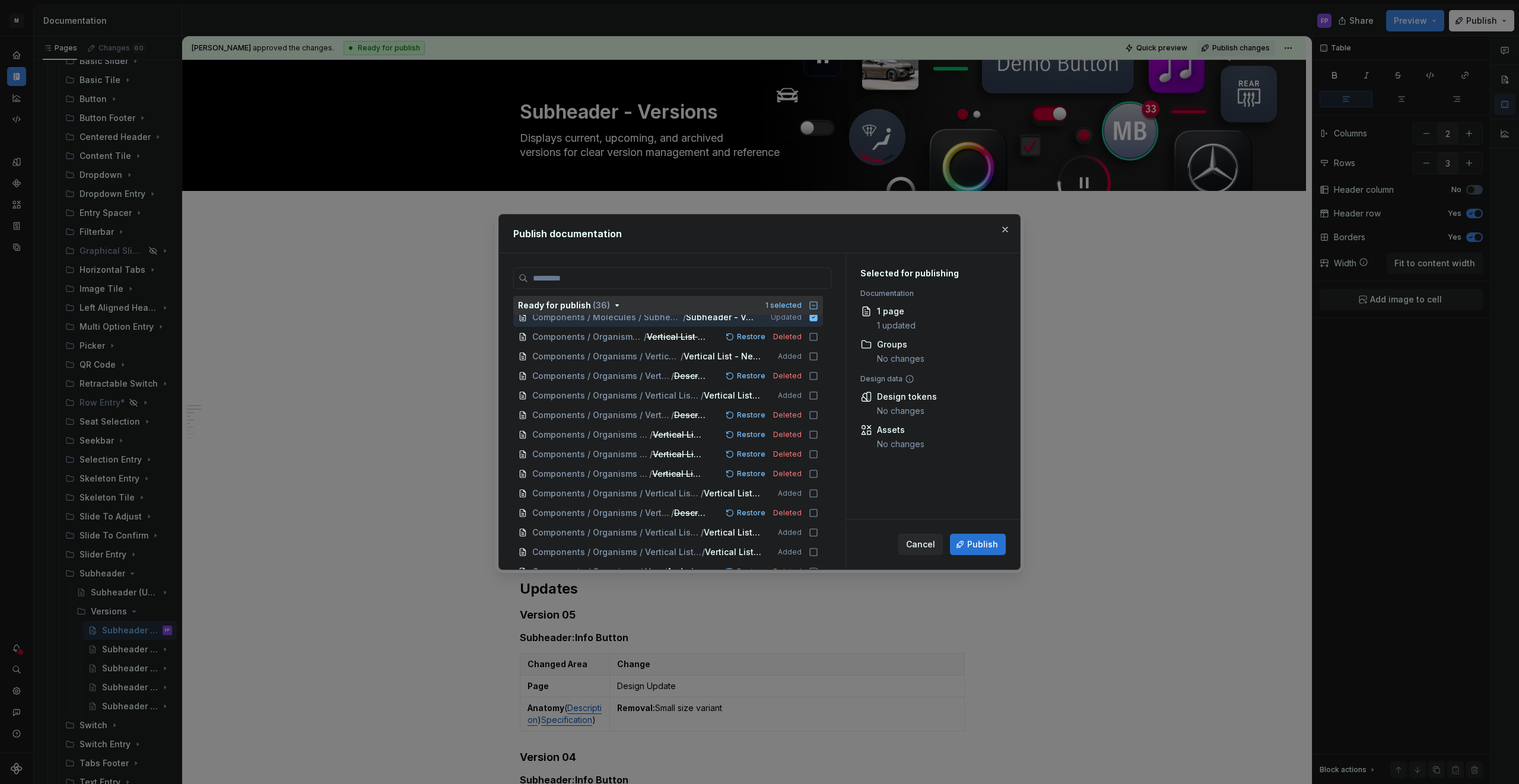
click at [986, 548] on span "Publish" at bounding box center [982, 544] width 31 height 12
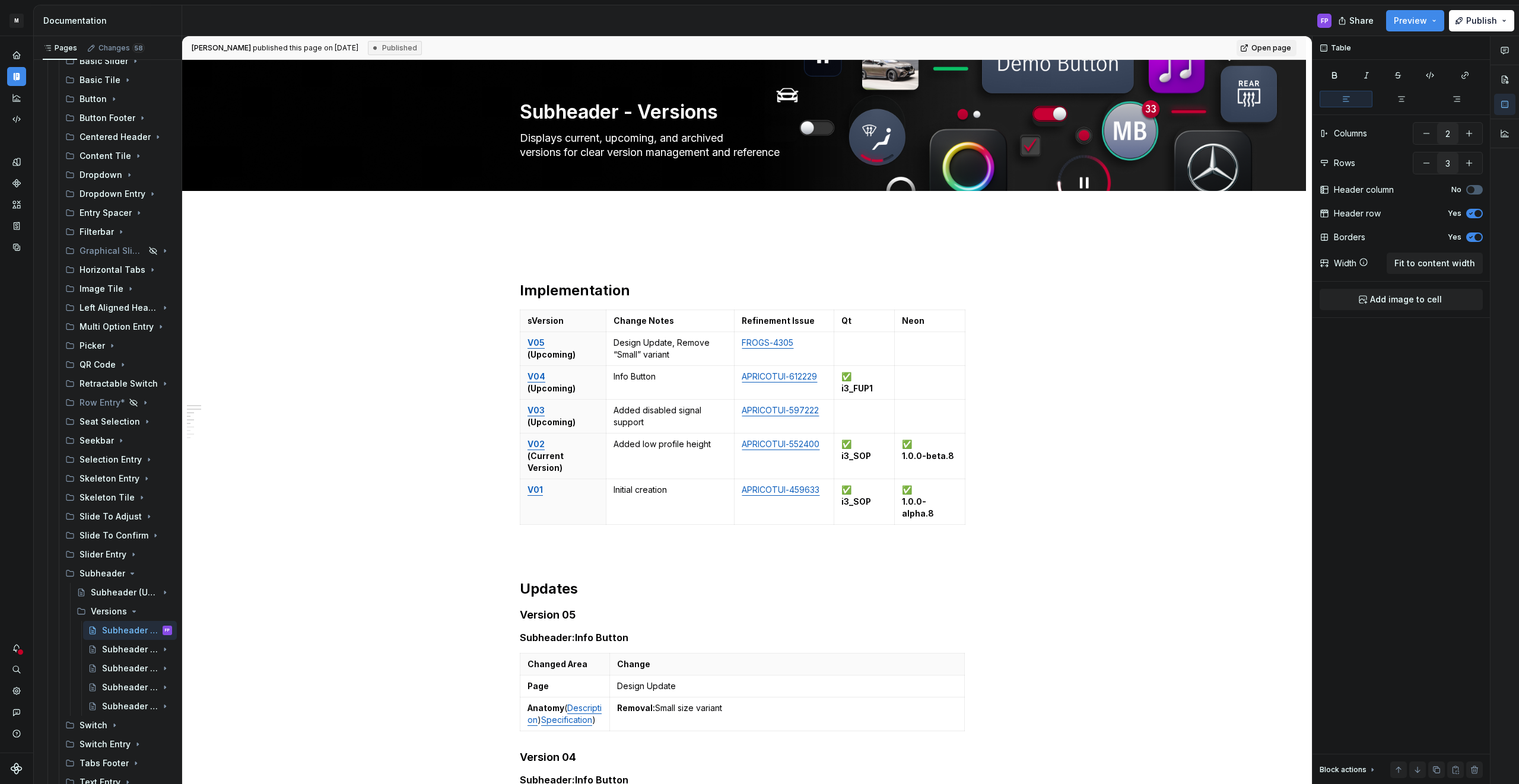
type textarea "*"
